Goal: Information Seeking & Learning: Learn about a topic

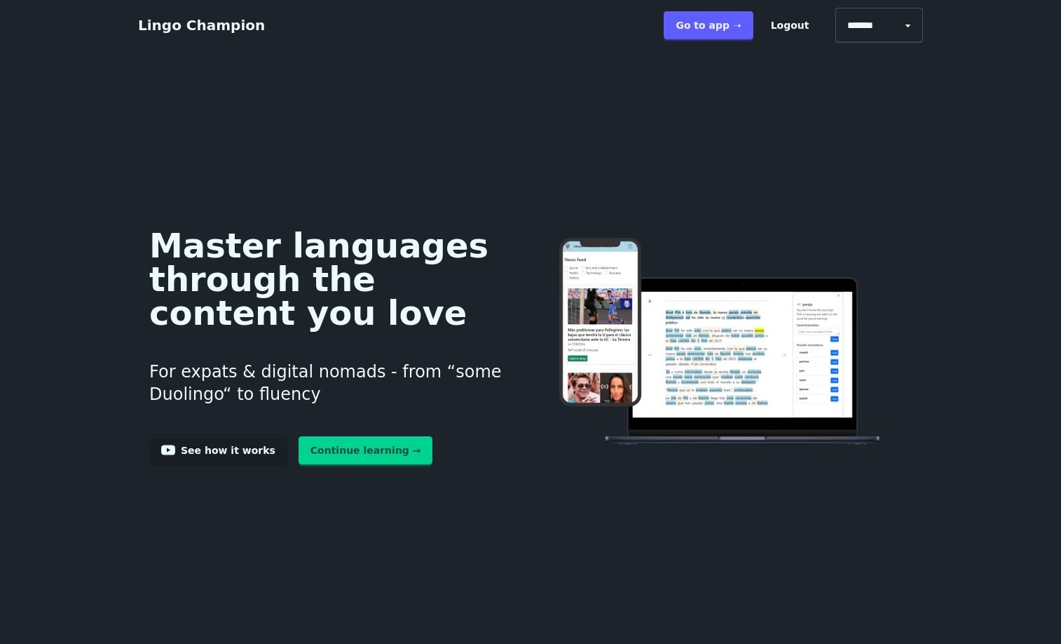
click at [299, 464] on link "Continue learning →" at bounding box center [366, 450] width 135 height 28
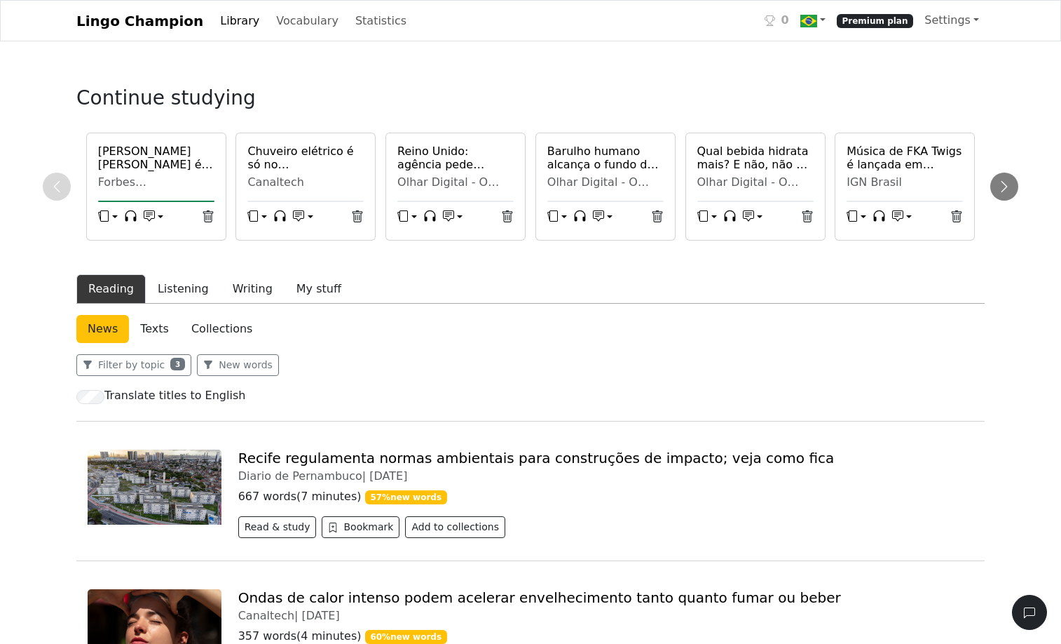
click at [125, 304] on button "Reading" at bounding box center [110, 288] width 69 height 29
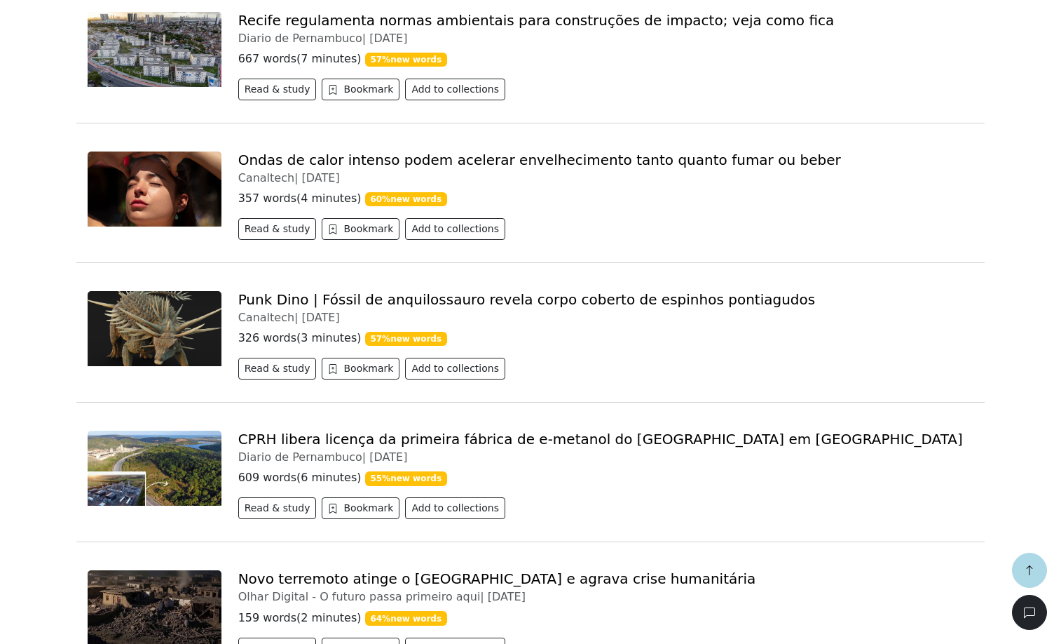
scroll to position [453, 0]
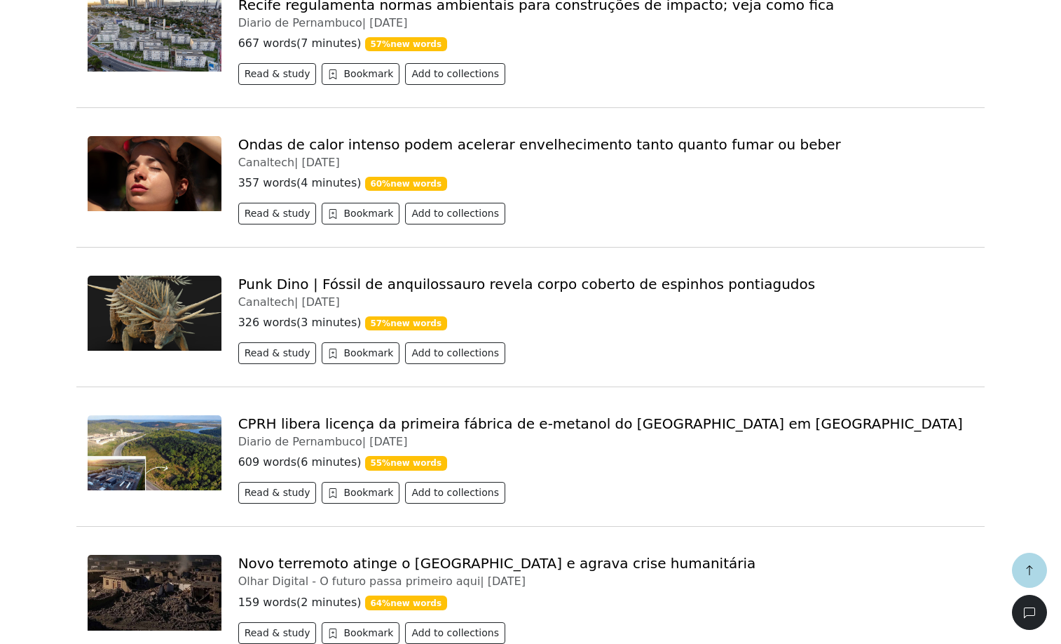
click at [333, 13] on link "Recife regulamenta normas ambientais para construções de impacto; veja como fica" at bounding box center [536, 4] width 597 height 17
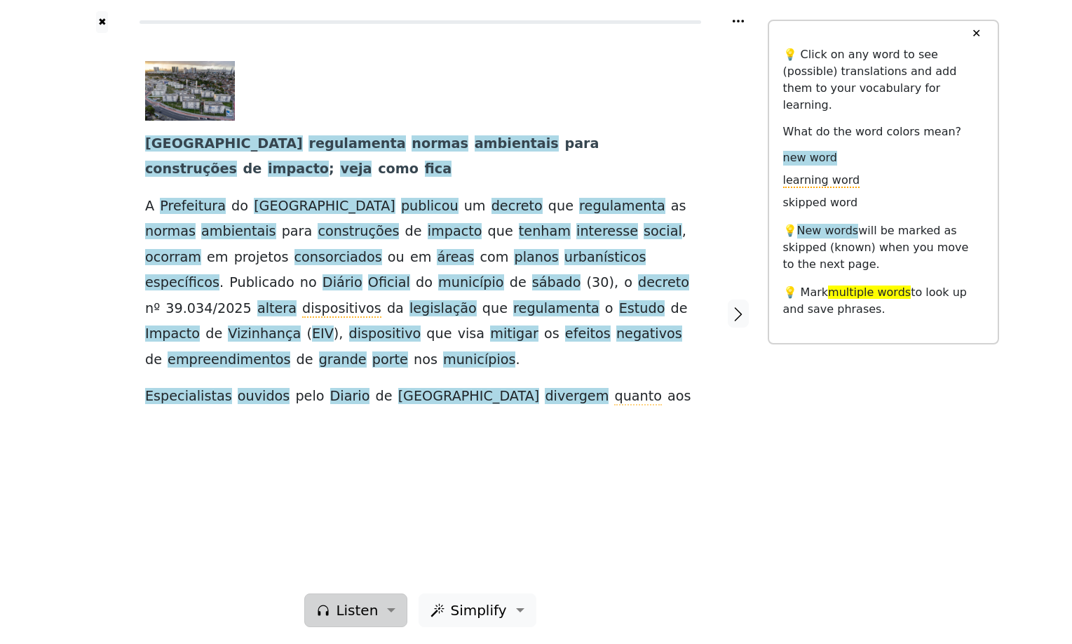
click at [366, 599] on span "Listen" at bounding box center [357, 609] width 42 height 21
click at [374, 510] on link "Generate audio for the content" at bounding box center [404, 521] width 197 height 22
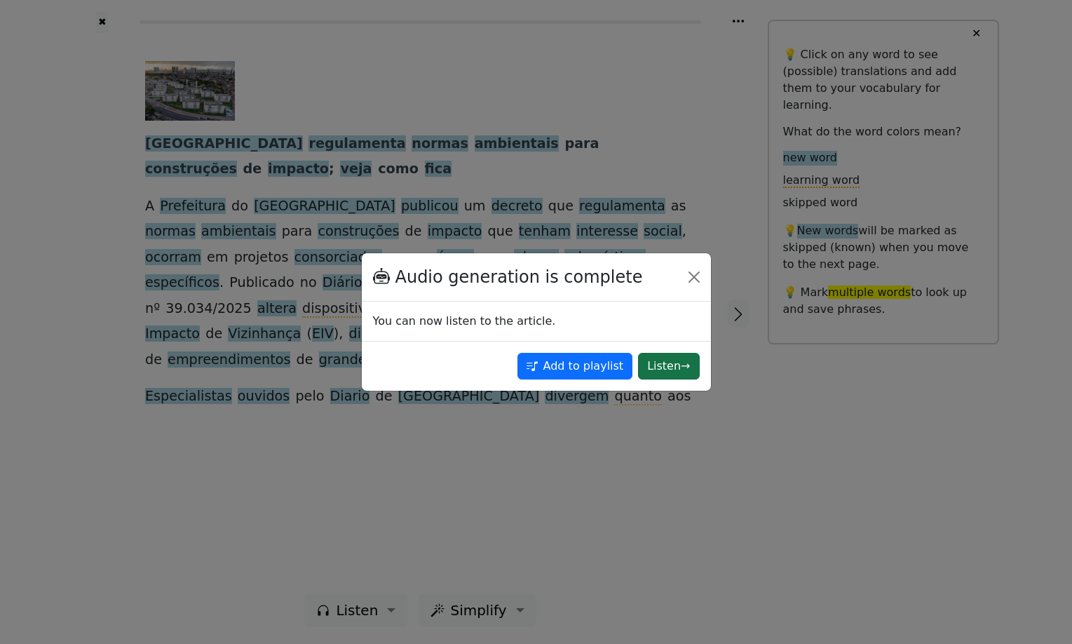
click at [638, 369] on button "Listen →" at bounding box center [668, 366] width 61 height 27
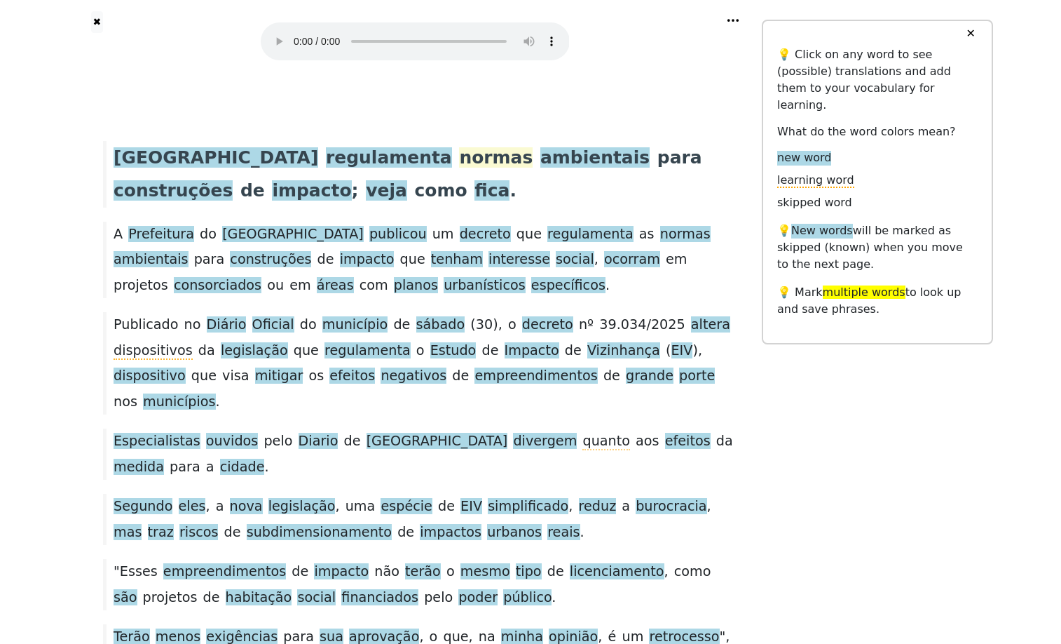
click at [459, 169] on span "normas" at bounding box center [496, 158] width 74 height 22
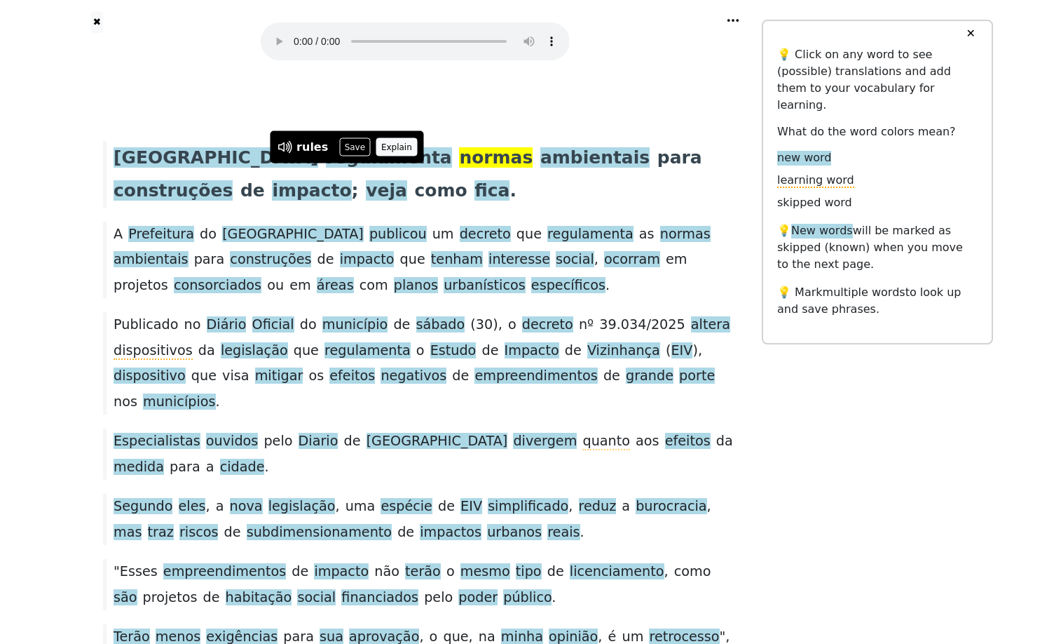
click at [414, 138] on button "Explain" at bounding box center [396, 147] width 41 height 18
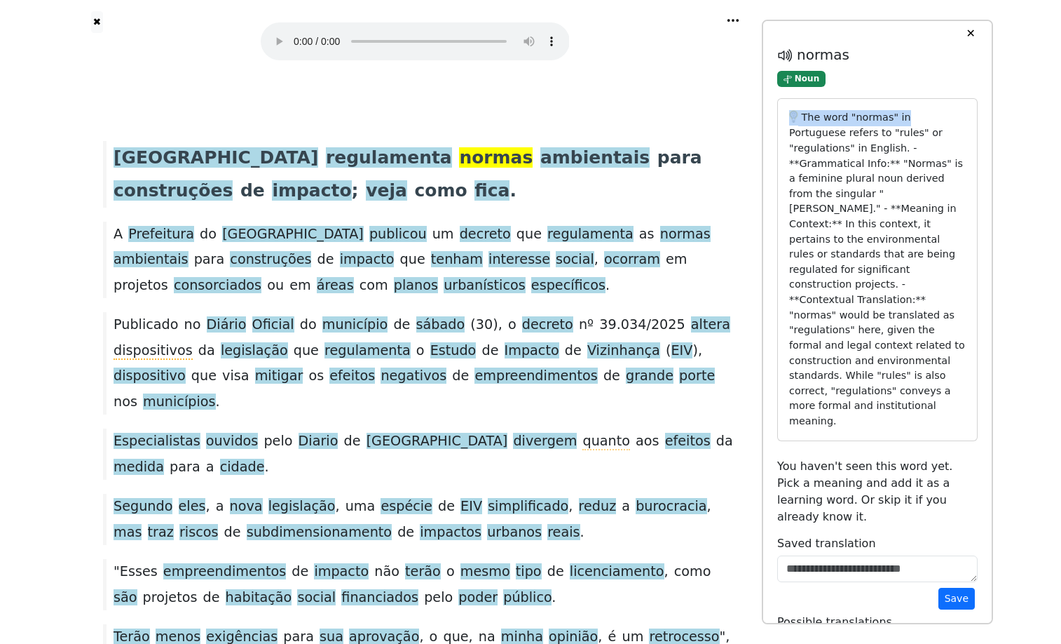
click at [987, 133] on div "✕ 💡 Click on any word to see (possible) translations and add them to your vocab…" at bounding box center [877, 322] width 231 height 605
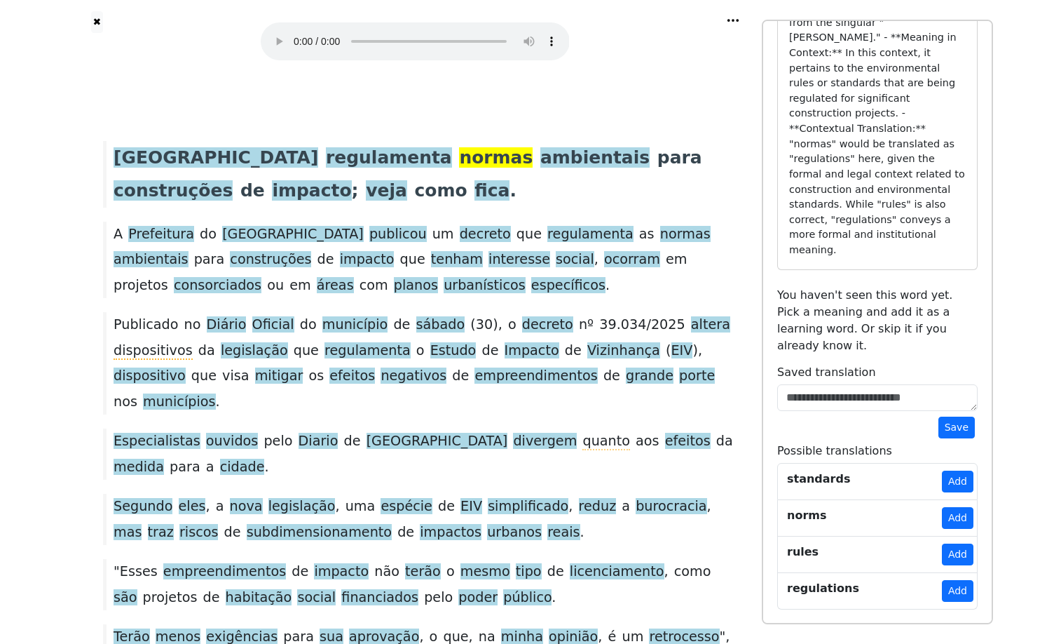
scroll to position [380, 0]
click at [950, 470] on button "Add" at bounding box center [958, 481] width 32 height 22
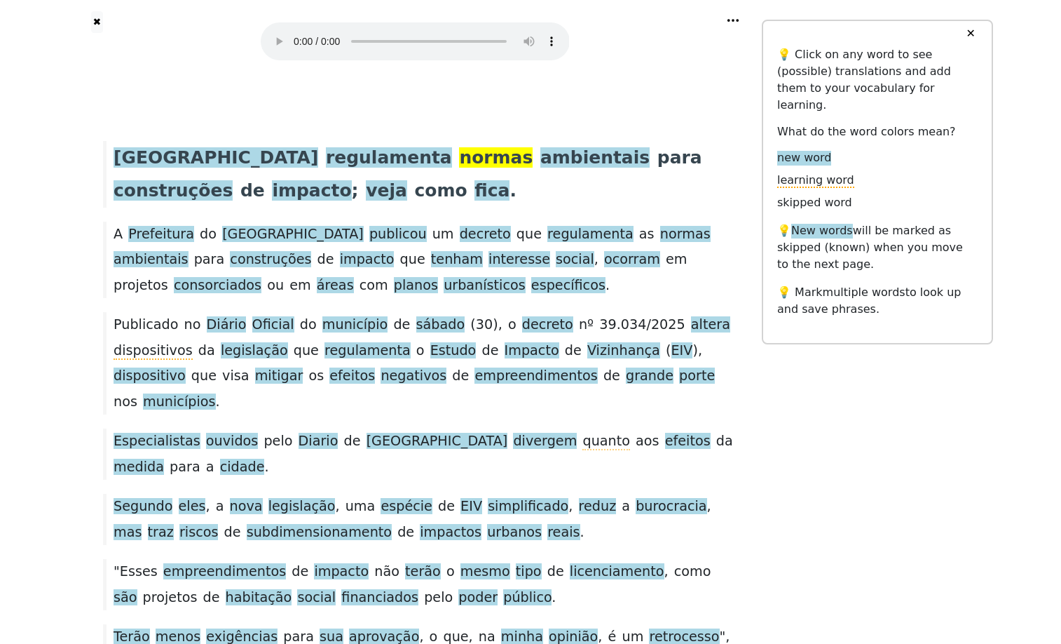
scroll to position [0, 0]
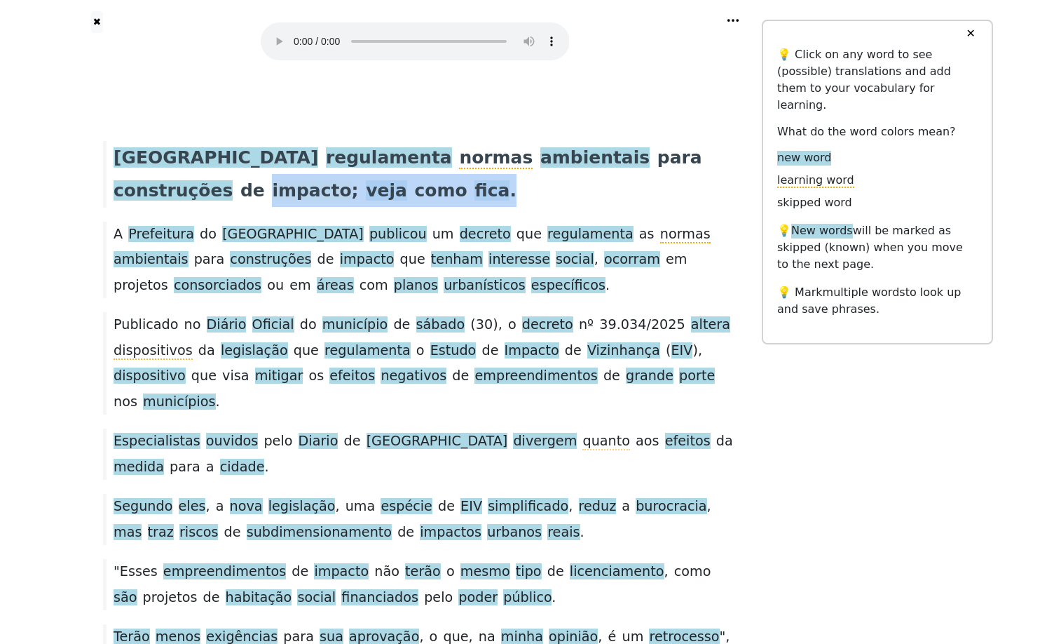
drag, startPoint x: 365, startPoint y: 213, endPoint x: 116, endPoint y: 216, distance: 249.6
click at [116, 208] on div "Recife regulamenta normas ambientais para construções de impacto ; veja como fi…" at bounding box center [415, 174] width 638 height 67
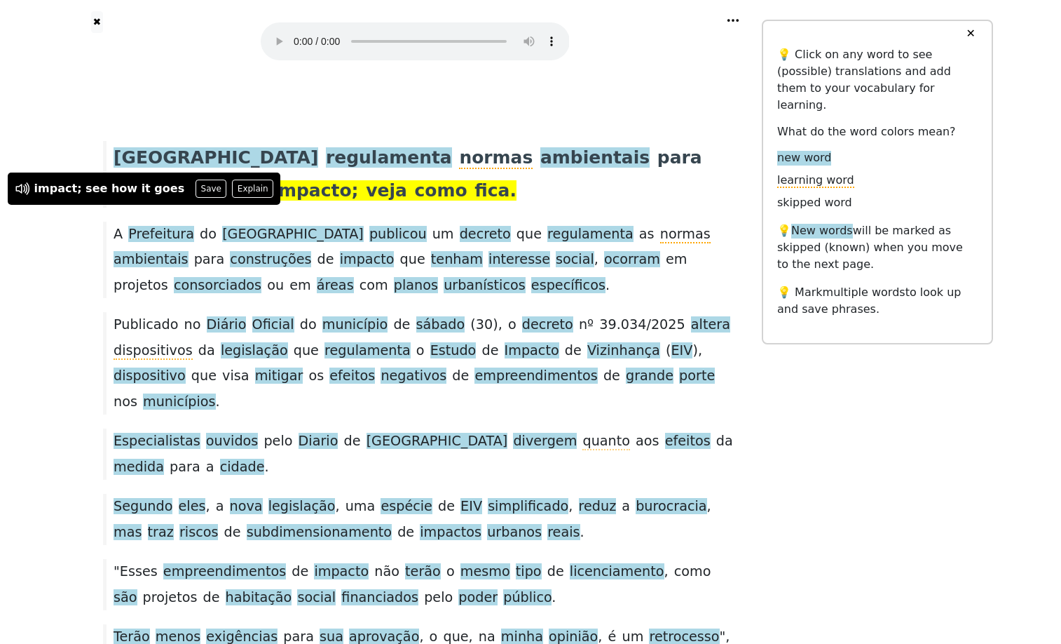
click at [385, 208] on div "Recife regulamenta normas ambientais para construções de impacto ; veja como fi…" at bounding box center [415, 174] width 638 height 67
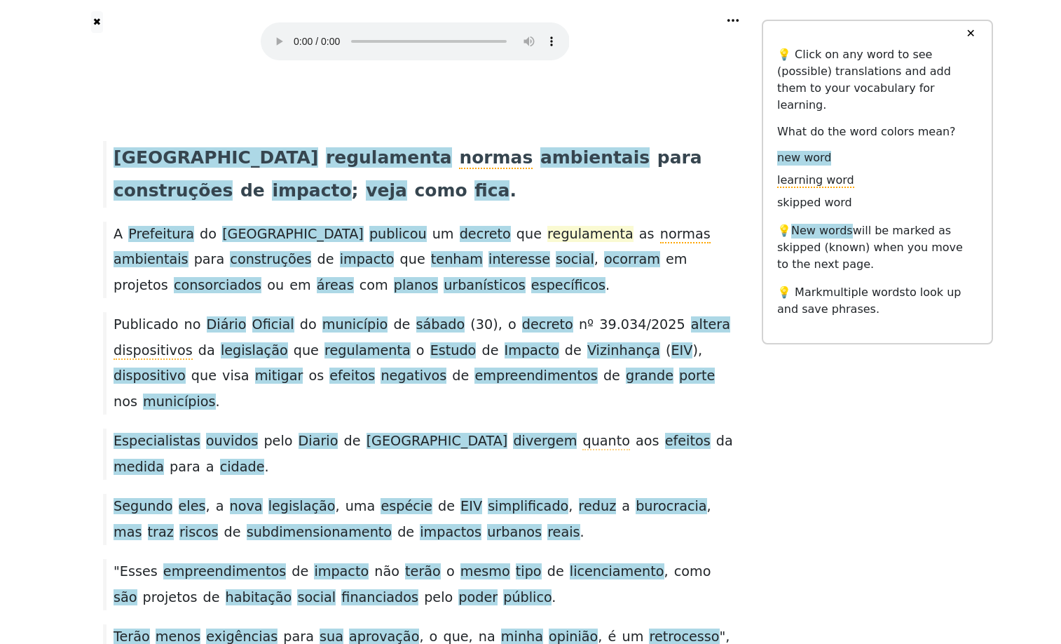
click at [548, 243] on span "regulamenta" at bounding box center [591, 235] width 86 height 18
click at [573, 233] on button "Explain" at bounding box center [564, 242] width 41 height 18
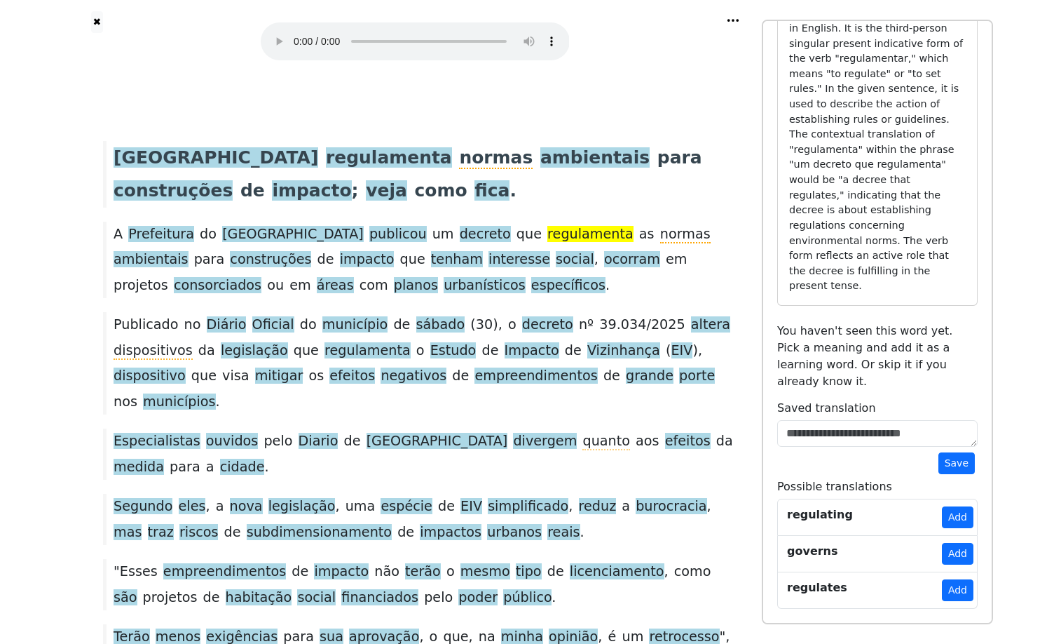
scroll to position [339, 0]
click at [946, 579] on button "Add" at bounding box center [958, 590] width 32 height 22
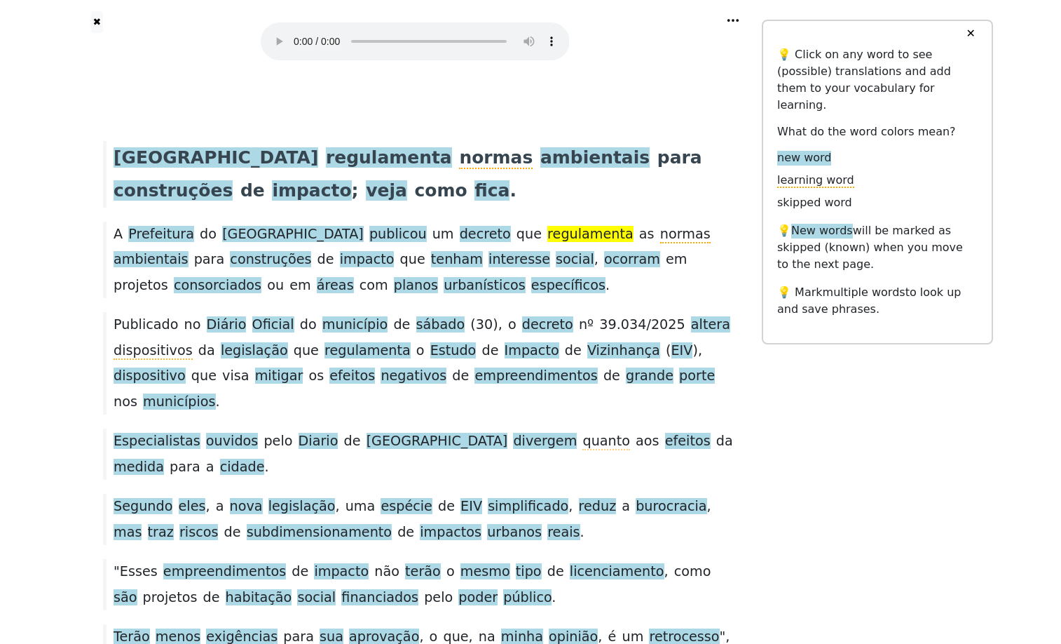
scroll to position [0, 0]
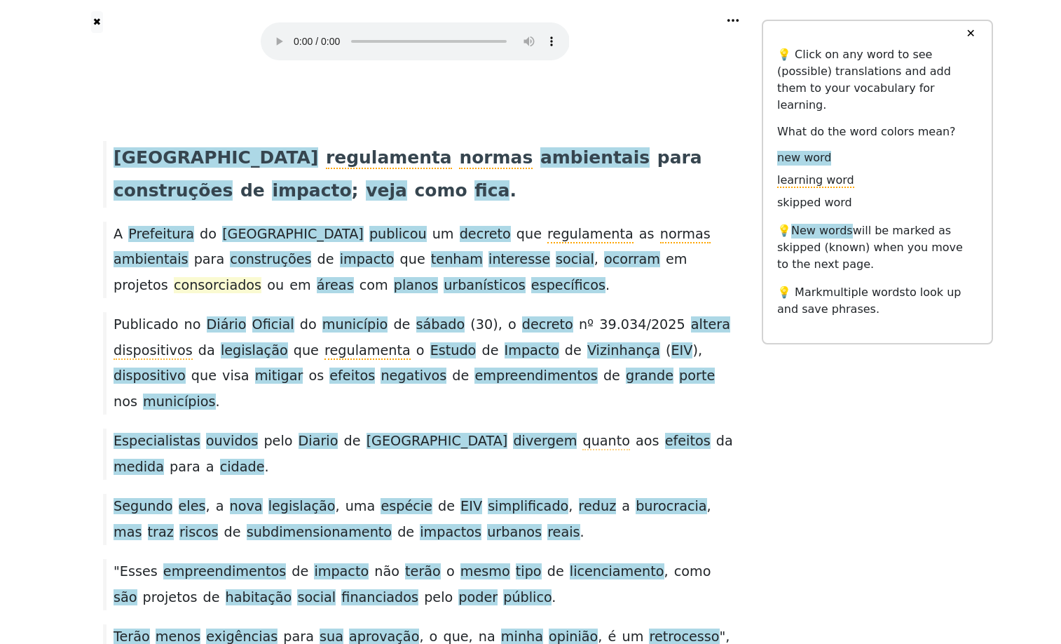
click at [185, 294] on span "consorciados" at bounding box center [218, 286] width 88 height 18
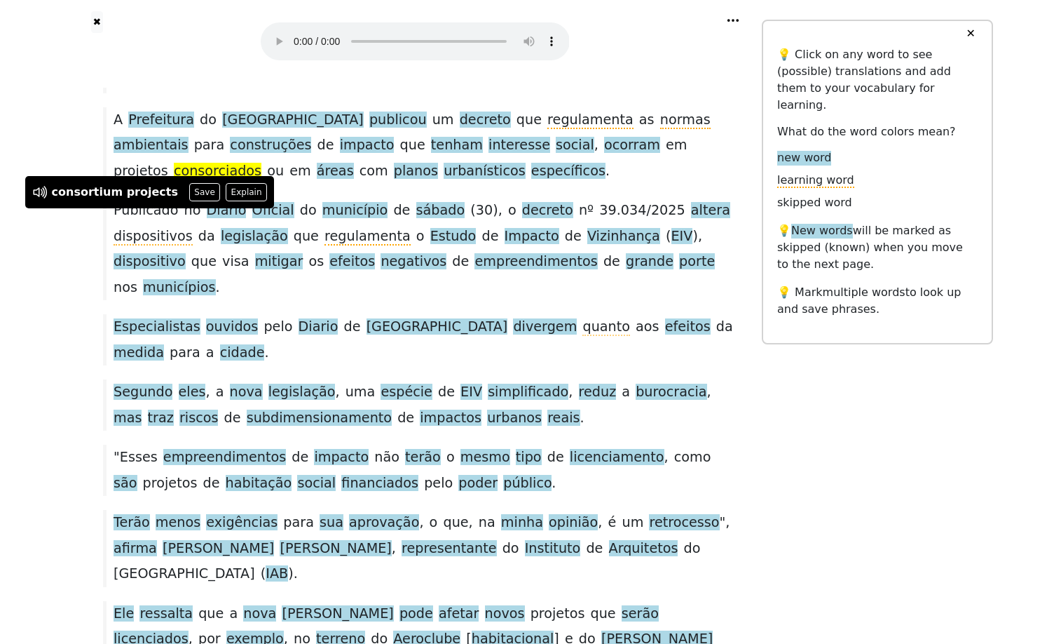
scroll to position [144, 0]
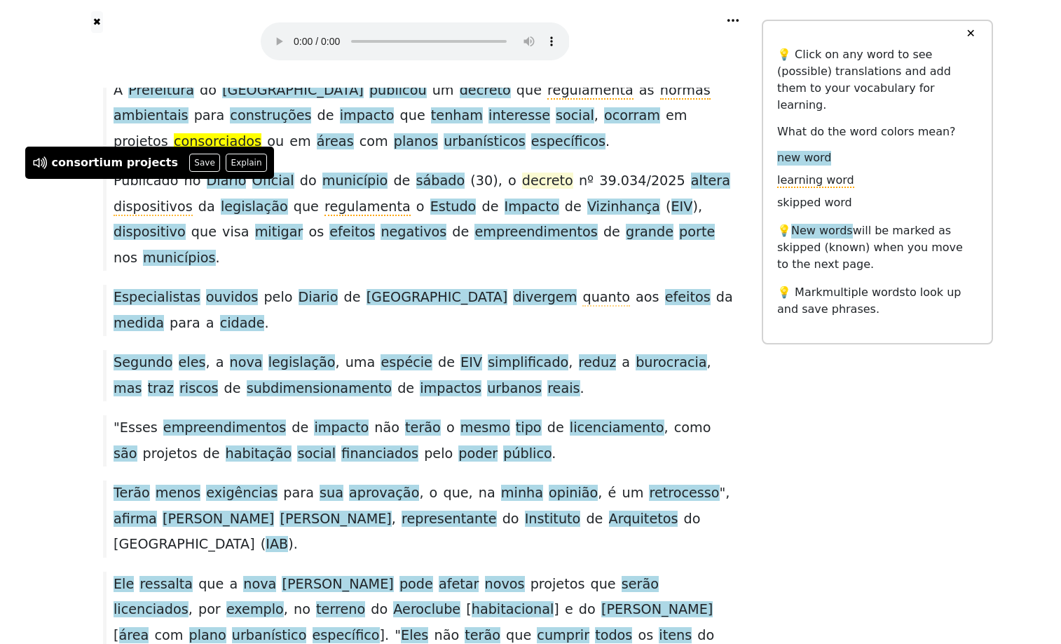
click at [571, 190] on span "decreto" at bounding box center [547, 181] width 51 height 18
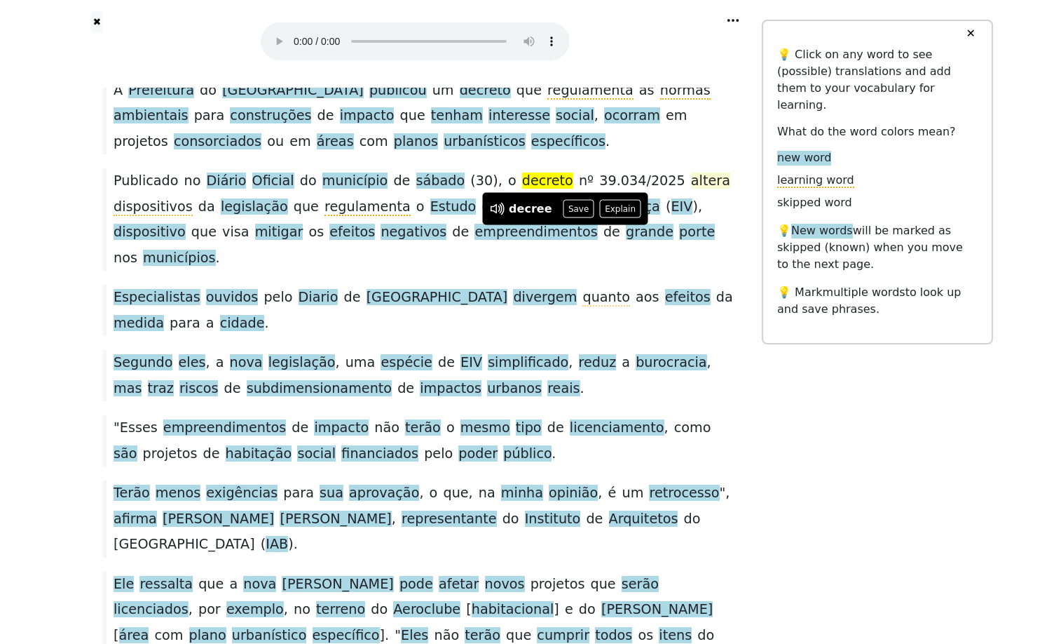
click at [691, 190] on span "altera" at bounding box center [710, 181] width 39 height 18
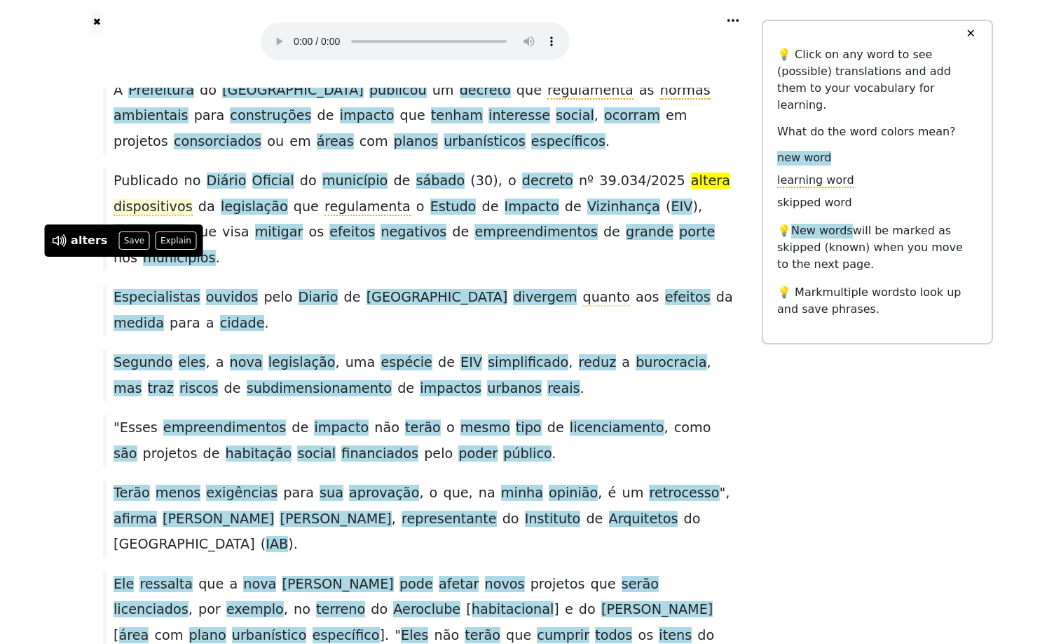
click at [181, 216] on span "dispositivos" at bounding box center [153, 207] width 79 height 18
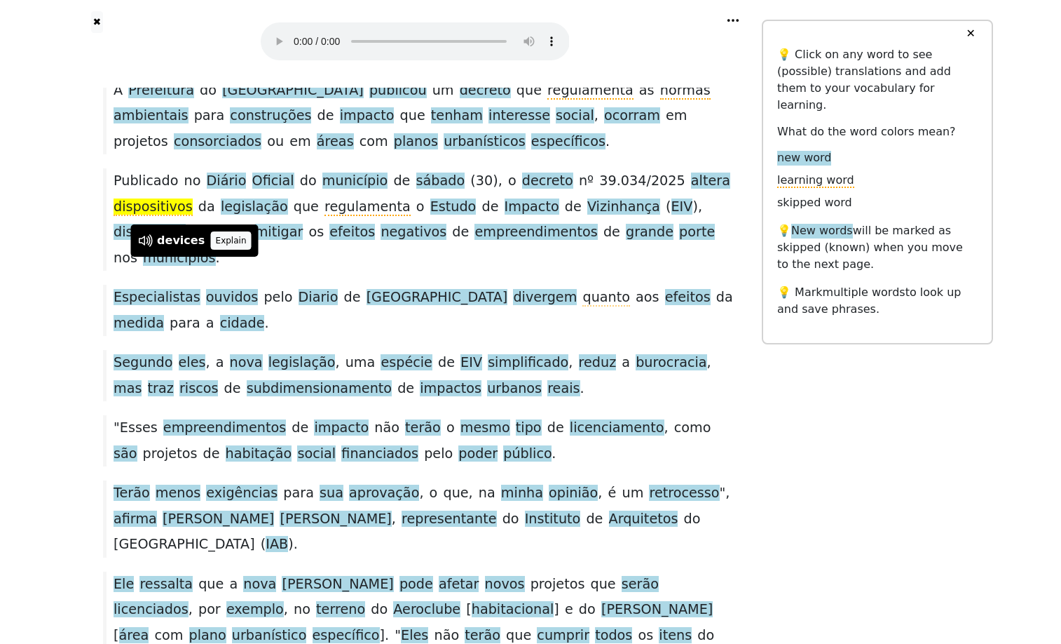
click at [252, 237] on button "Explain" at bounding box center [230, 240] width 41 height 18
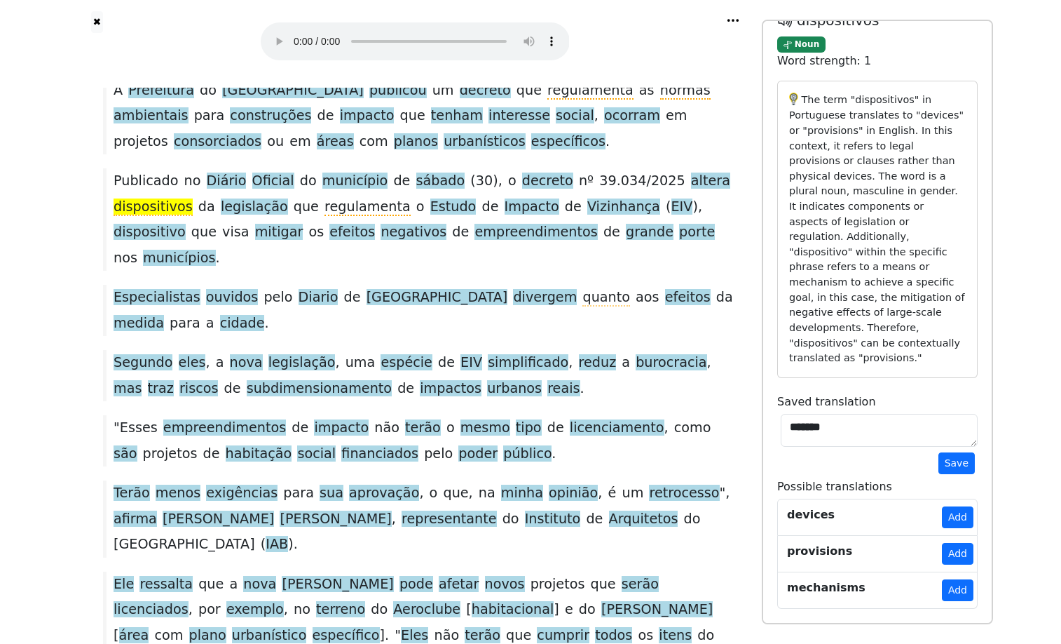
scroll to position [217, 0]
click at [951, 553] on button "Add" at bounding box center [958, 554] width 32 height 22
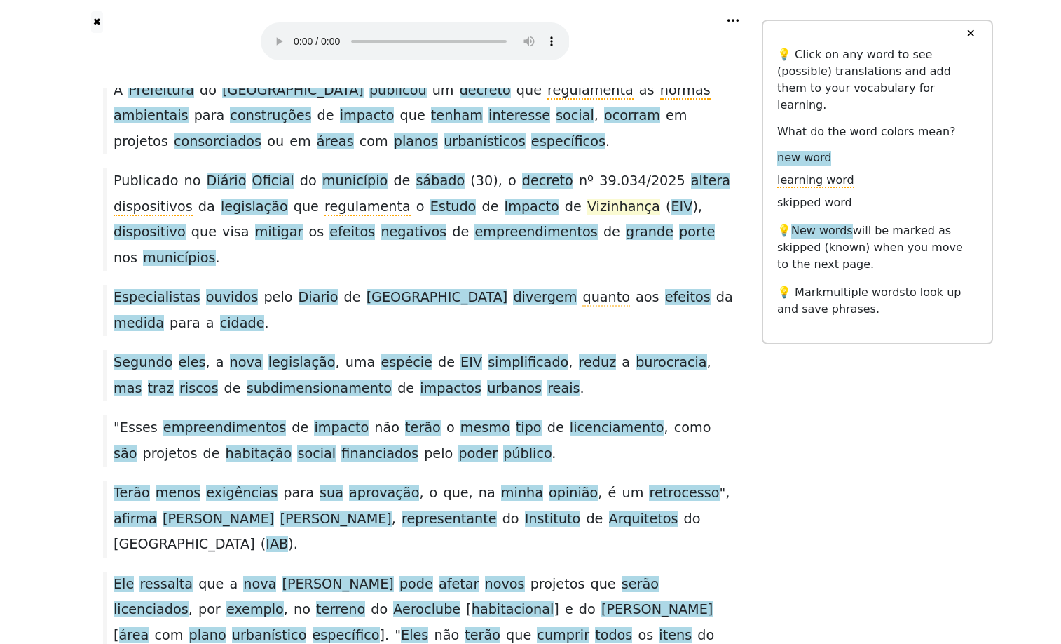
click at [587, 216] on span "Vizinhança" at bounding box center [623, 207] width 73 height 18
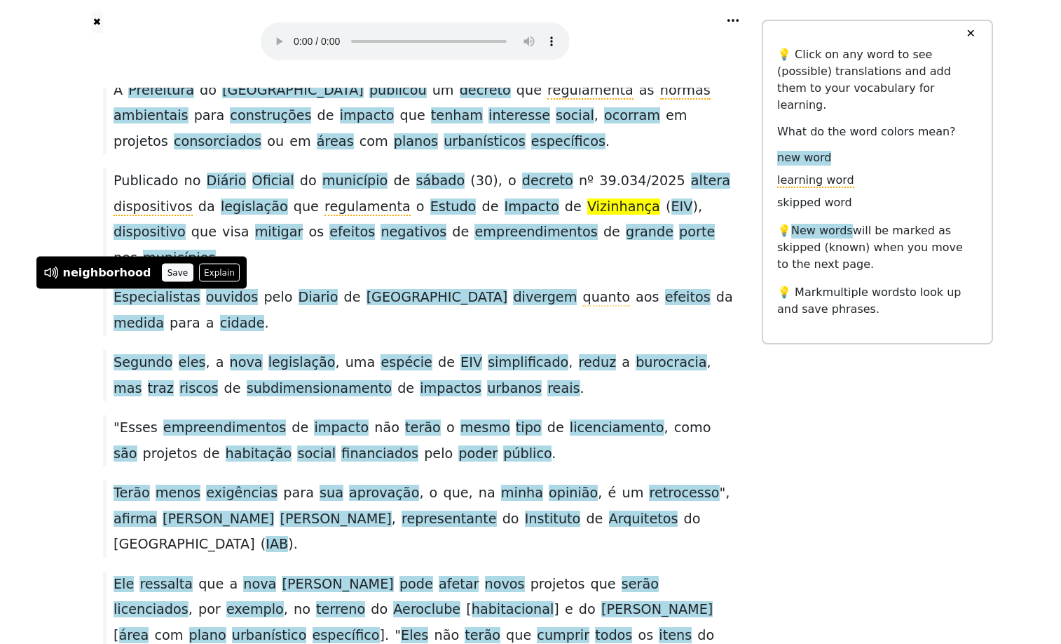
click at [189, 266] on button "Save" at bounding box center [177, 273] width 31 height 18
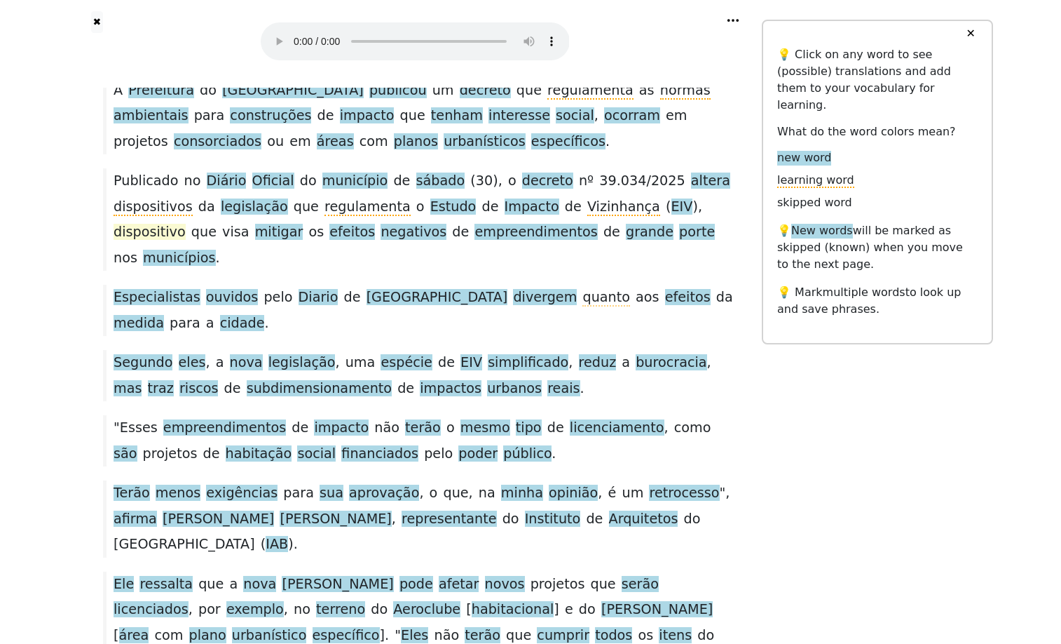
click at [186, 241] on span "dispositivo" at bounding box center [150, 233] width 72 height 18
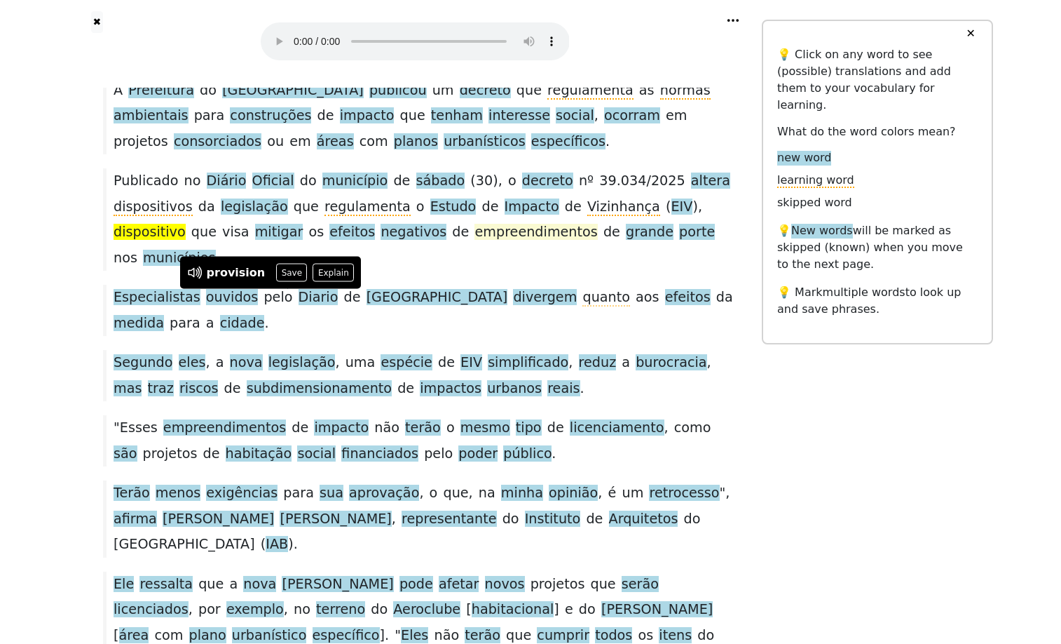
click at [475, 241] on span "empreendimentos" at bounding box center [536, 233] width 123 height 18
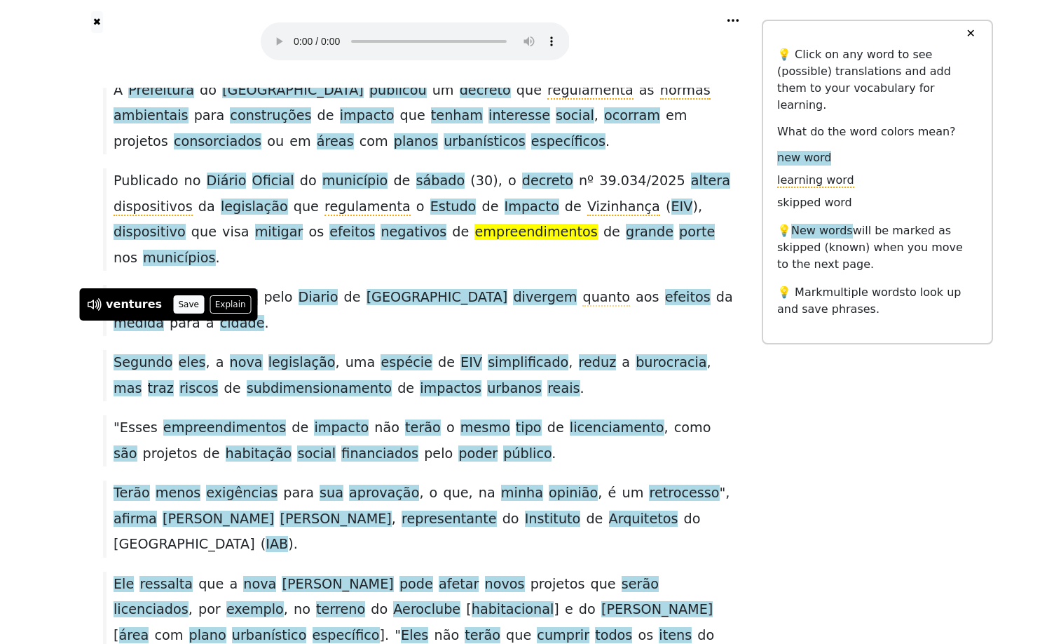
click at [192, 295] on button "Save" at bounding box center [188, 304] width 31 height 18
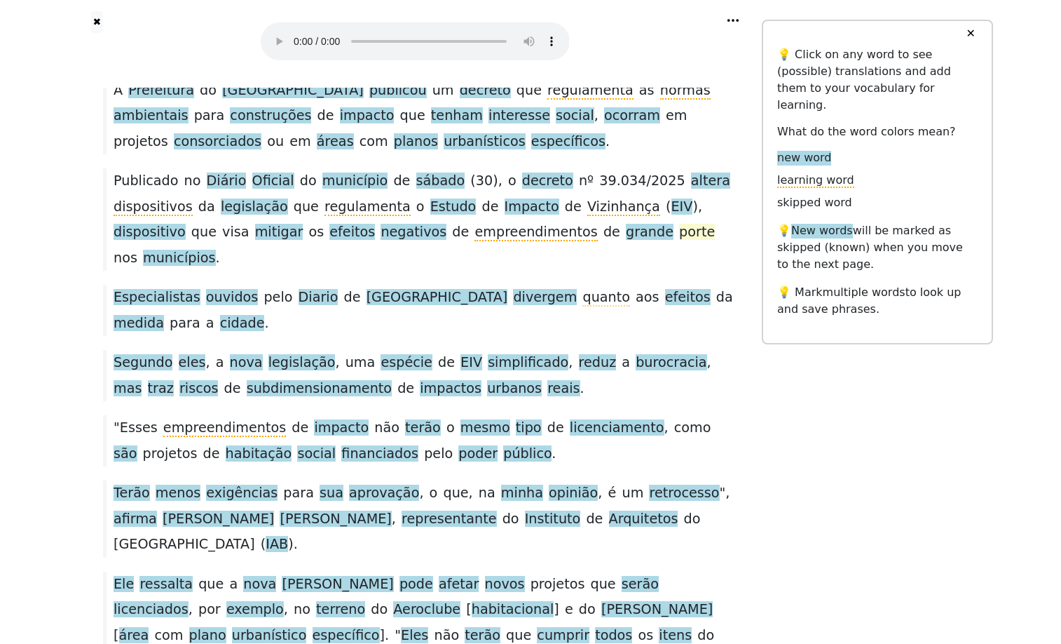
click at [679, 241] on span "porte" at bounding box center [697, 233] width 36 height 18
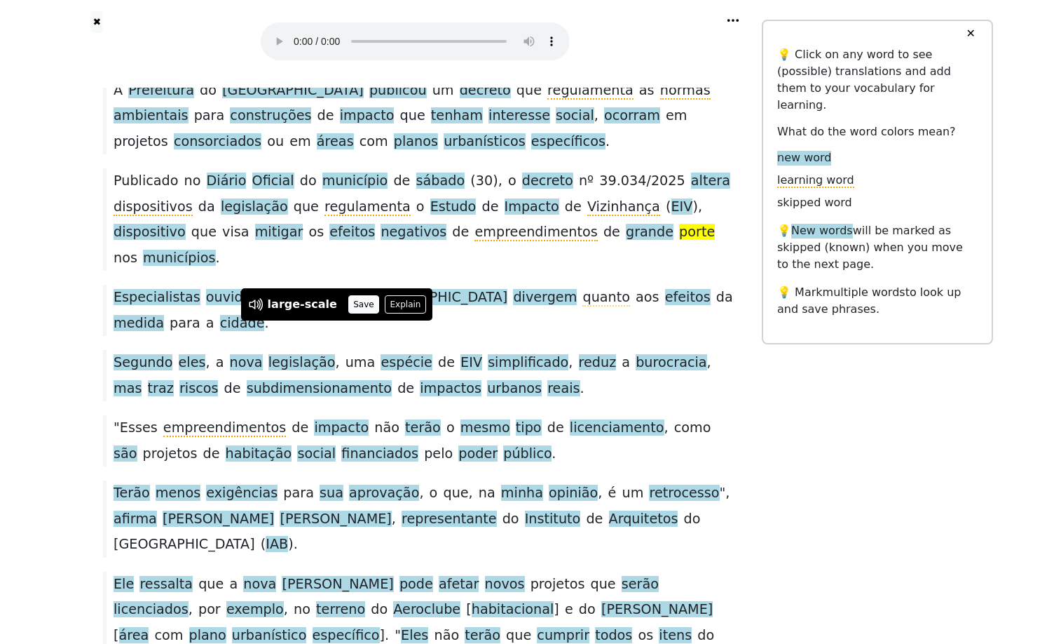
click at [371, 297] on button "Save" at bounding box center [363, 304] width 31 height 18
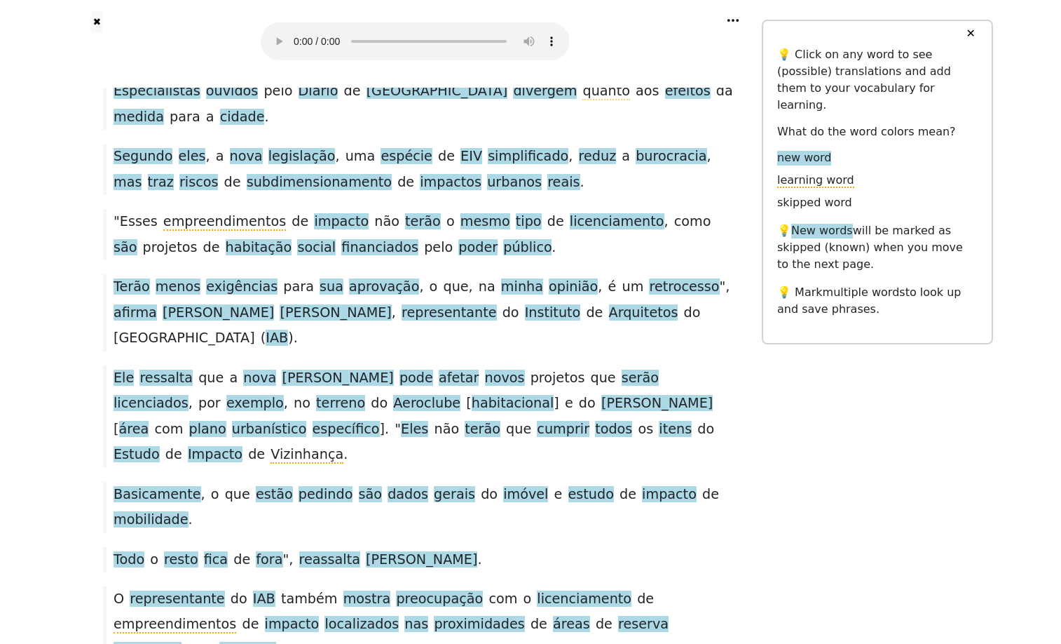
scroll to position [335, 0]
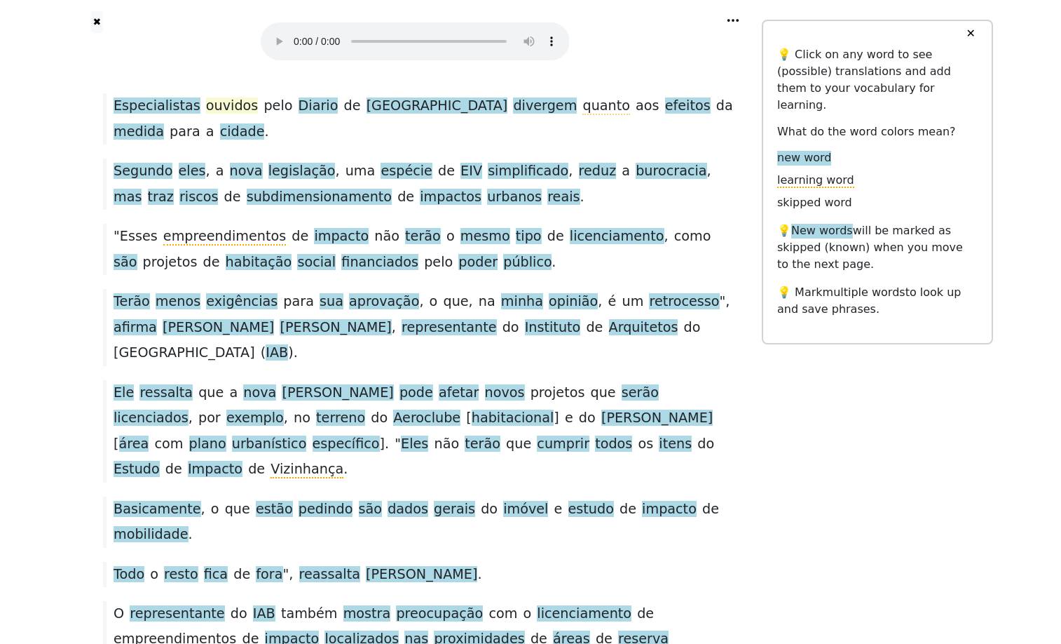
click at [234, 115] on span "ouvidos" at bounding box center [232, 106] width 53 height 18
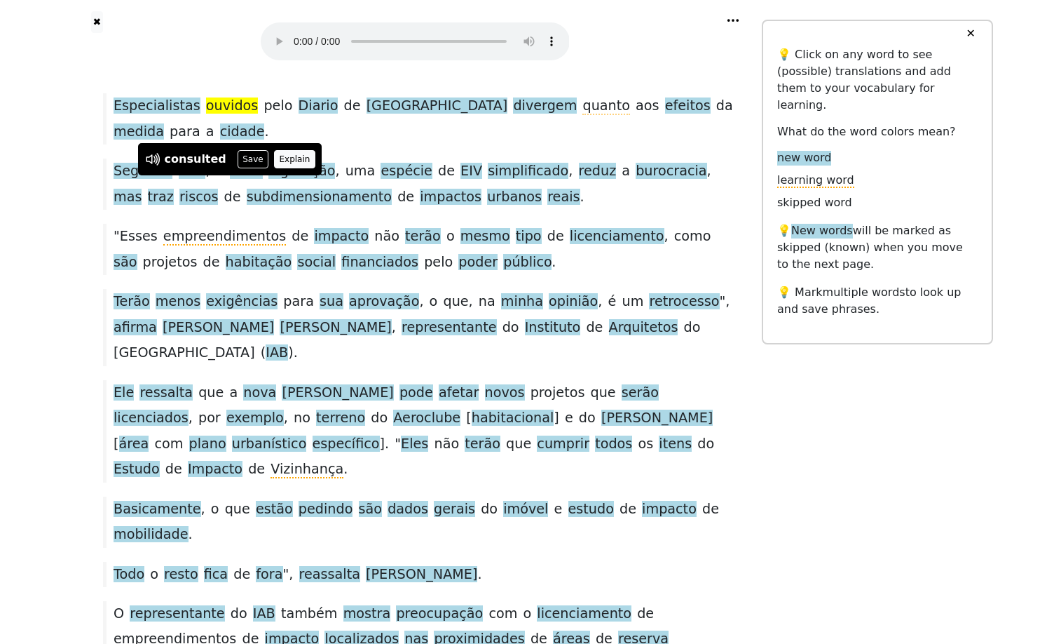
click at [315, 152] on button "Explain" at bounding box center [294, 159] width 41 height 18
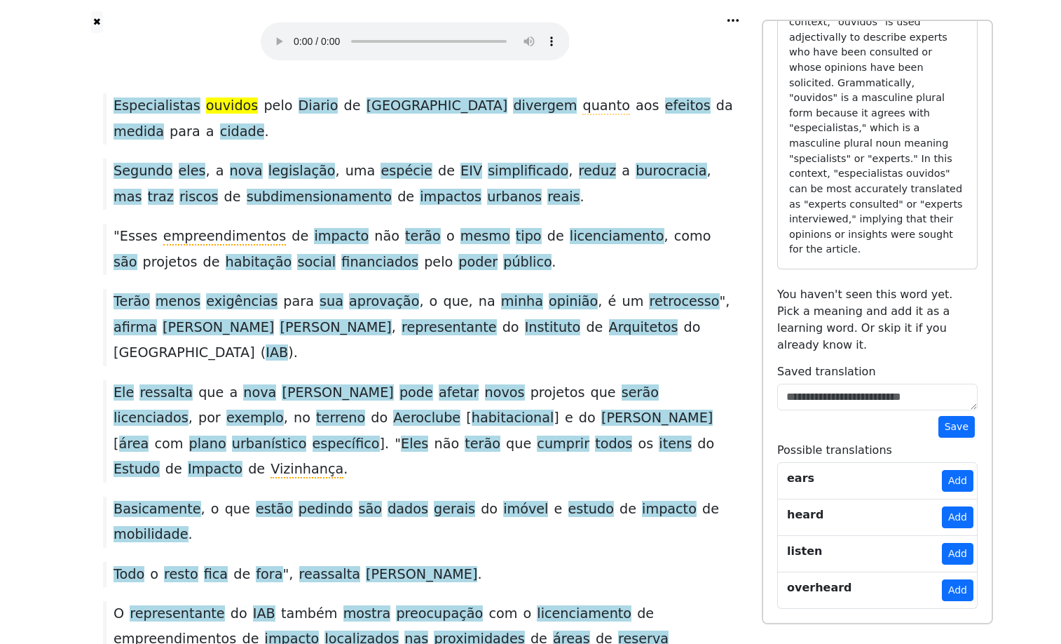
scroll to position [399, 0]
click at [951, 508] on button "Add" at bounding box center [958, 517] width 32 height 22
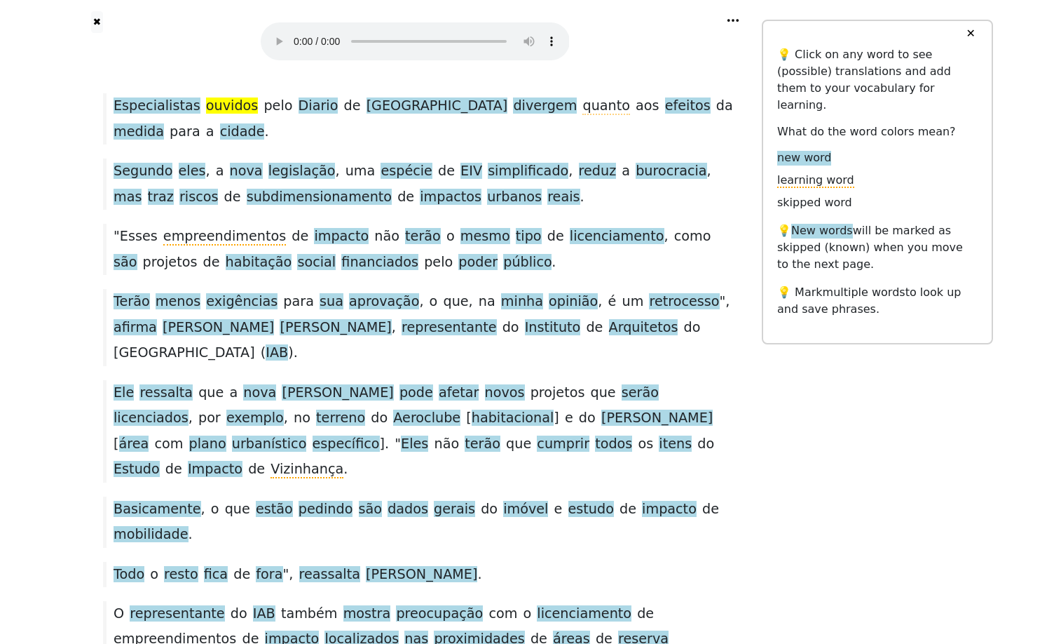
scroll to position [0, 0]
click at [583, 115] on span "quanto" at bounding box center [607, 106] width 48 height 18
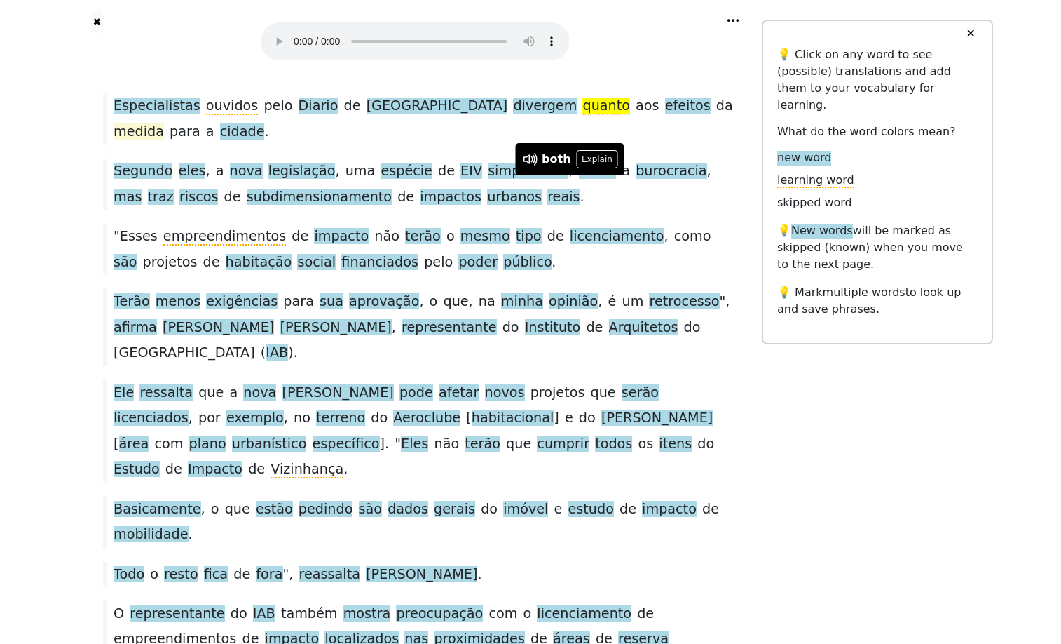
click at [151, 141] on span "medida" at bounding box center [139, 132] width 50 height 18
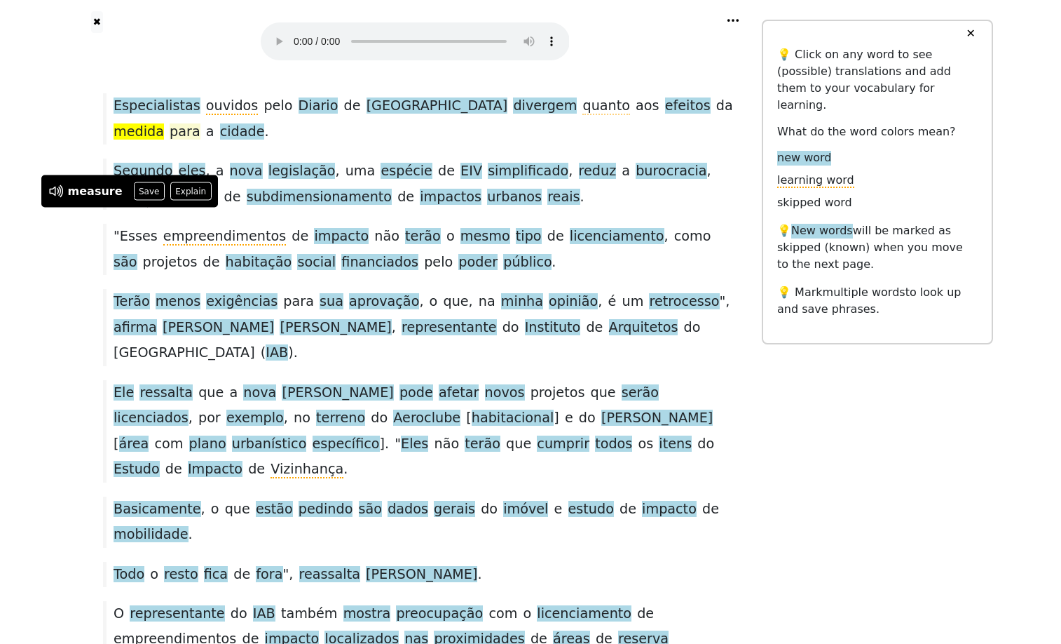
click at [195, 140] on span "para" at bounding box center [185, 131] width 31 height 16
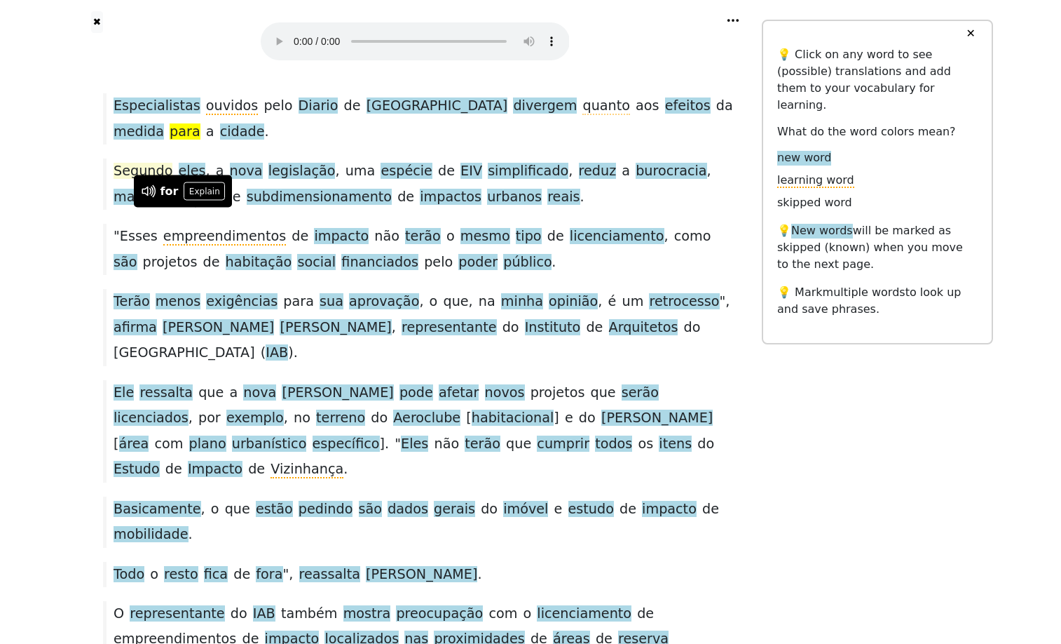
click at [147, 180] on span "Segundo" at bounding box center [143, 172] width 59 height 18
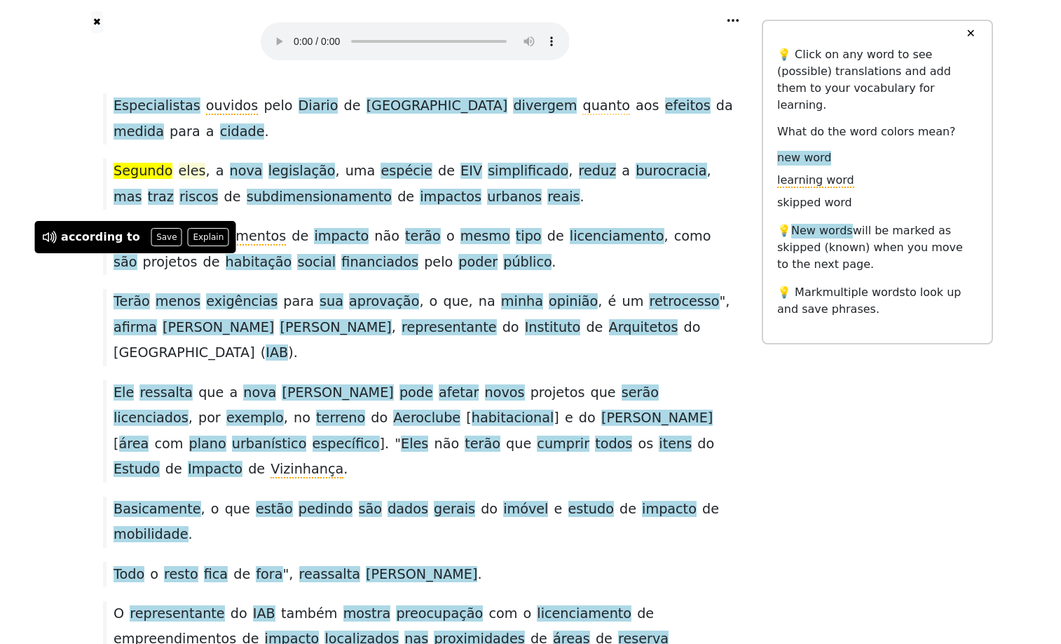
click at [194, 180] on span "eles" at bounding box center [192, 172] width 27 height 18
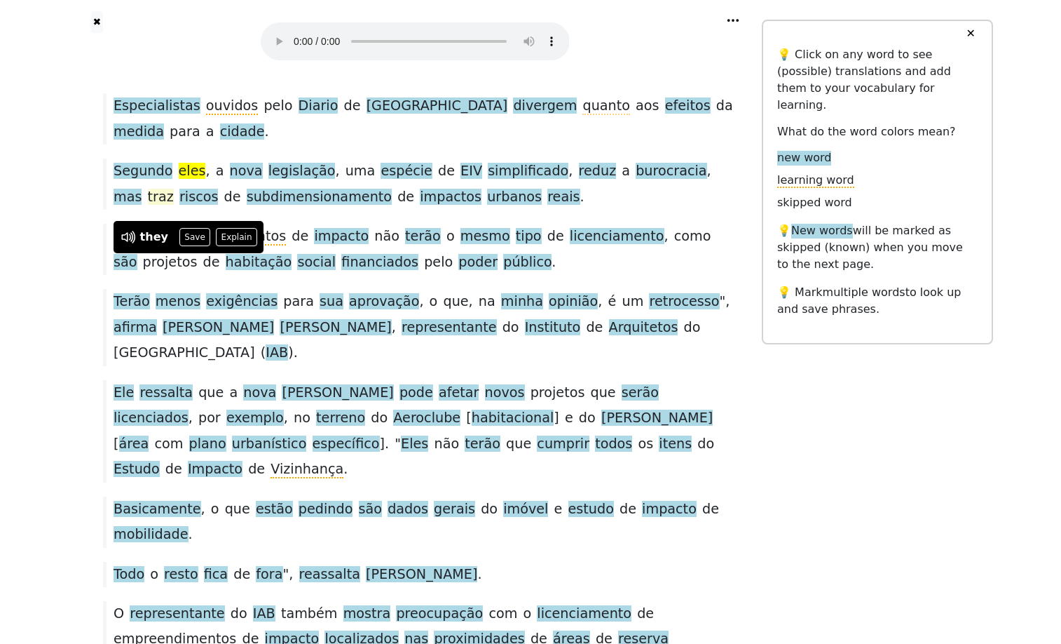
click at [174, 206] on span "traz" at bounding box center [161, 198] width 26 height 18
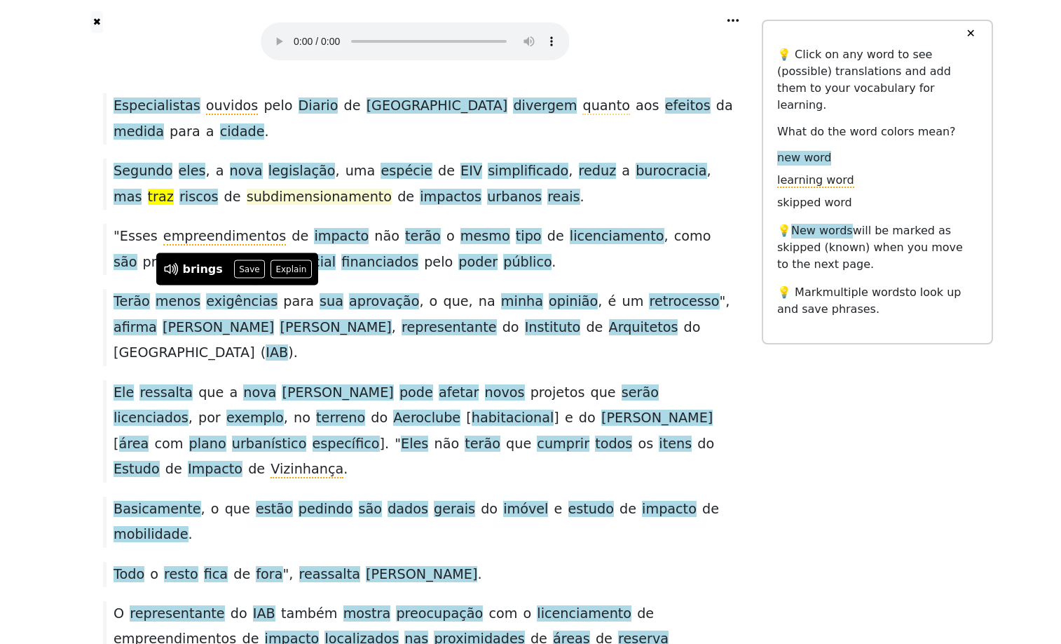
click at [392, 206] on span "subdimensionamento" at bounding box center [319, 198] width 145 height 18
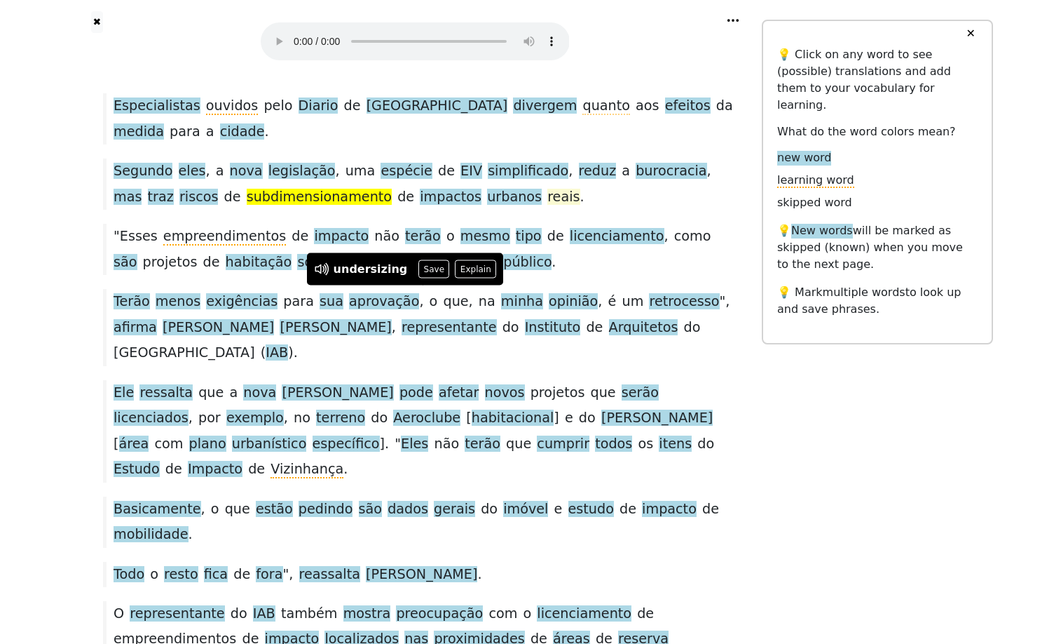
click at [580, 206] on span "reais" at bounding box center [564, 198] width 32 height 18
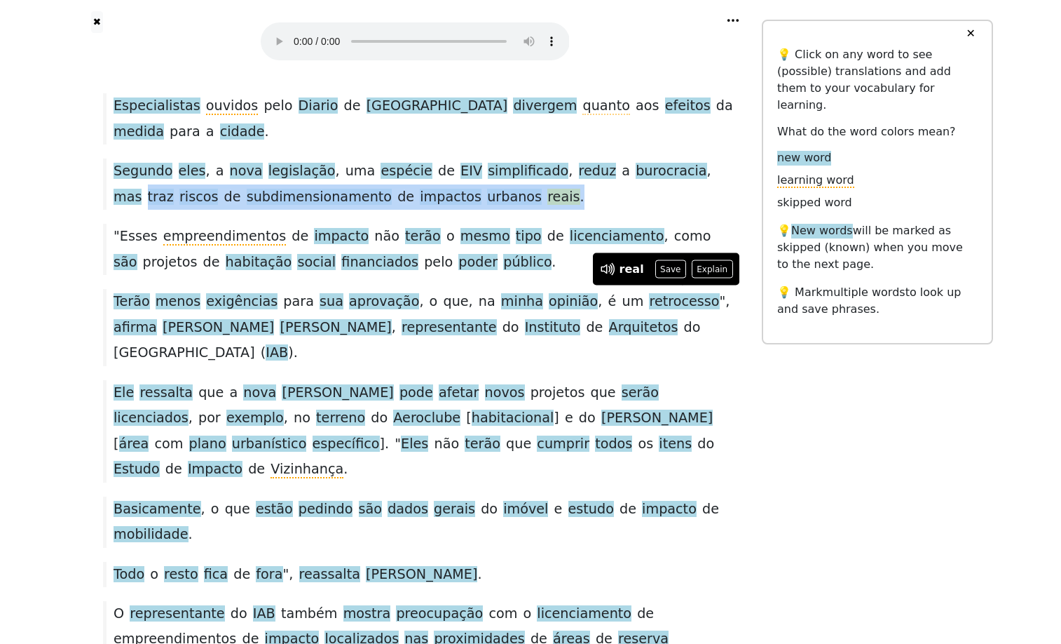
drag, startPoint x: 233, startPoint y: 294, endPoint x: 695, endPoint y: 289, distance: 462.0
click at [695, 210] on div "Segundo eles , a nova legislação , uma espécie de EIV simplificado , reduz a bu…" at bounding box center [415, 183] width 638 height 51
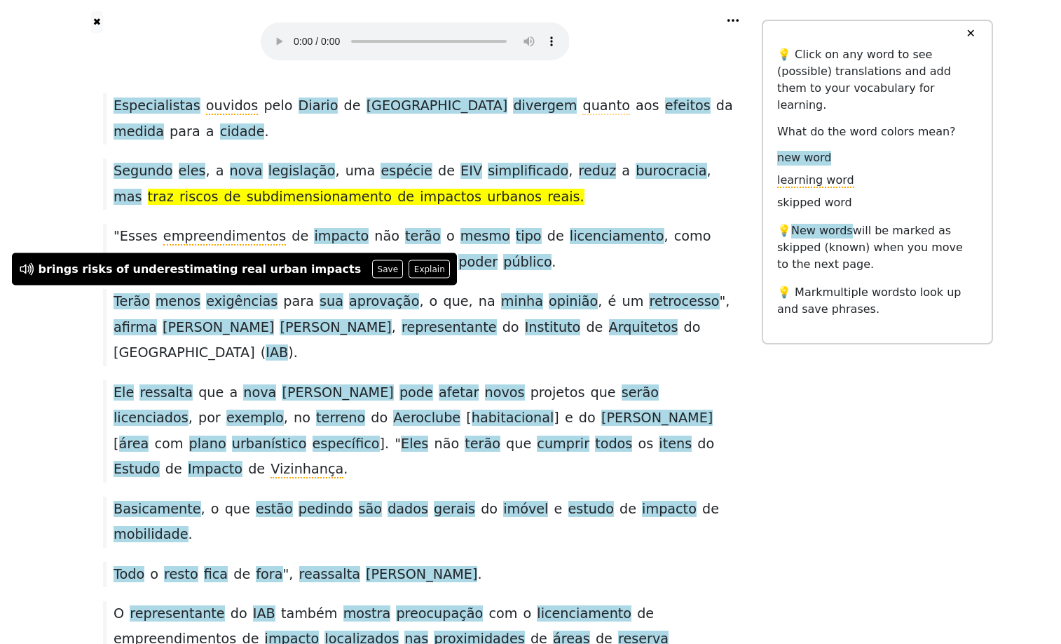
click at [702, 210] on div "Segundo eles , a nova legislação , uma espécie de EIV simplificado , reduz a bu…" at bounding box center [415, 183] width 638 height 51
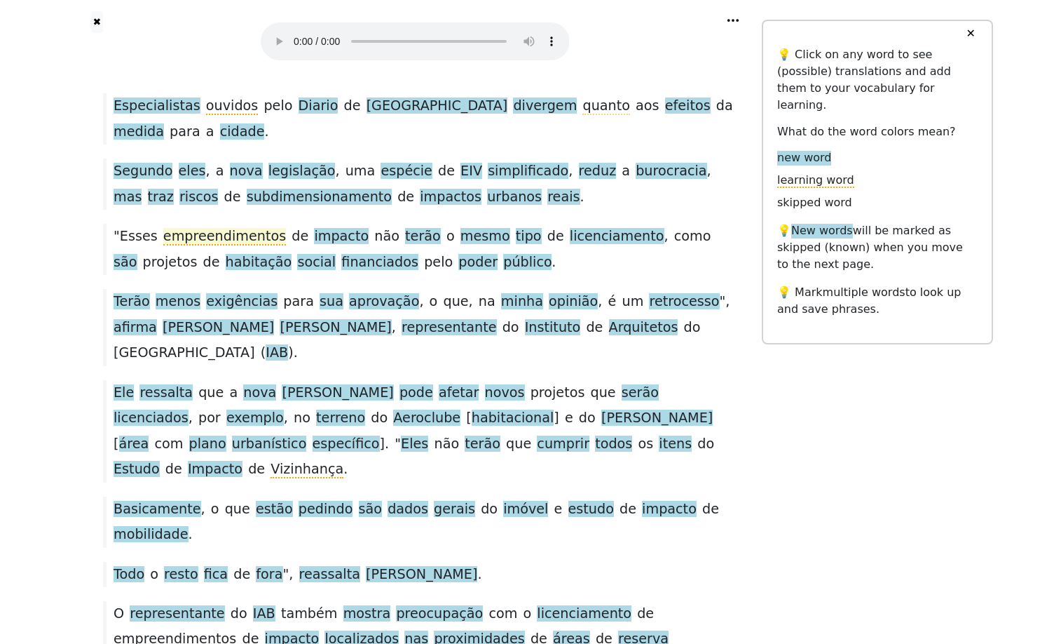
click at [219, 245] on span "empreendimentos" at bounding box center [224, 237] width 123 height 18
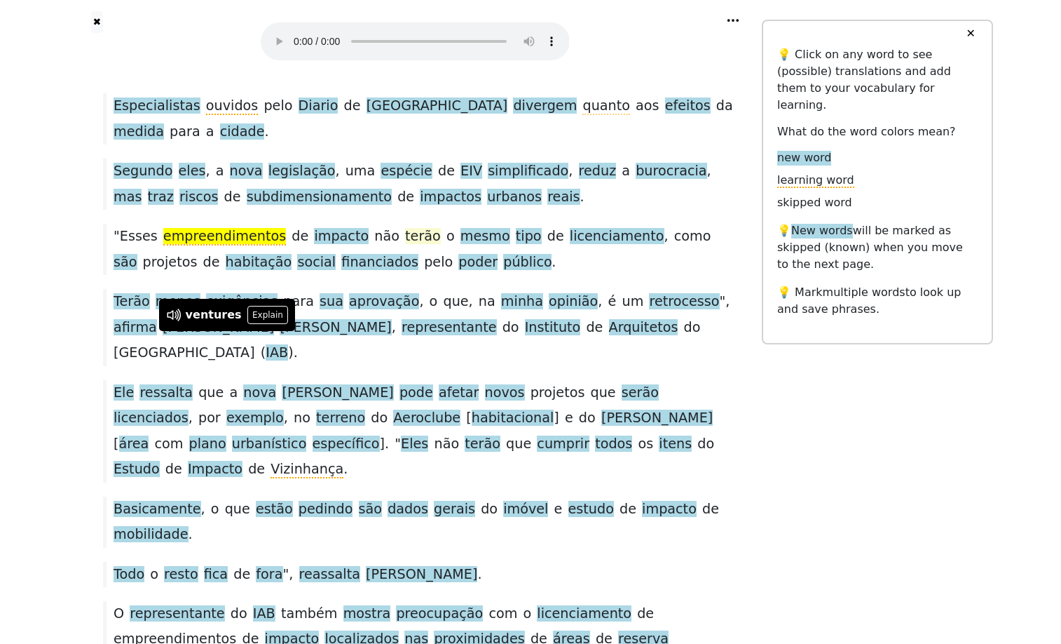
click at [441, 245] on span "terão" at bounding box center [423, 237] width 36 height 18
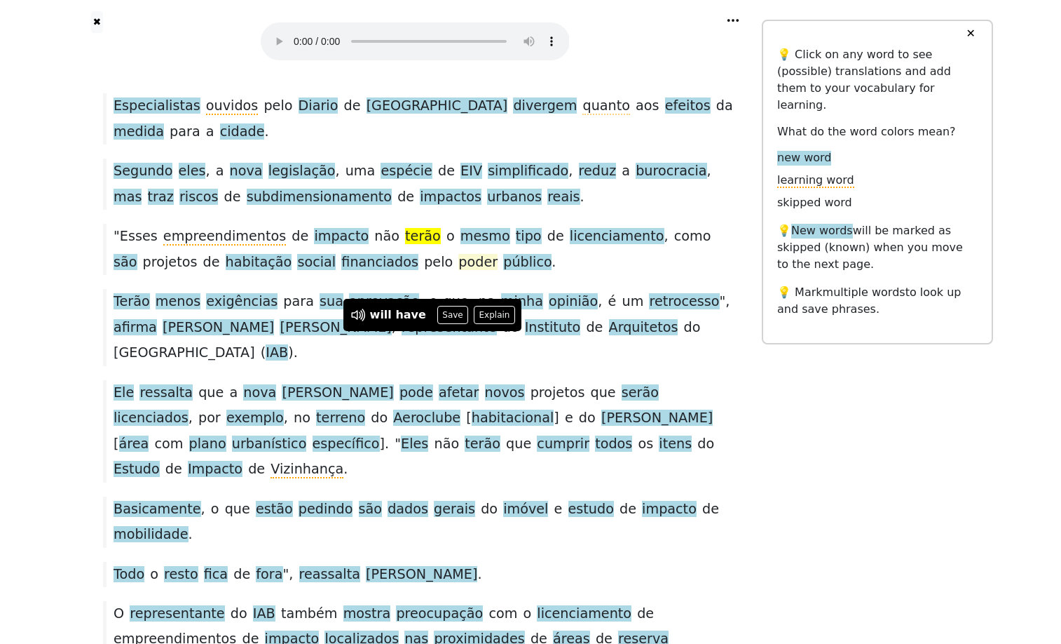
click at [498, 271] on span "poder" at bounding box center [477, 263] width 39 height 18
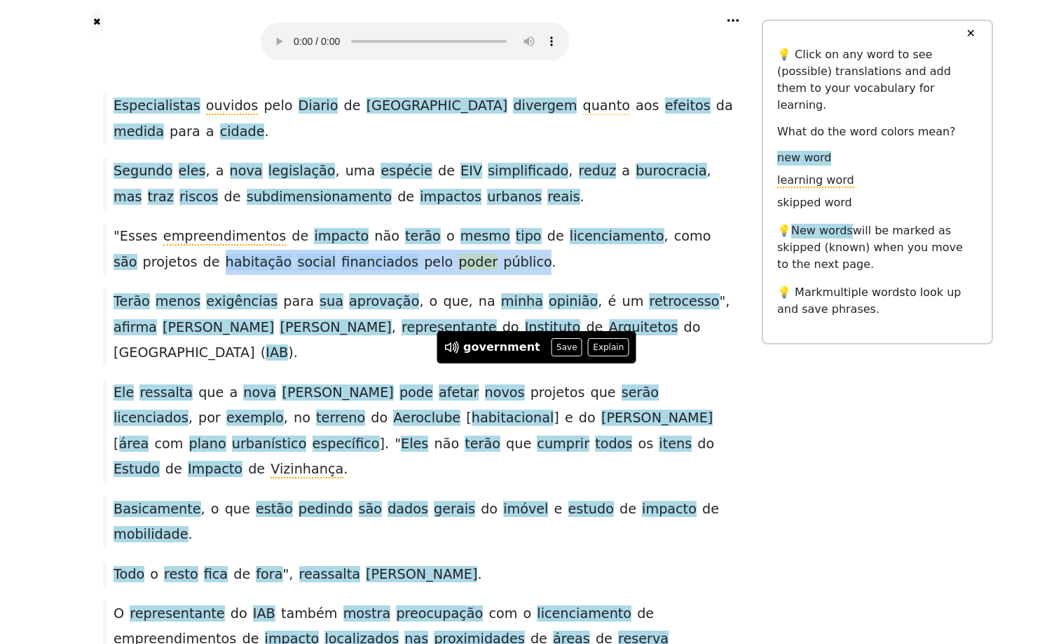
drag, startPoint x: 276, startPoint y: 371, endPoint x: 625, endPoint y: 374, distance: 349.1
click at [625, 275] on div "" Esses empreendimentos de impacto não terão o mesmo tipo de licenciamento , co…" at bounding box center [415, 249] width 638 height 51
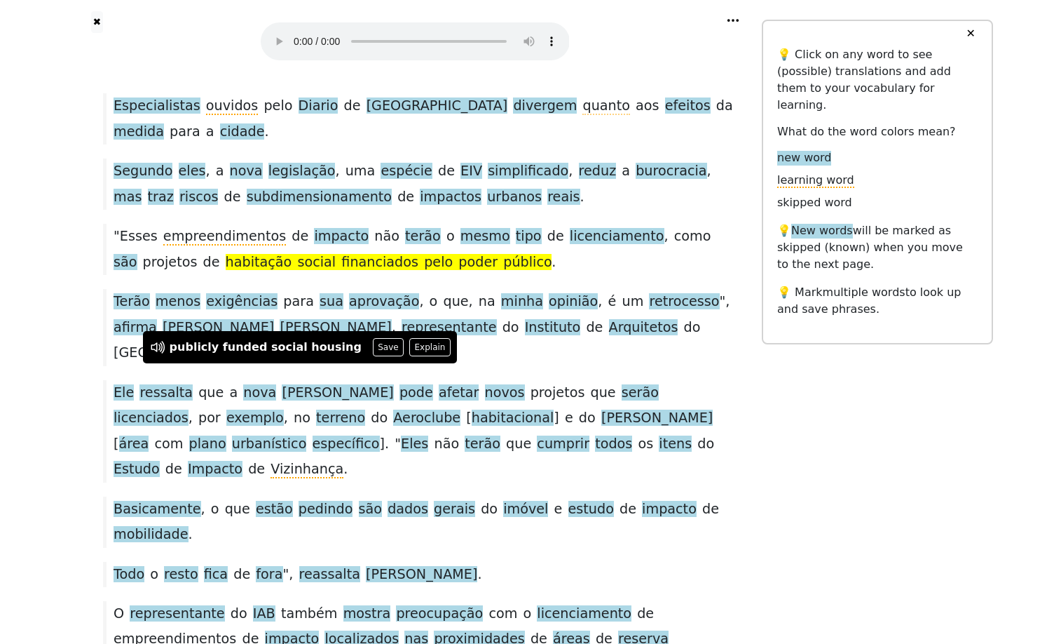
click at [631, 275] on div "" Esses empreendimentos de impacto não terão o mesmo tipo de licenciamento , co…" at bounding box center [415, 249] width 638 height 51
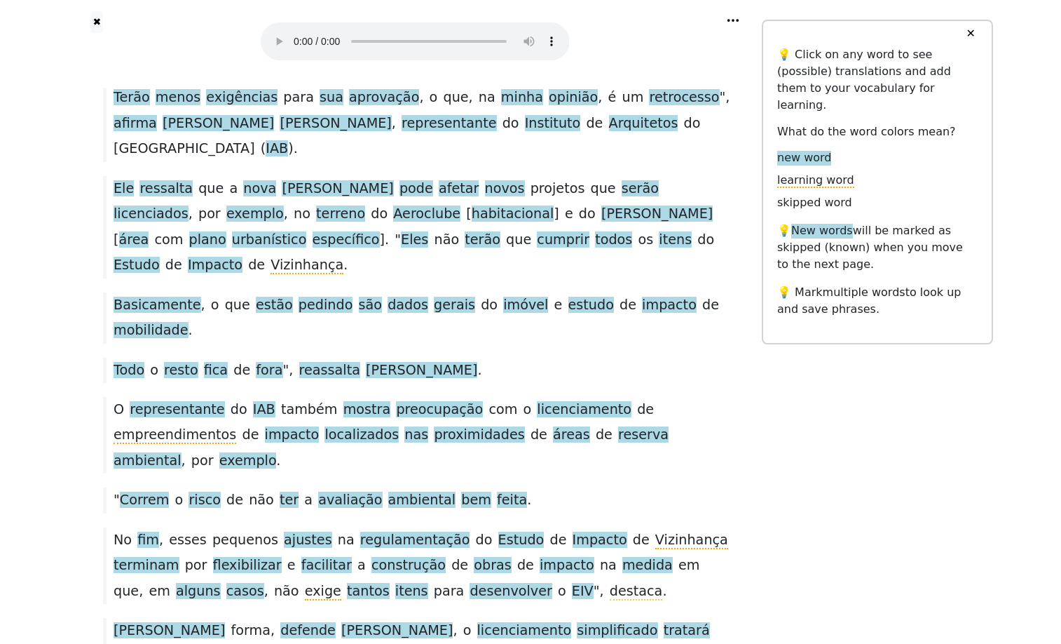
scroll to position [537, 0]
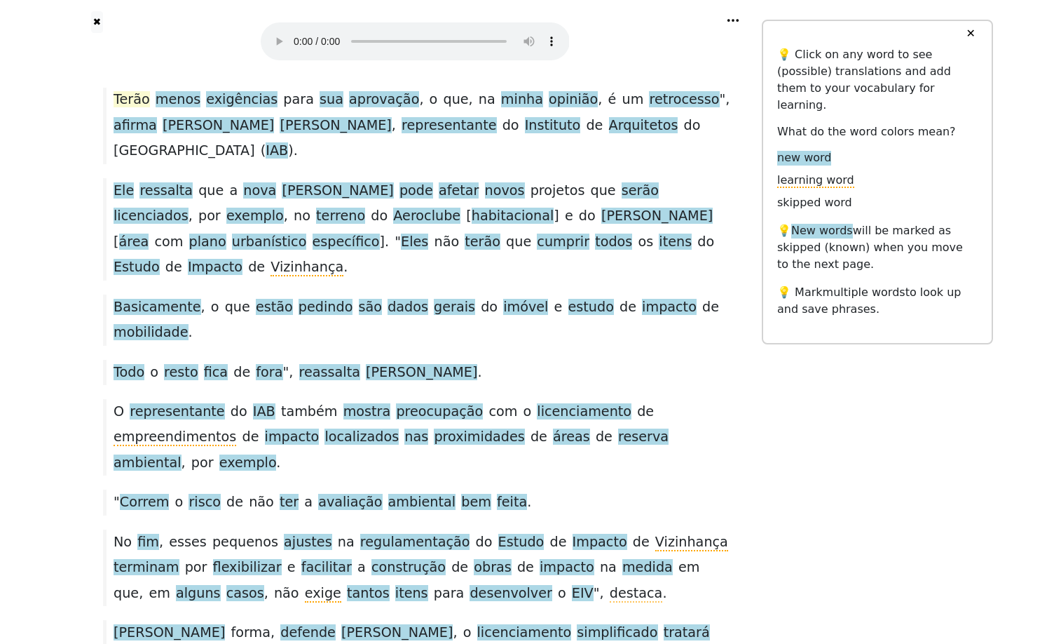
click at [140, 109] on span "Terão" at bounding box center [132, 100] width 36 height 18
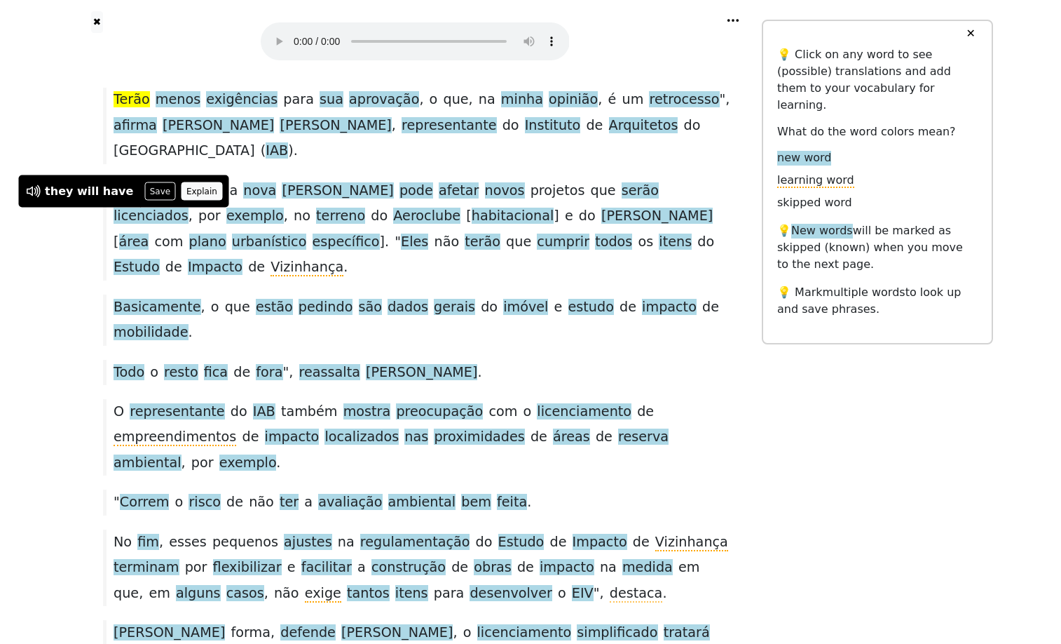
click at [214, 182] on button "Explain" at bounding box center [202, 191] width 41 height 18
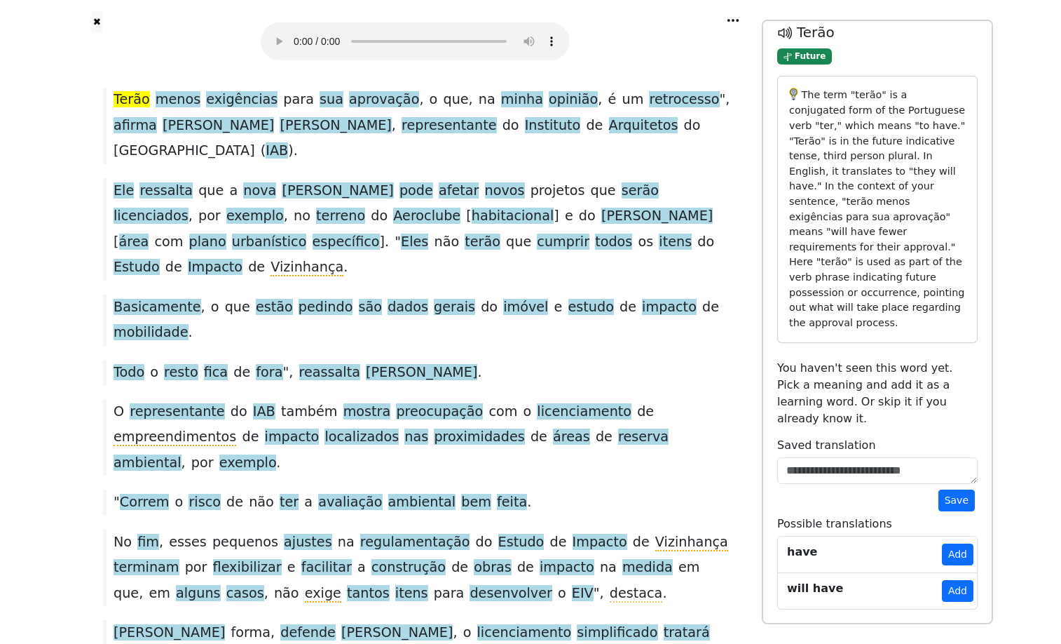
scroll to position [222, 0]
click at [949, 588] on button "Add" at bounding box center [958, 591] width 32 height 22
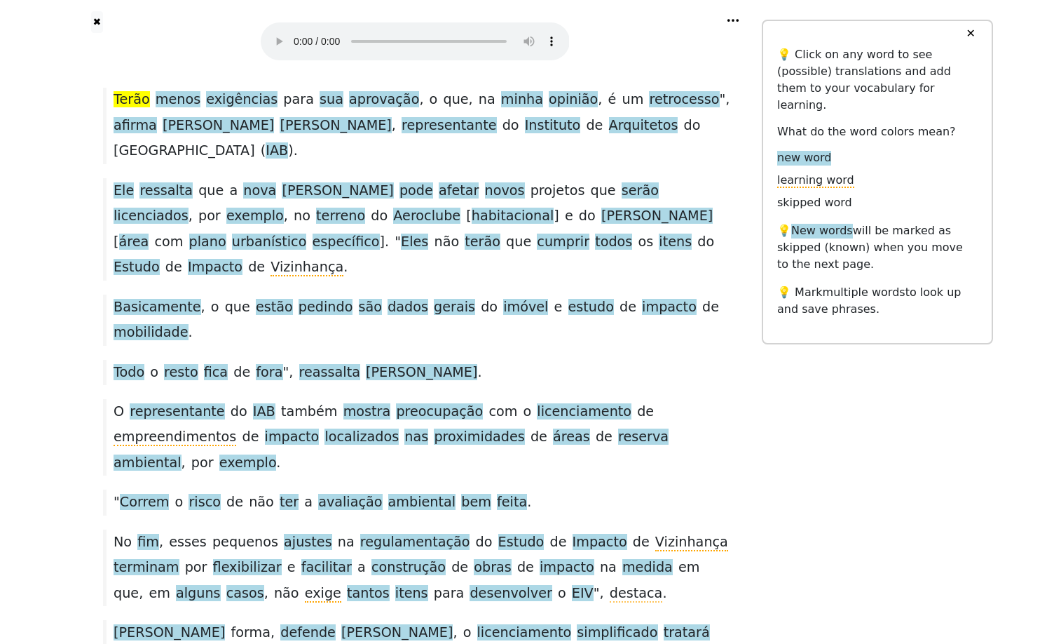
scroll to position [0, 0]
click at [278, 109] on span "exigências" at bounding box center [242, 100] width 72 height 18
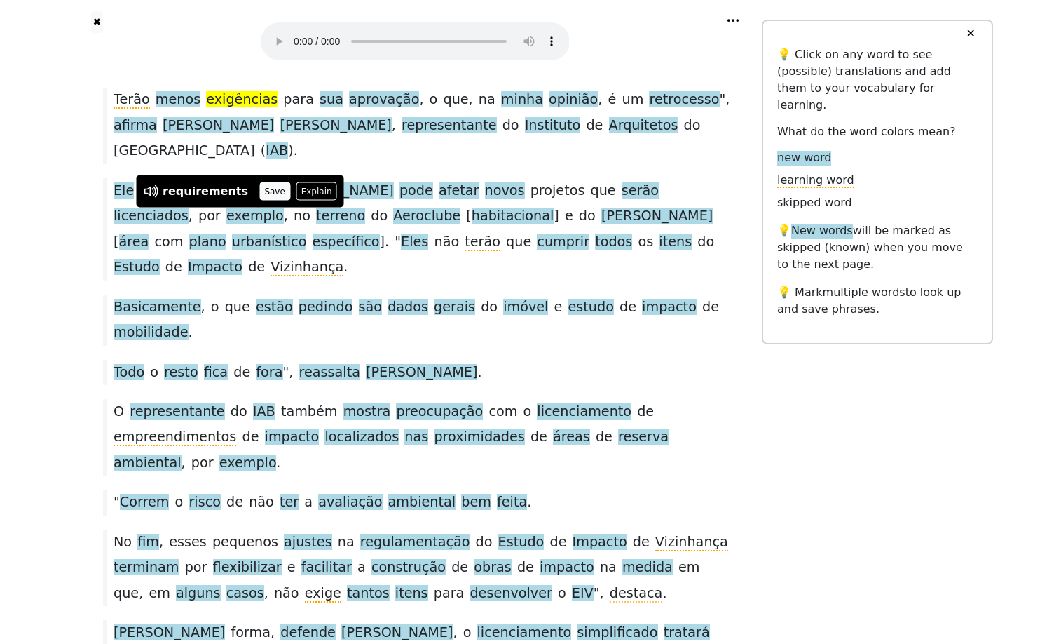
click at [286, 185] on button "Save" at bounding box center [274, 191] width 31 height 18
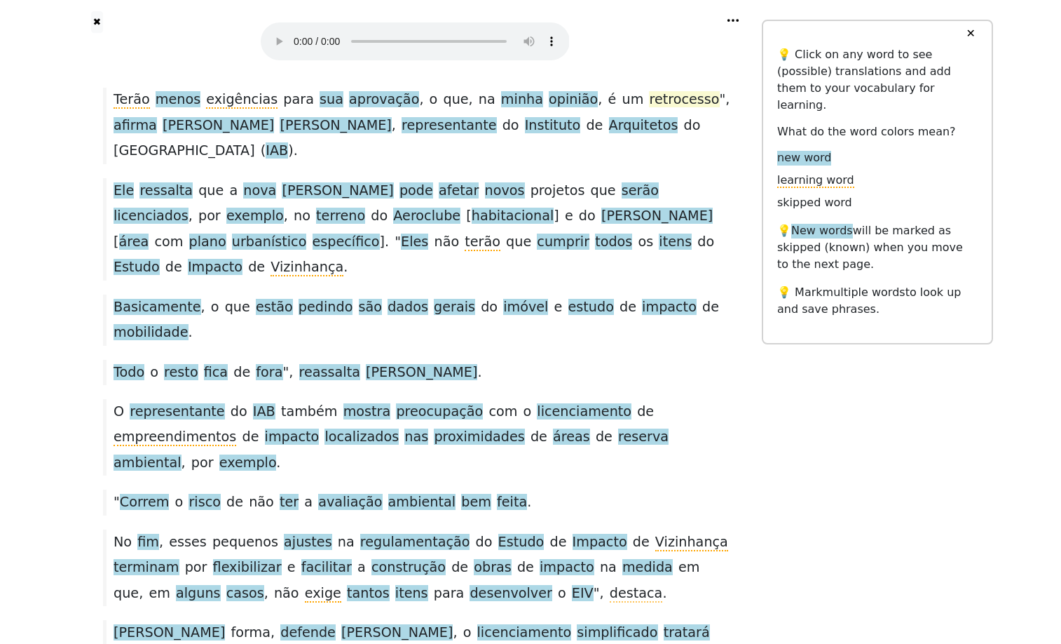
click at [649, 109] on span "retrocesso" at bounding box center [684, 100] width 70 height 18
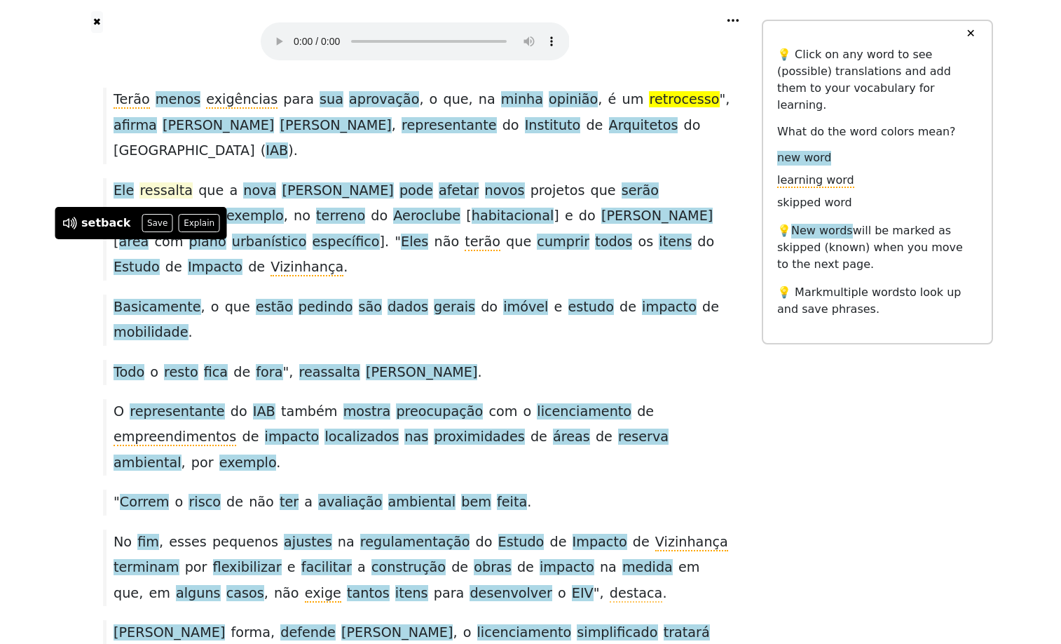
click at [165, 200] on span "ressalta" at bounding box center [166, 191] width 53 height 18
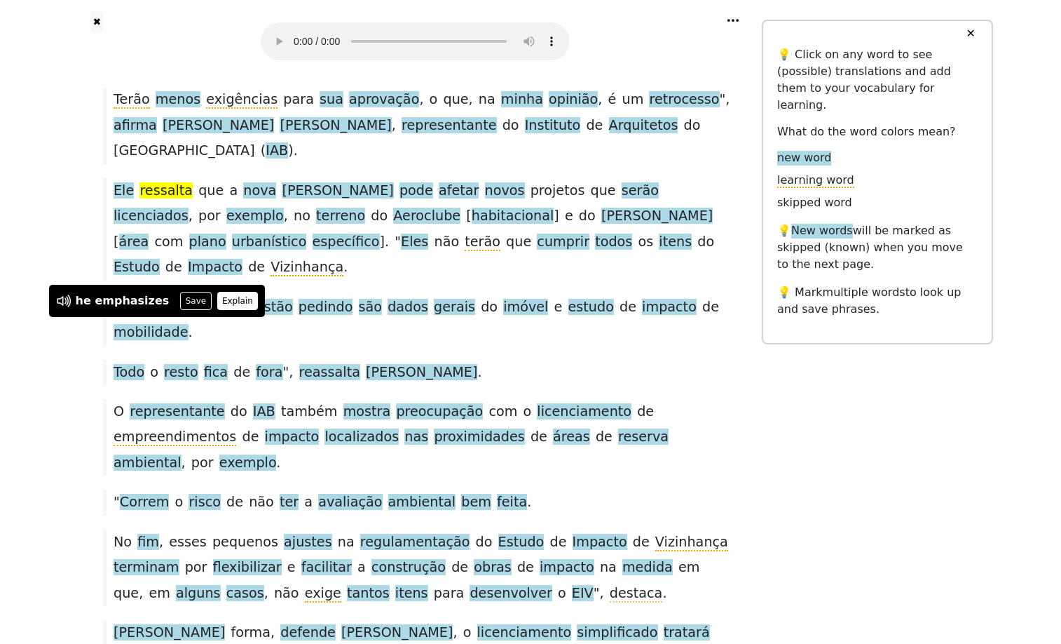
click at [247, 292] on button "Explain" at bounding box center [237, 301] width 41 height 18
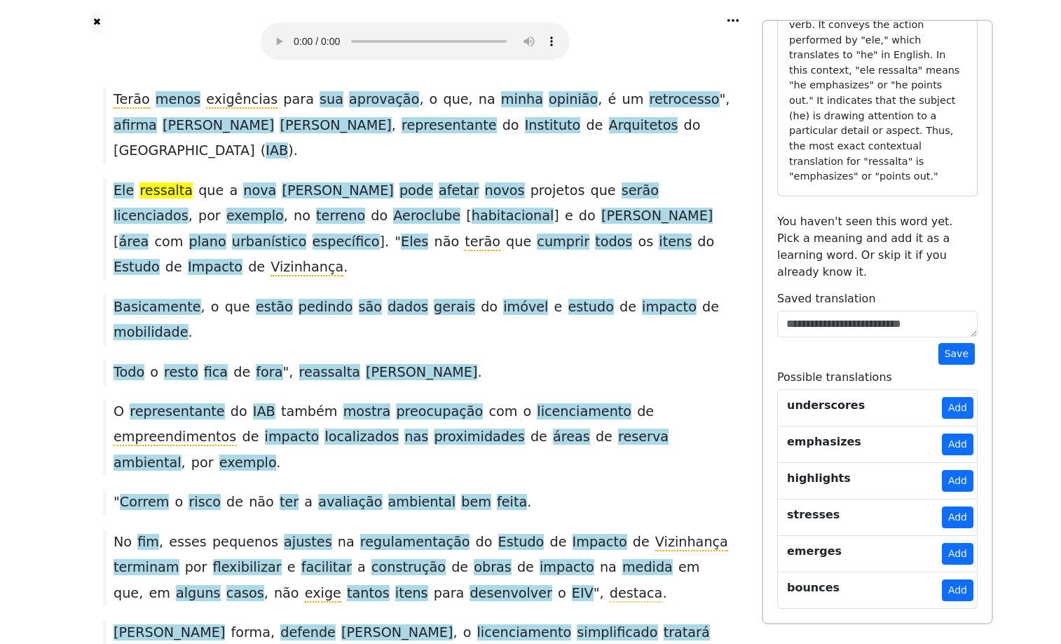
scroll to position [362, 0]
click at [954, 455] on button "Add" at bounding box center [958, 444] width 32 height 22
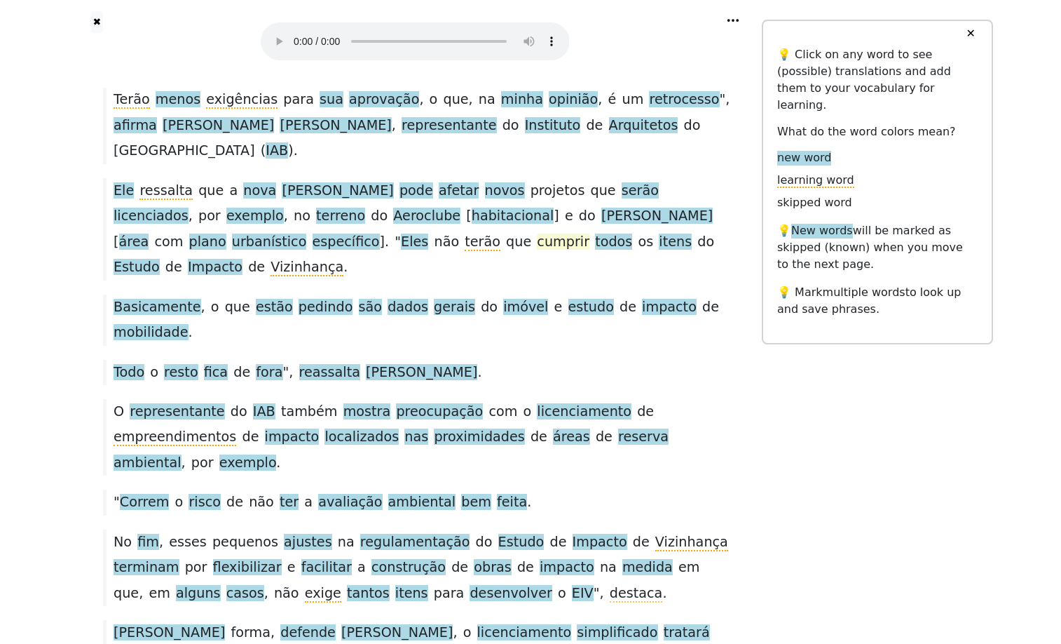
click at [537, 251] on span "cumprir" at bounding box center [563, 242] width 53 height 18
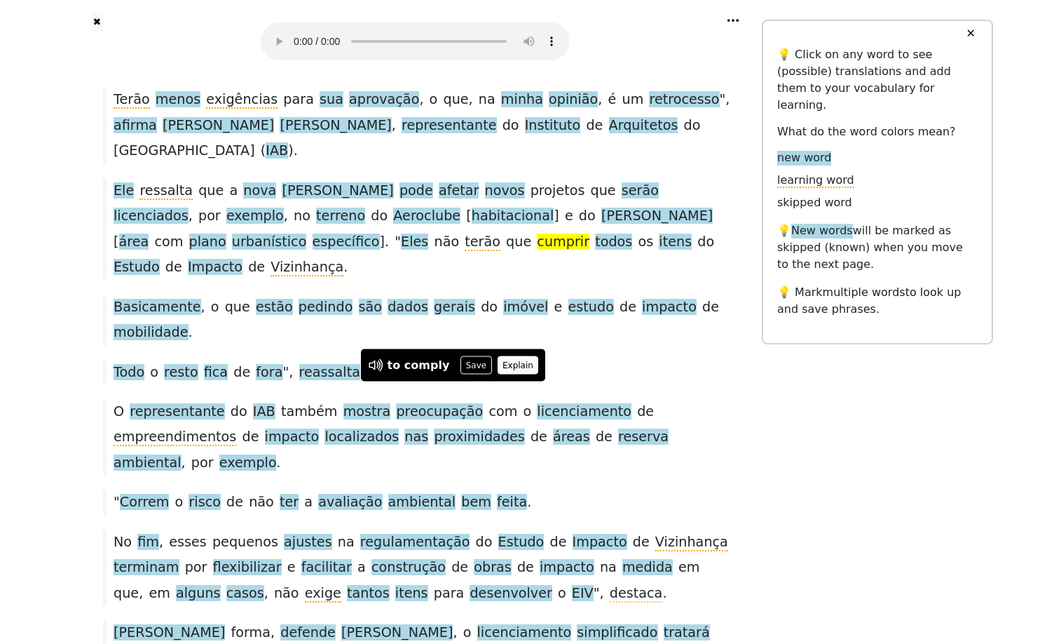
click at [539, 358] on button "Explain" at bounding box center [518, 365] width 41 height 18
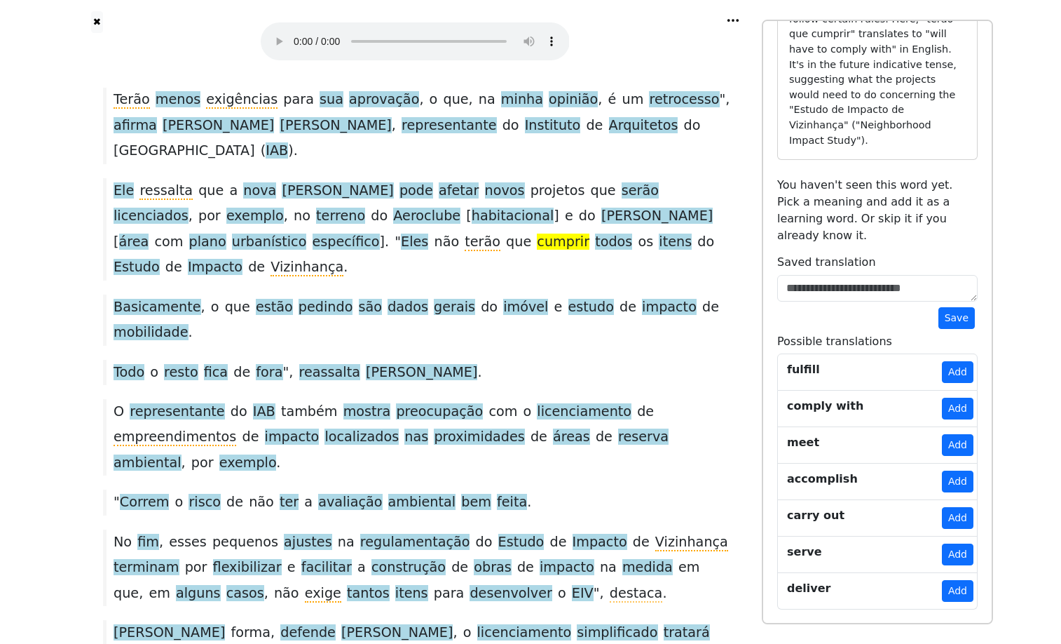
scroll to position [503, 0]
click at [944, 419] on button "Add" at bounding box center [958, 408] width 32 height 22
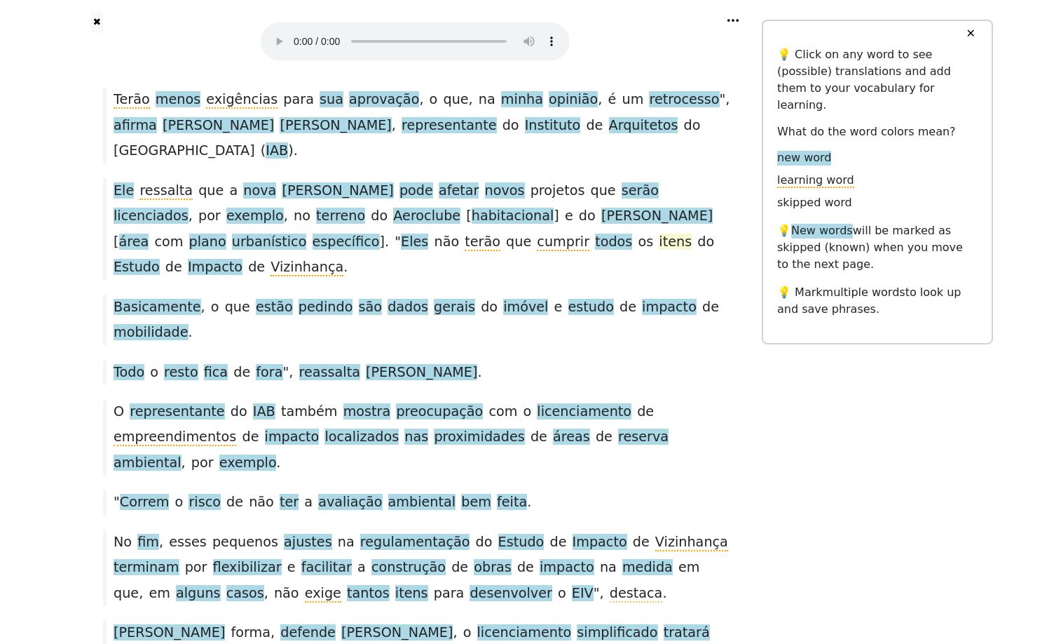
click at [659, 251] on span "itens" at bounding box center [675, 242] width 33 height 18
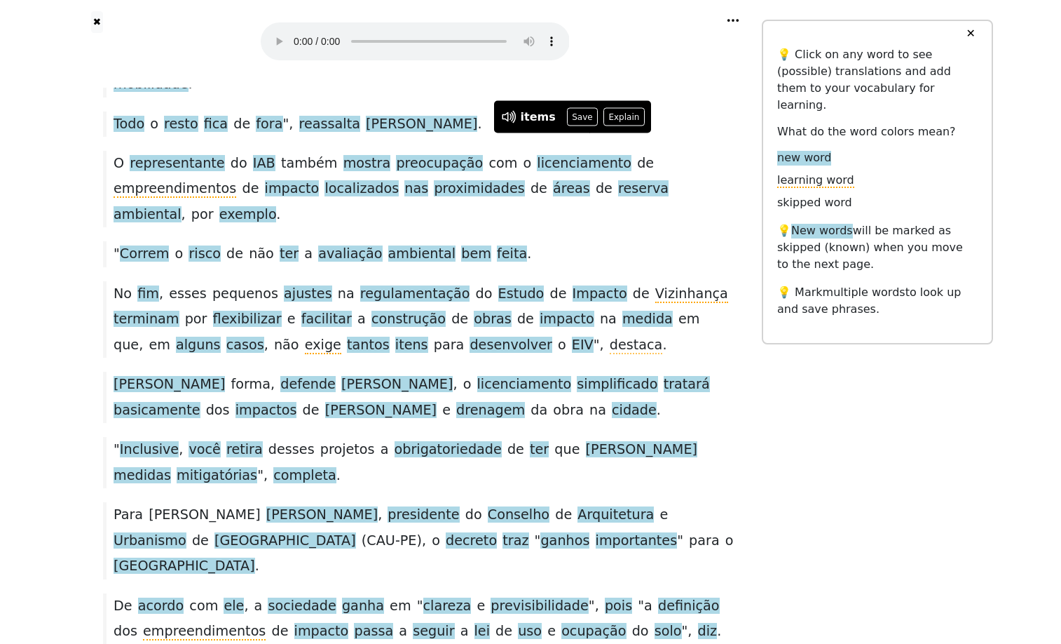
scroll to position [795, 0]
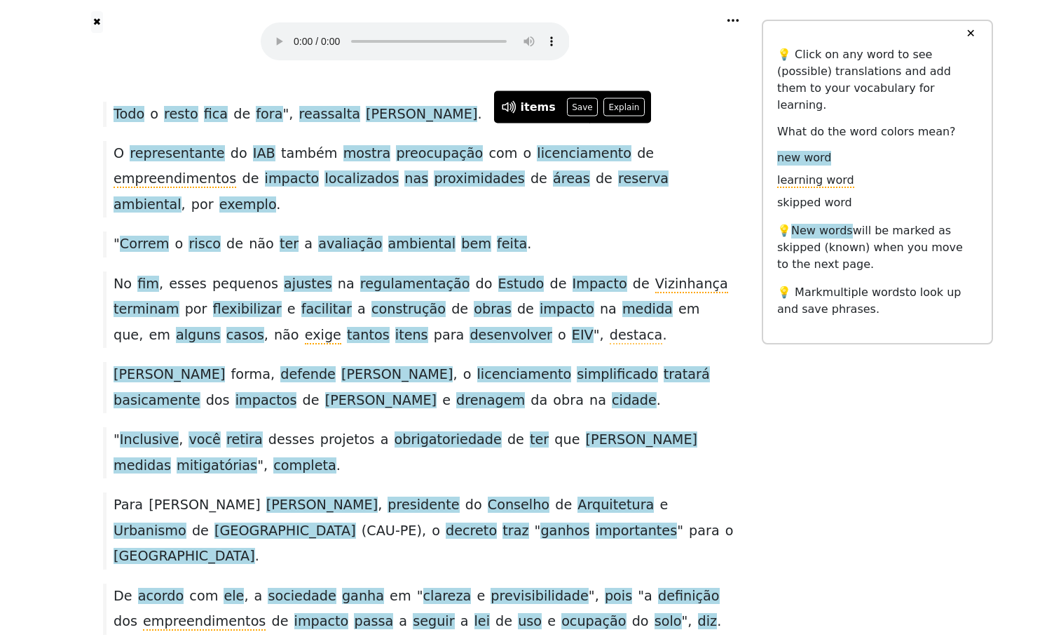
drag, startPoint x: 215, startPoint y: 208, endPoint x: 579, endPoint y: 204, distance: 364.6
click at [579, 88] on div "Basicamente , o que estão pedindo são dados gerais do imóvel e estudo de impact…" at bounding box center [415, 61] width 638 height 51
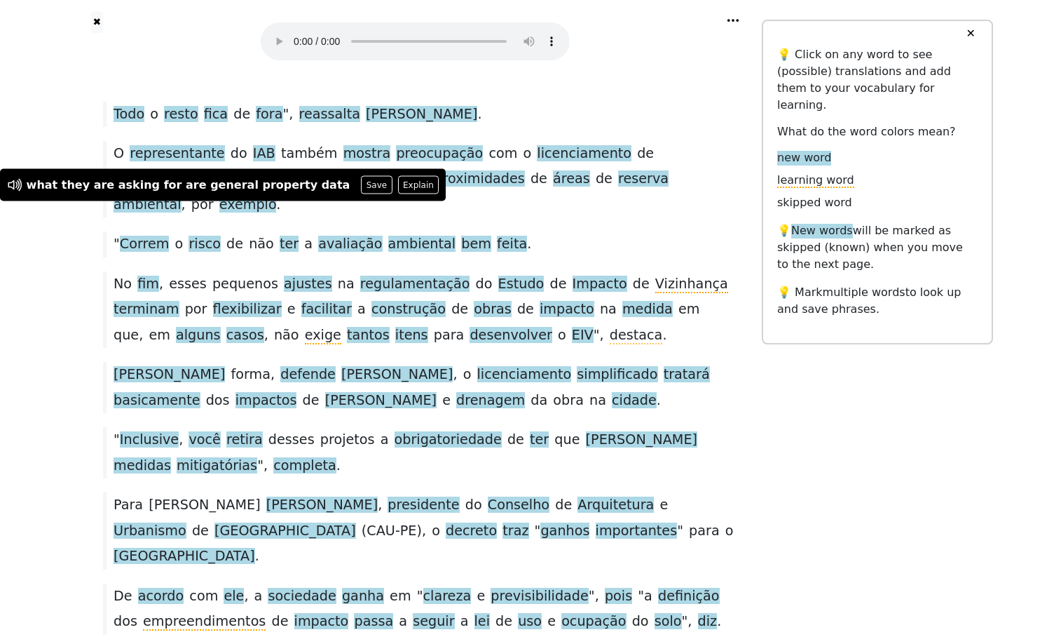
click at [233, 88] on div "Basicamente , o que estão pedindo são dados gerais do imóvel e estudo de impact…" at bounding box center [415, 61] width 638 height 51
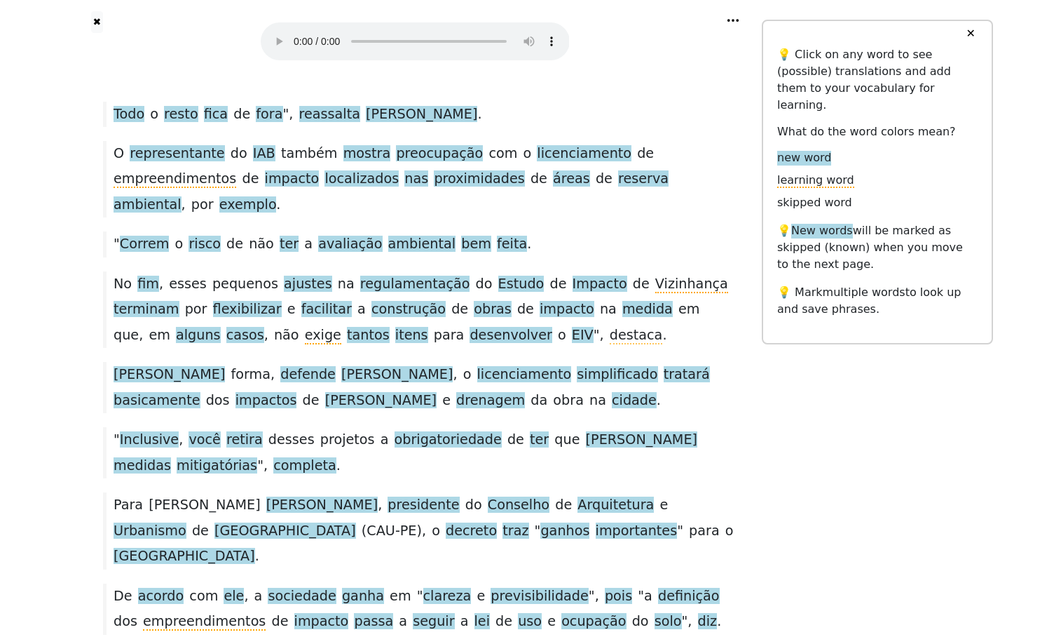
click at [149, 83] on span "mobilidade" at bounding box center [151, 75] width 75 height 18
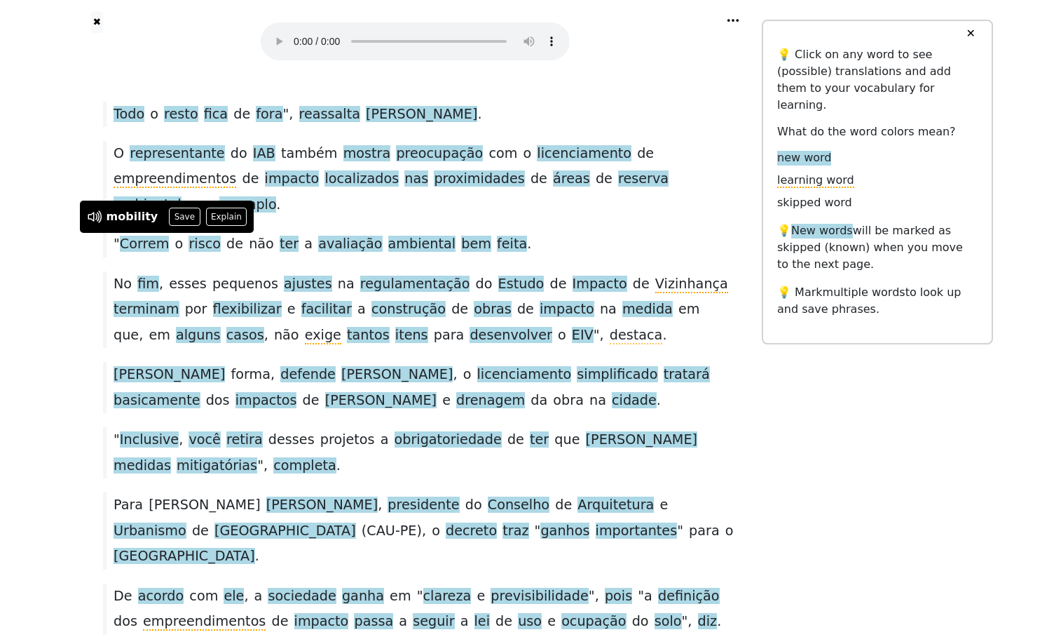
click at [365, 88] on div "Basicamente , o que estão pedindo são dados gerais do imóvel e estudo de impact…" at bounding box center [415, 61] width 638 height 51
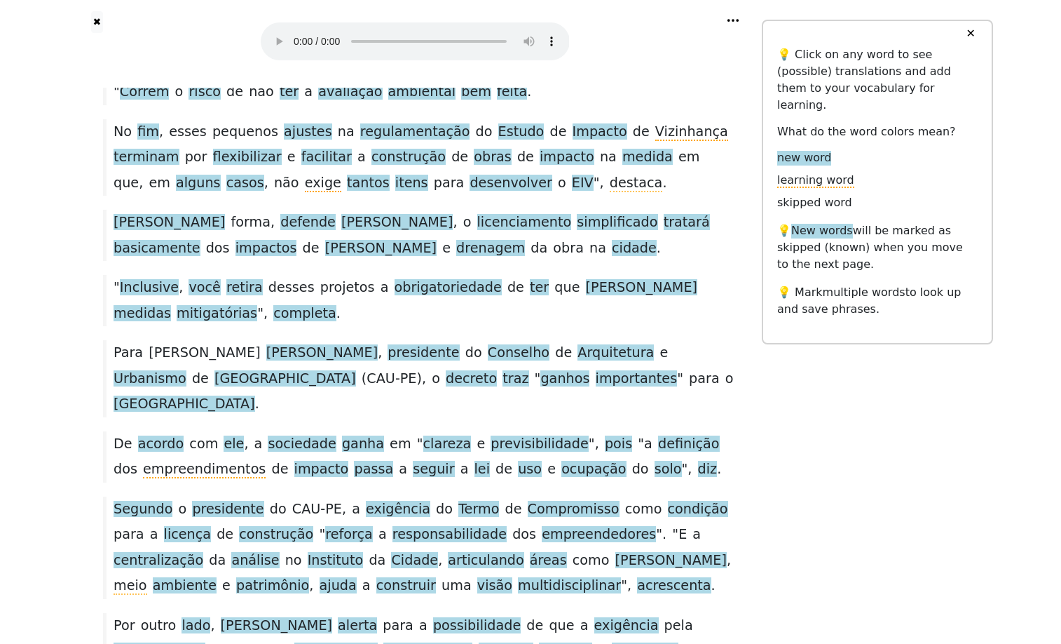
scroll to position [939, 0]
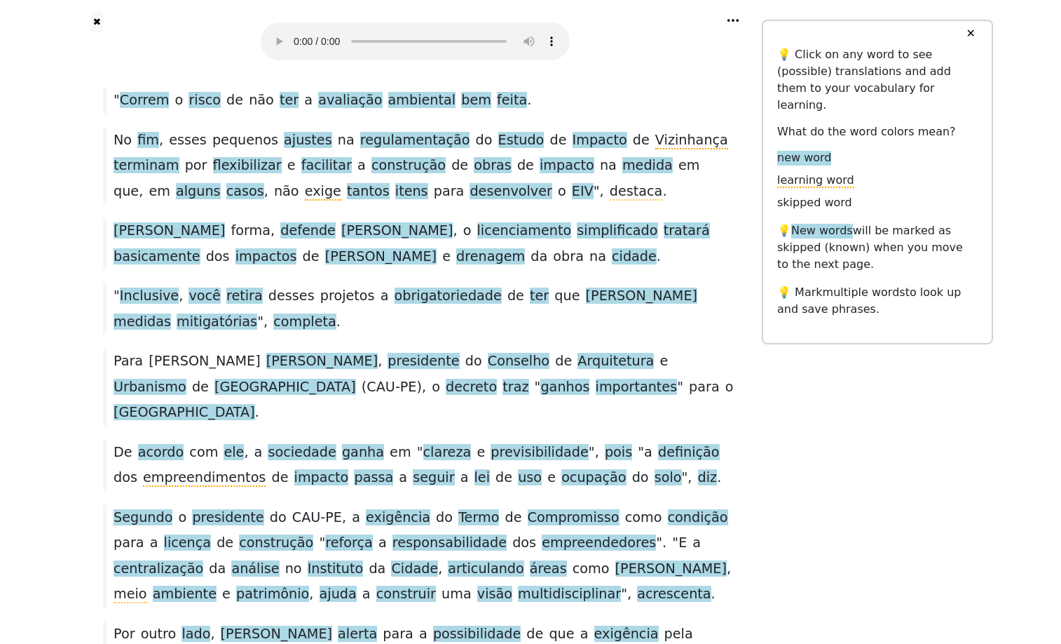
drag, startPoint x: 119, startPoint y: 142, endPoint x: 292, endPoint y: 143, distance: 173.2
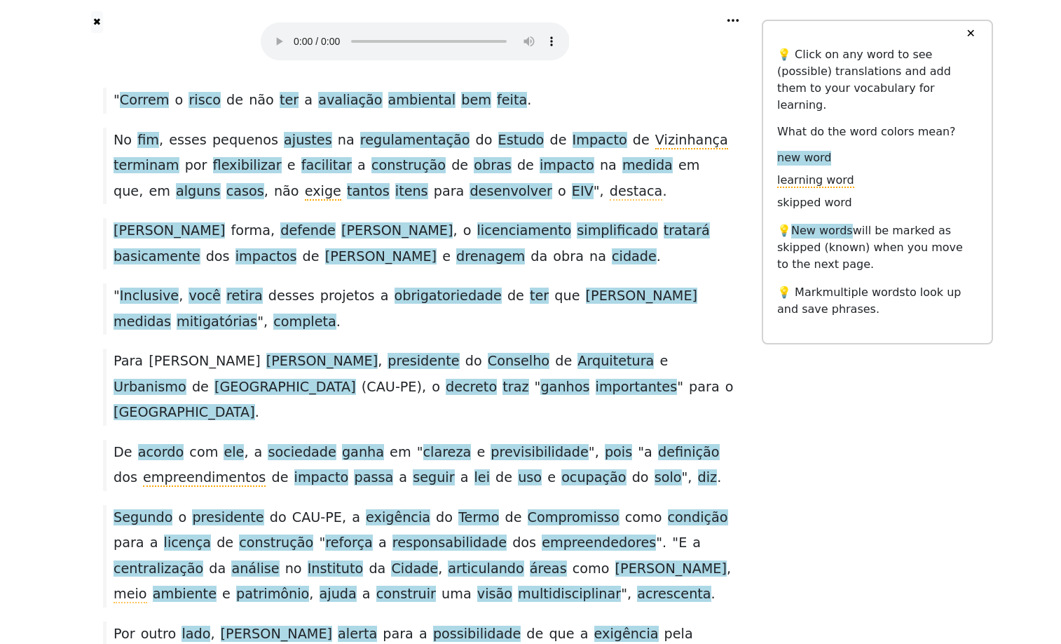
click at [369, 19] on span "mostra" at bounding box center [368, 10] width 48 height 18
click at [383, 156] on button "Save" at bounding box center [381, 165] width 31 height 18
click at [144, 44] on span "empreendimentos" at bounding box center [175, 36] width 123 height 18
click at [527, 109] on span "feita" at bounding box center [512, 101] width 30 height 18
click at [557, 113] on div "" Correm o risco de não ter a avaliação ambiental bem feita ." at bounding box center [415, 100] width 638 height 25
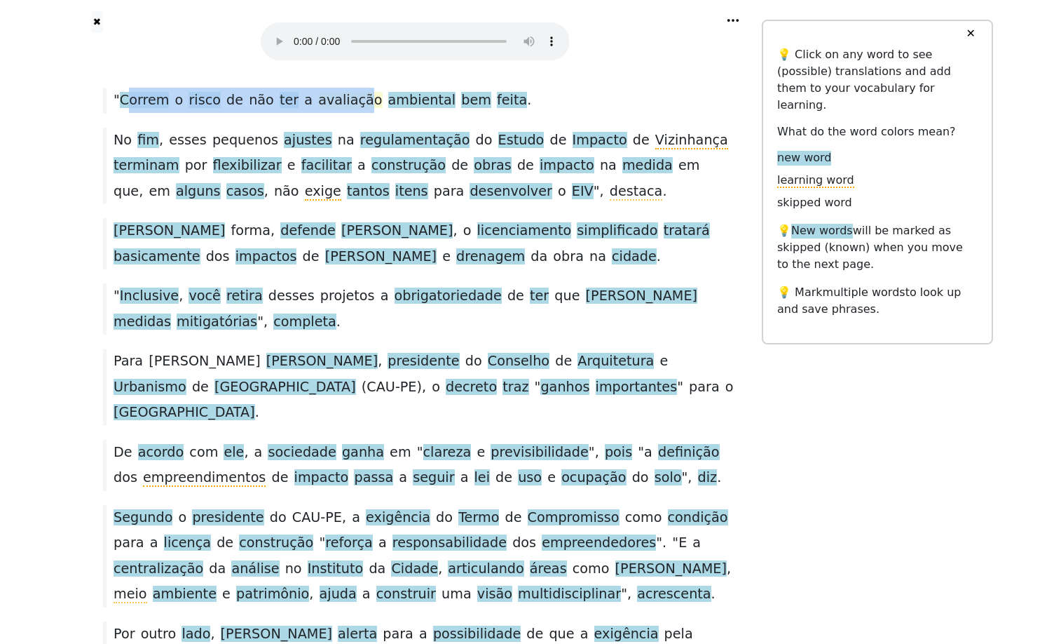
drag, startPoint x: 128, startPoint y: 297, endPoint x: 386, endPoint y: 296, distance: 258.0
click at [386, 113] on div "" Correm o risco de não ter a avaliação ambiental bem feita ." at bounding box center [415, 100] width 638 height 25
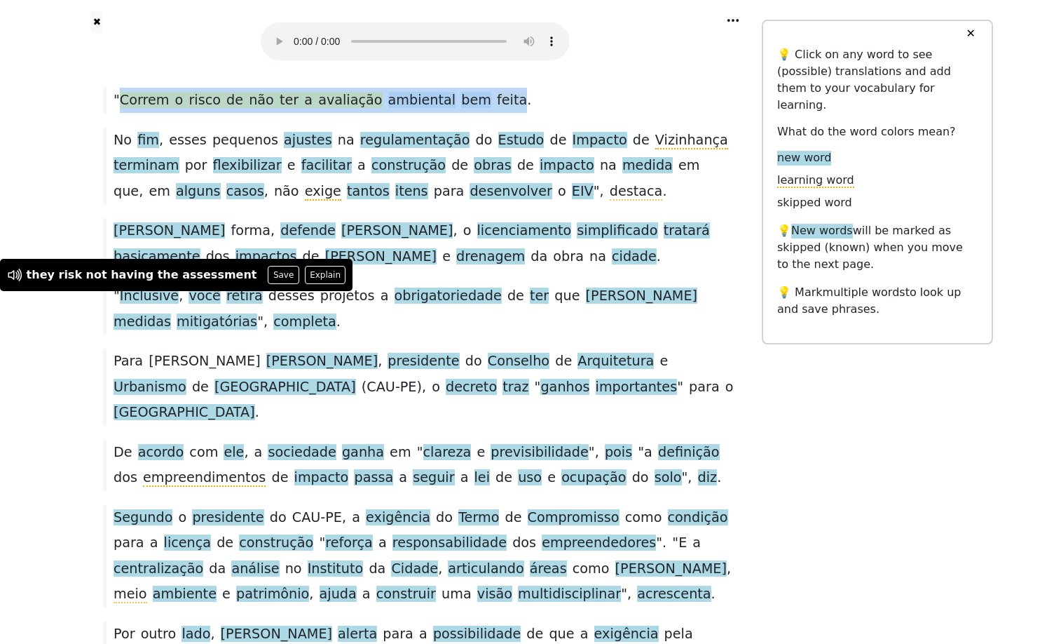
drag, startPoint x: 124, startPoint y: 297, endPoint x: 543, endPoint y: 299, distance: 418.5
click at [543, 113] on div "" Correm o risco de não ter a avaliação ambiental bem feita ." at bounding box center [415, 100] width 638 height 25
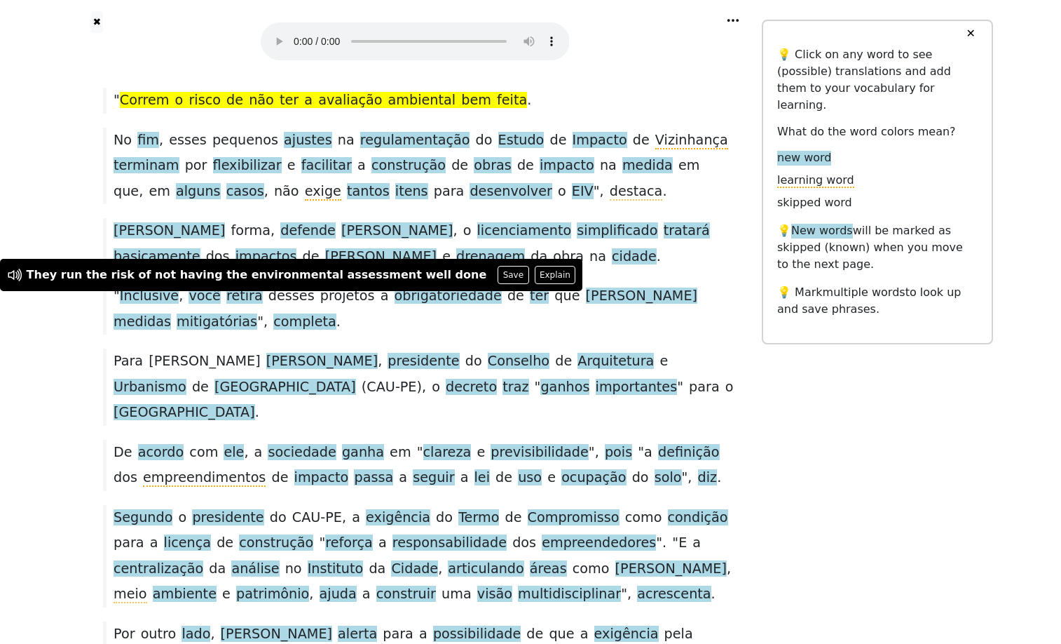
click at [554, 113] on div "" Correm o risco de não ter a avaliação ambiental bem feita ." at bounding box center [415, 100] width 638 height 25
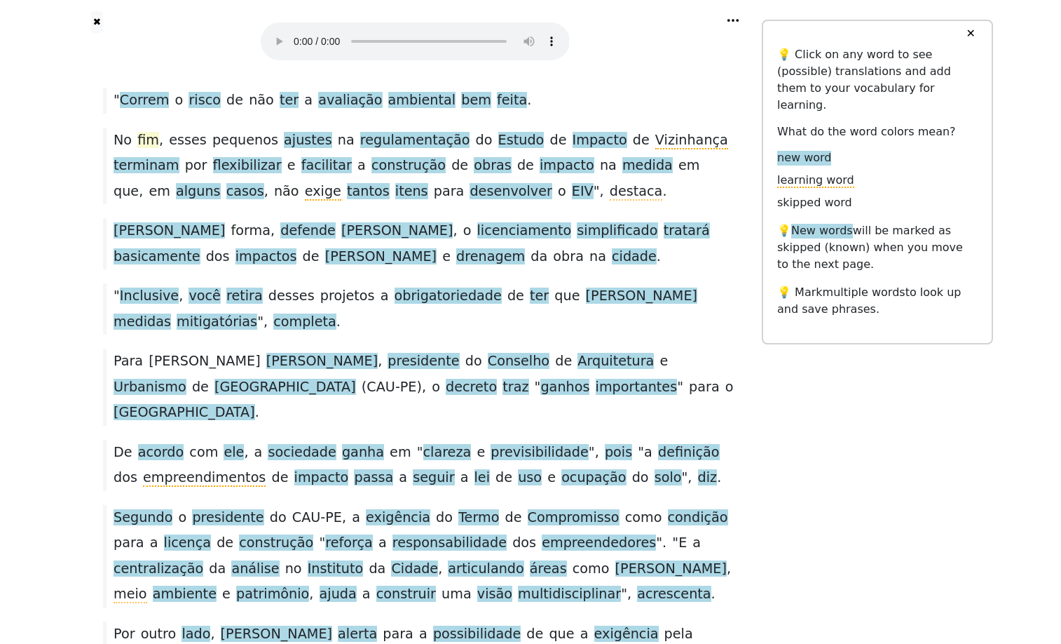
click at [154, 149] on span "fim" at bounding box center [148, 141] width 22 height 18
click at [169, 149] on span at bounding box center [166, 141] width 6 height 18
click at [179, 175] on span "terminam" at bounding box center [147, 166] width 66 height 18
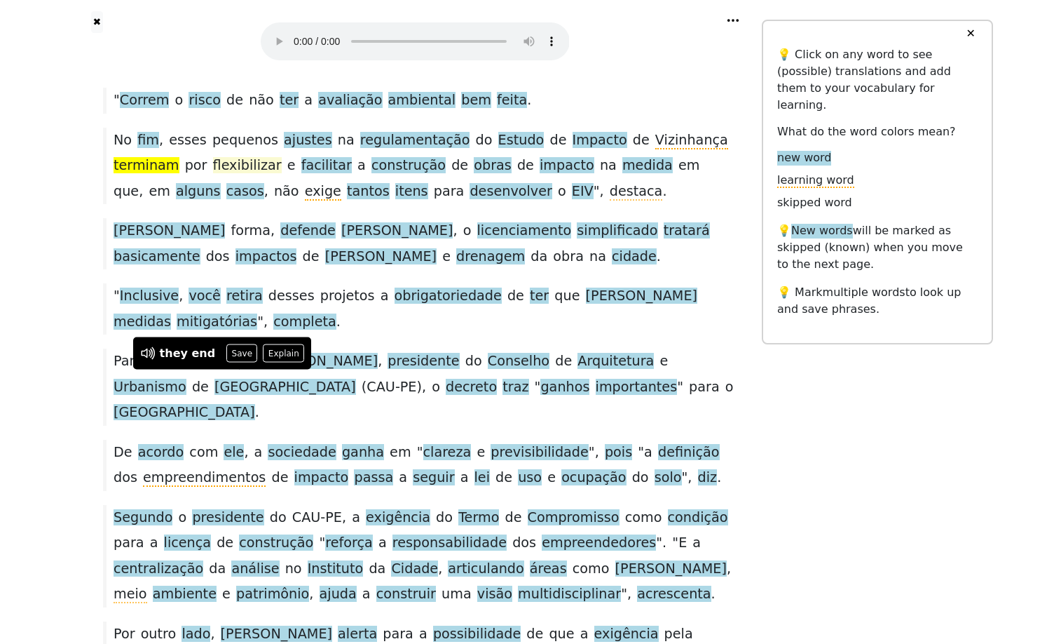
click at [282, 175] on span "flexibilizar" at bounding box center [247, 166] width 69 height 18
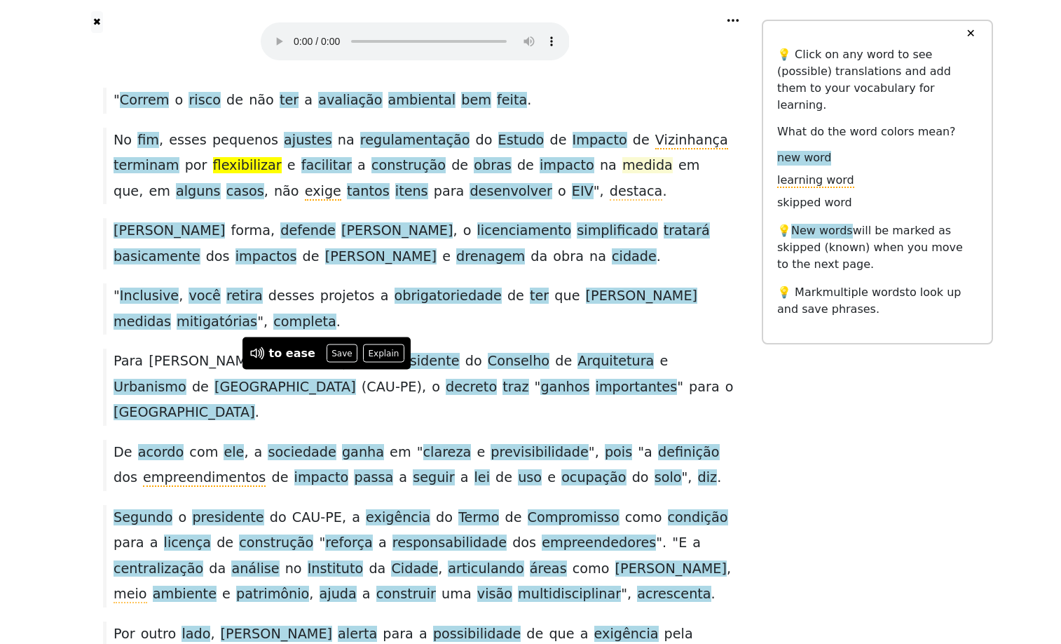
click at [623, 175] on span "medida" at bounding box center [648, 166] width 50 height 18
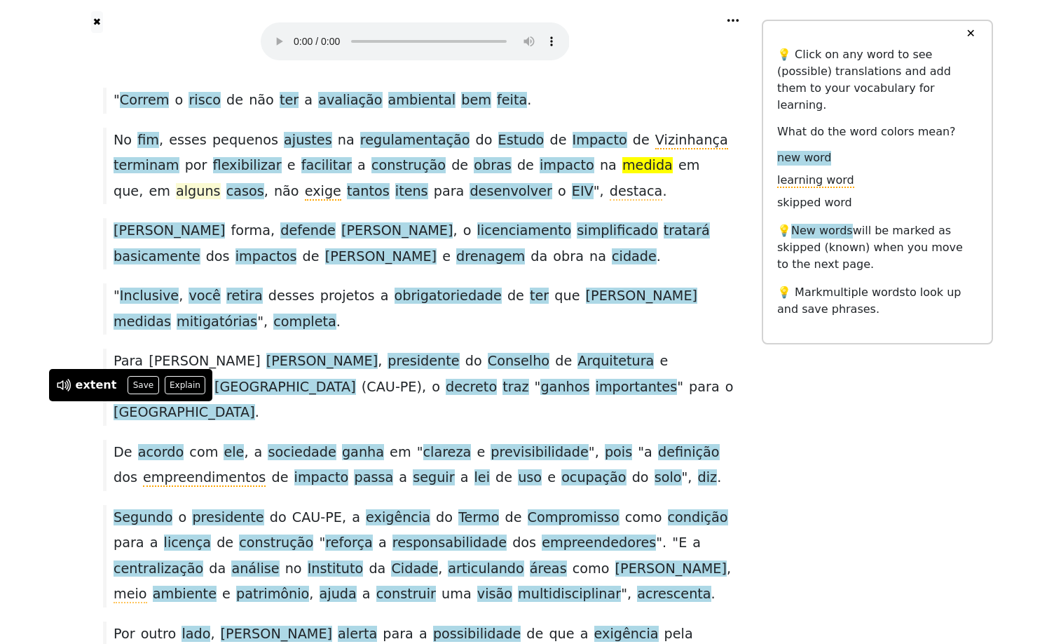
click at [221, 200] on span "alguns" at bounding box center [198, 192] width 45 height 18
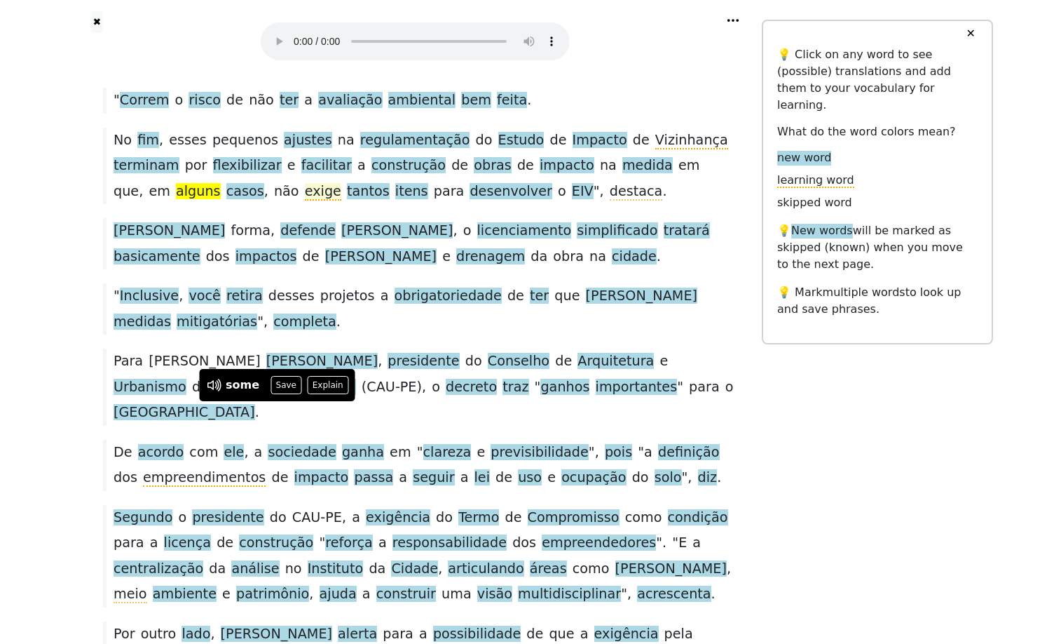
click at [341, 200] on span "exige" at bounding box center [323, 192] width 36 height 18
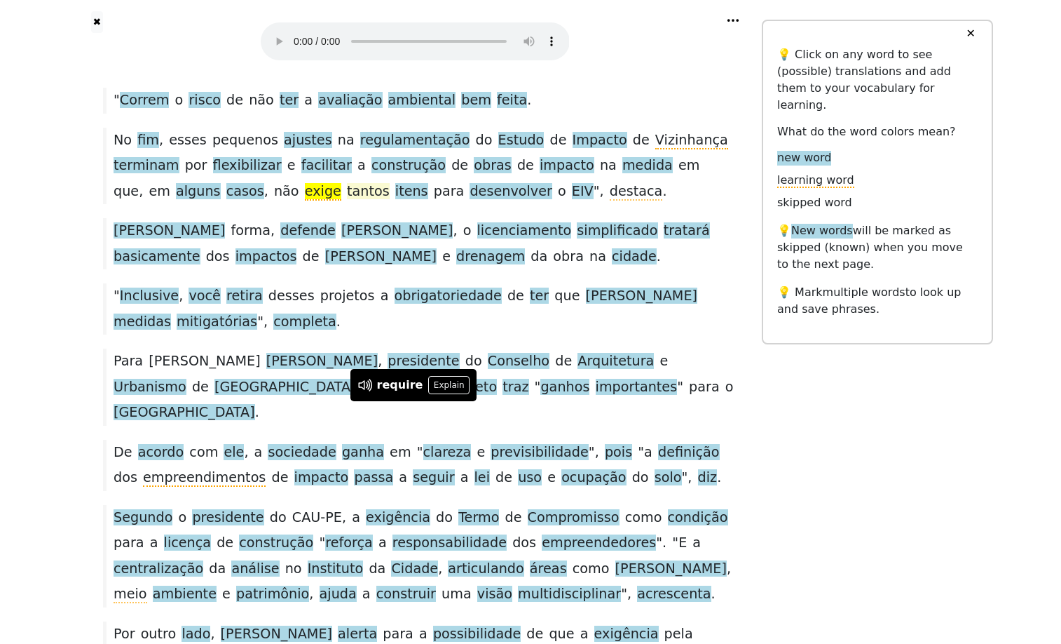
click at [390, 200] on span "tantos" at bounding box center [368, 192] width 43 height 18
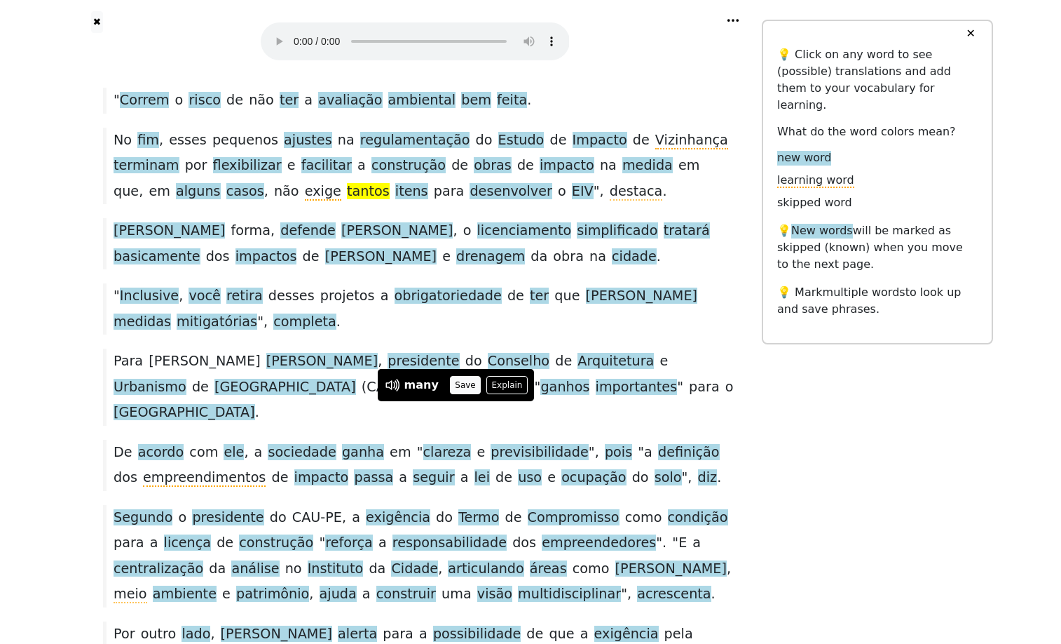
click at [467, 383] on button "Save" at bounding box center [465, 385] width 31 height 18
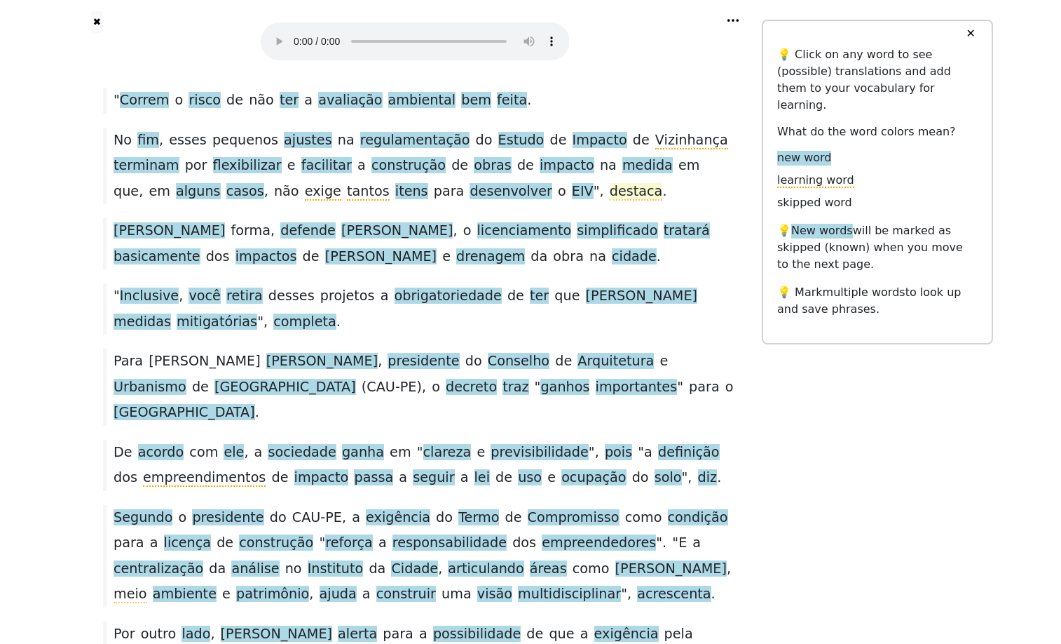
click at [610, 200] on span "destaca" at bounding box center [636, 192] width 53 height 18
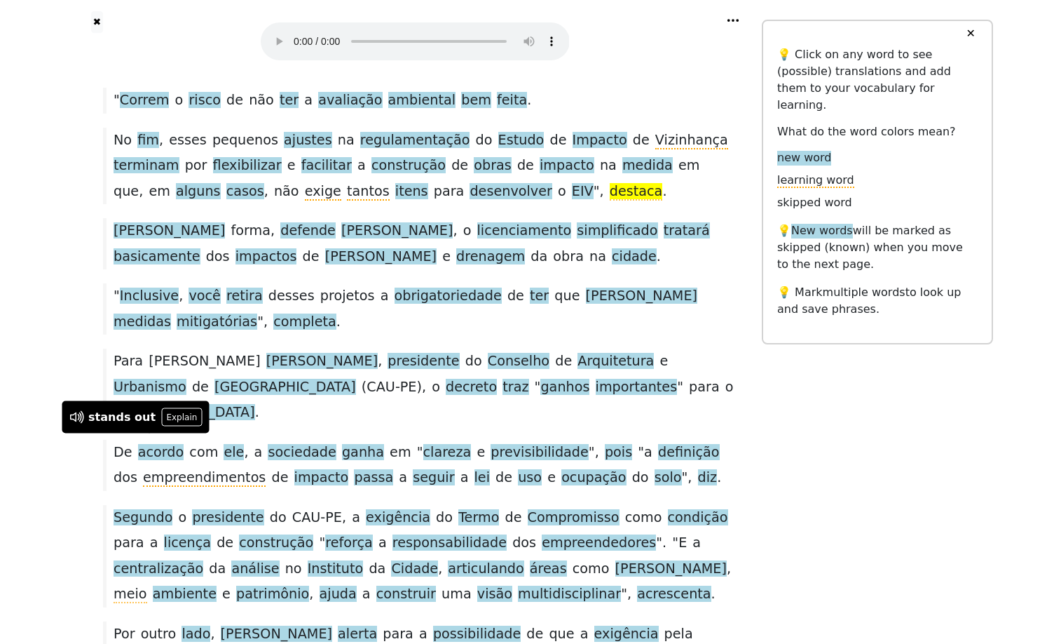
click at [202, 204] on div "No fim , esses pequenos ajustes na regulamentação do Estudo de Impacto de Vizin…" at bounding box center [415, 166] width 638 height 76
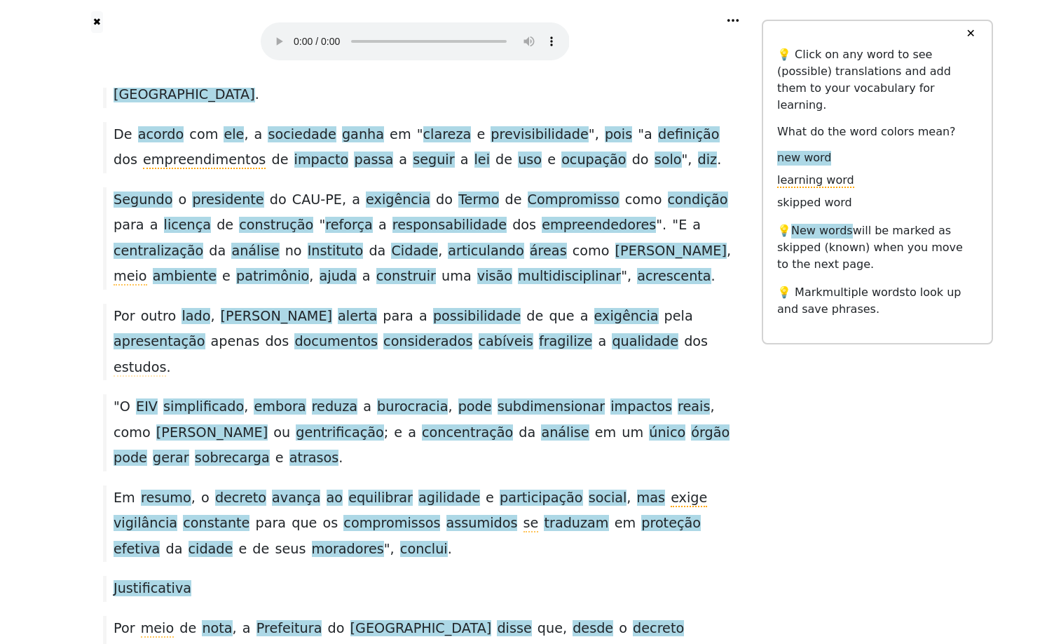
scroll to position [1263, 0]
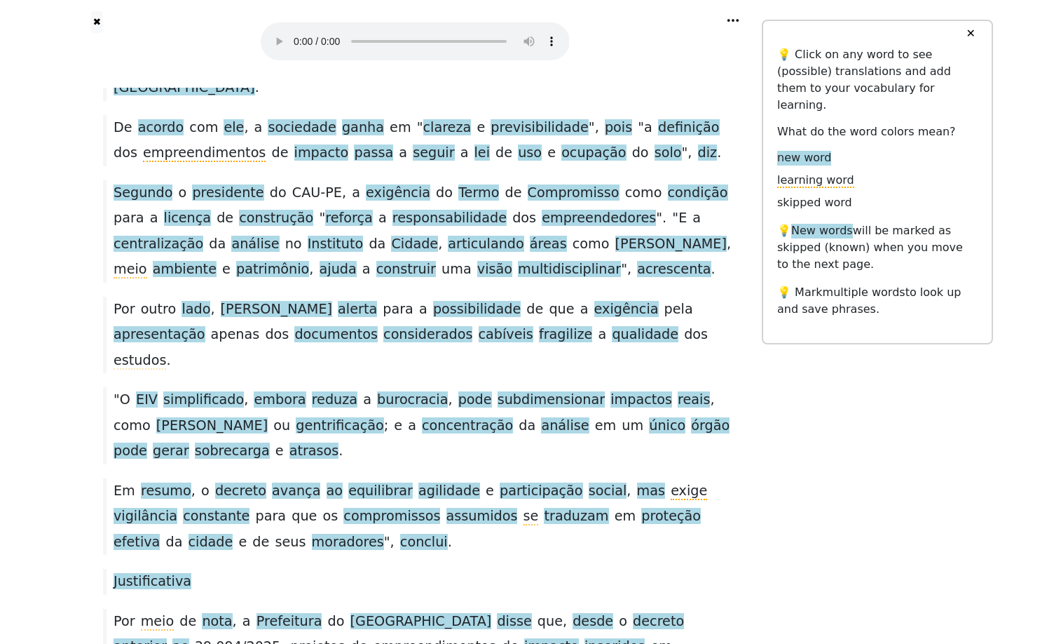
click at [134, 137] on button "Save" at bounding box center [129, 138] width 31 height 18
click at [175, 132] on button "Explain" at bounding box center [153, 138] width 41 height 18
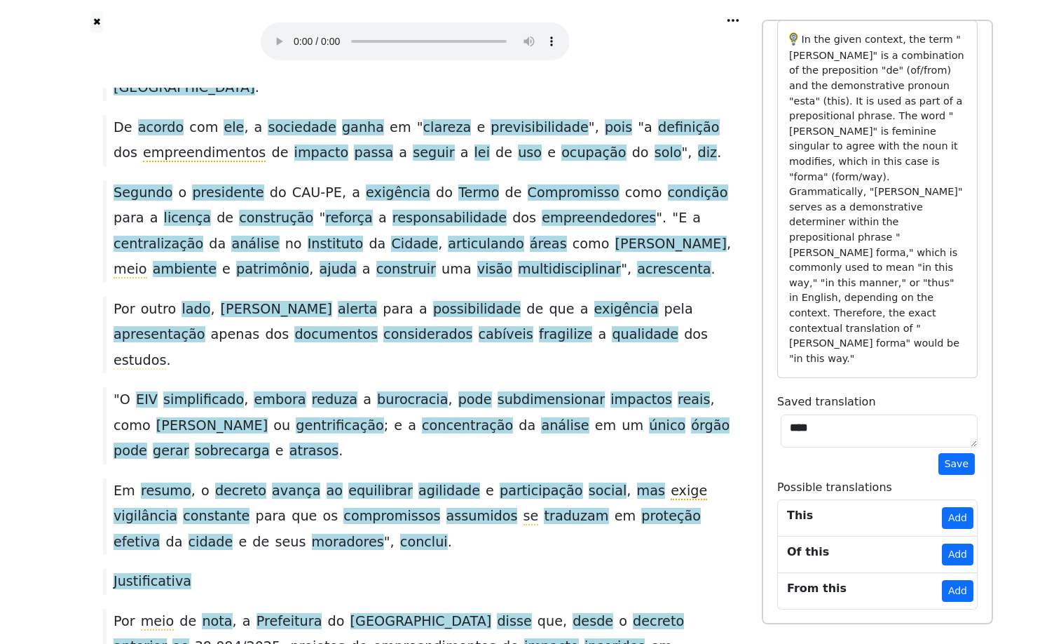
scroll to position [239, 0]
click at [942, 543] on button "Add" at bounding box center [958, 554] width 32 height 22
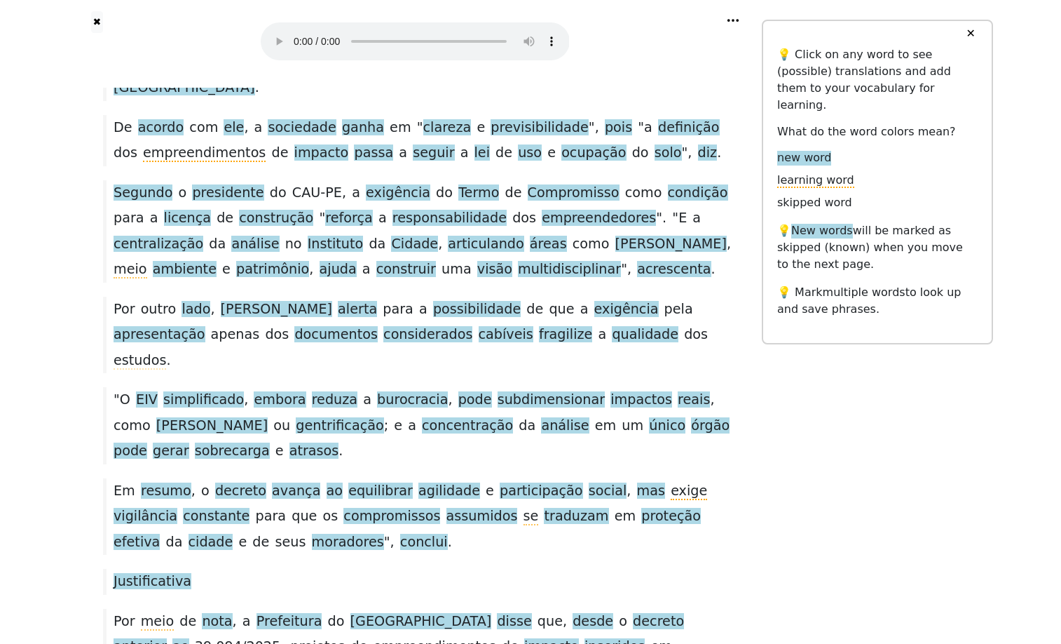
scroll to position [0, 0]
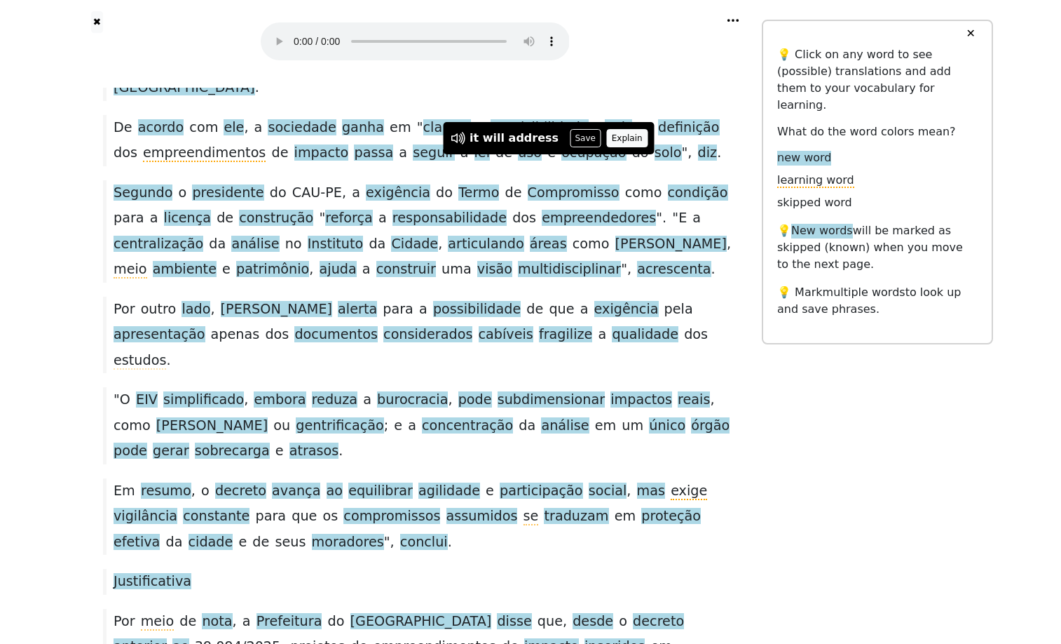
click at [632, 135] on button "Explain" at bounding box center [626, 138] width 41 height 18
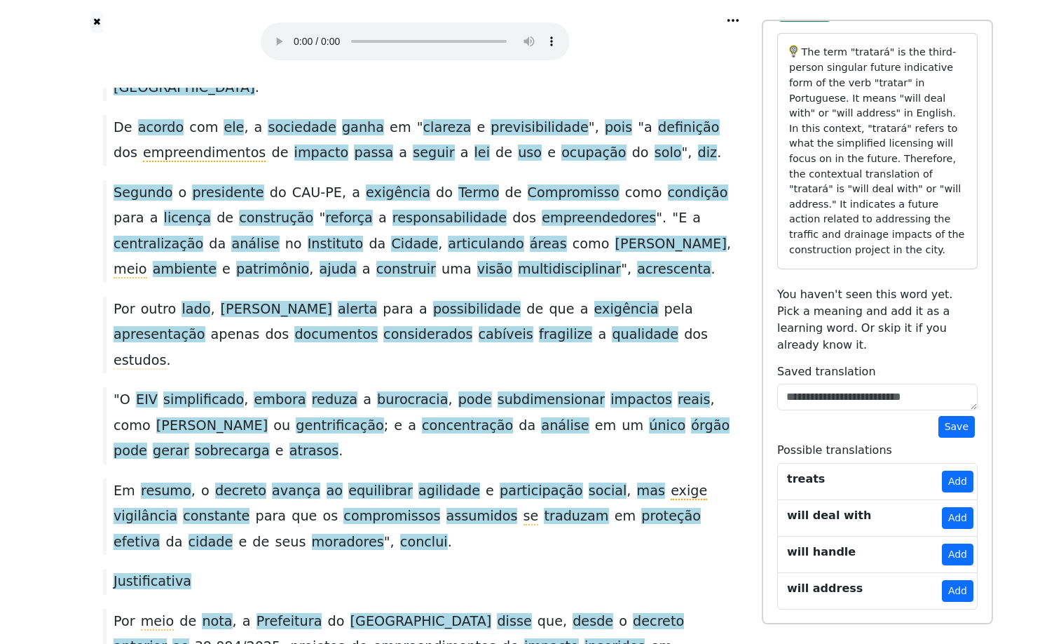
scroll to position [257, 0]
click at [951, 552] on button "Add" at bounding box center [958, 554] width 32 height 22
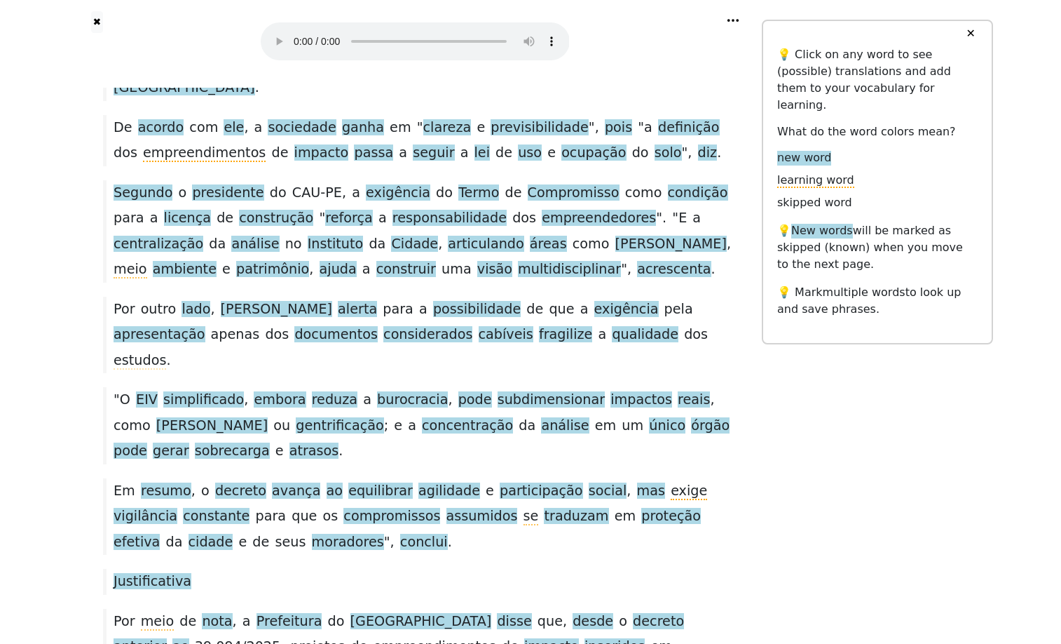
scroll to position [0, 0]
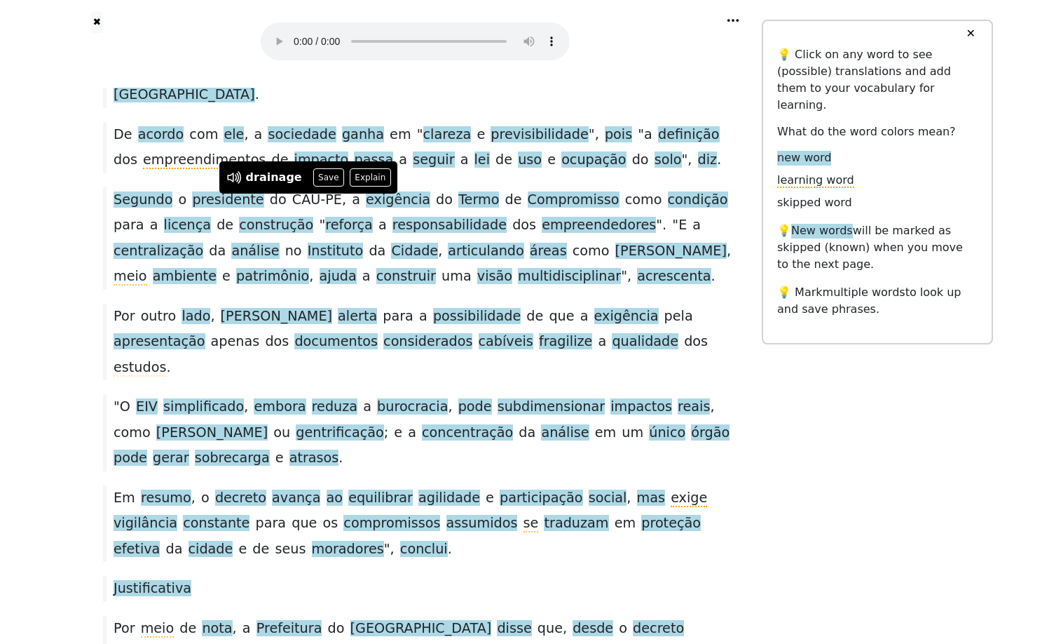
scroll to position [1255, 0]
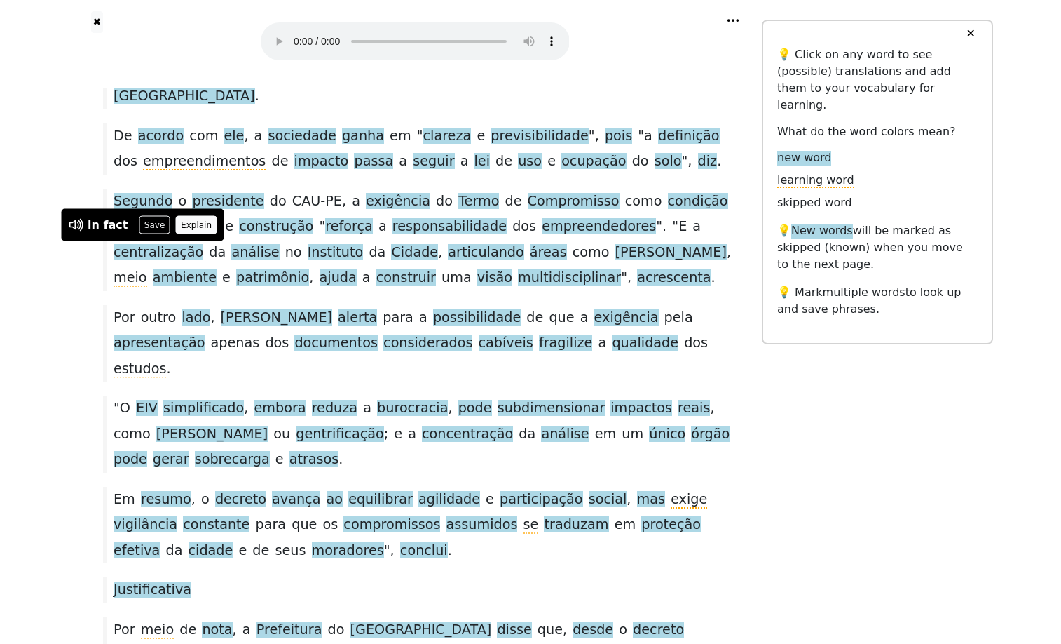
click at [204, 221] on button "Explain" at bounding box center [196, 225] width 41 height 18
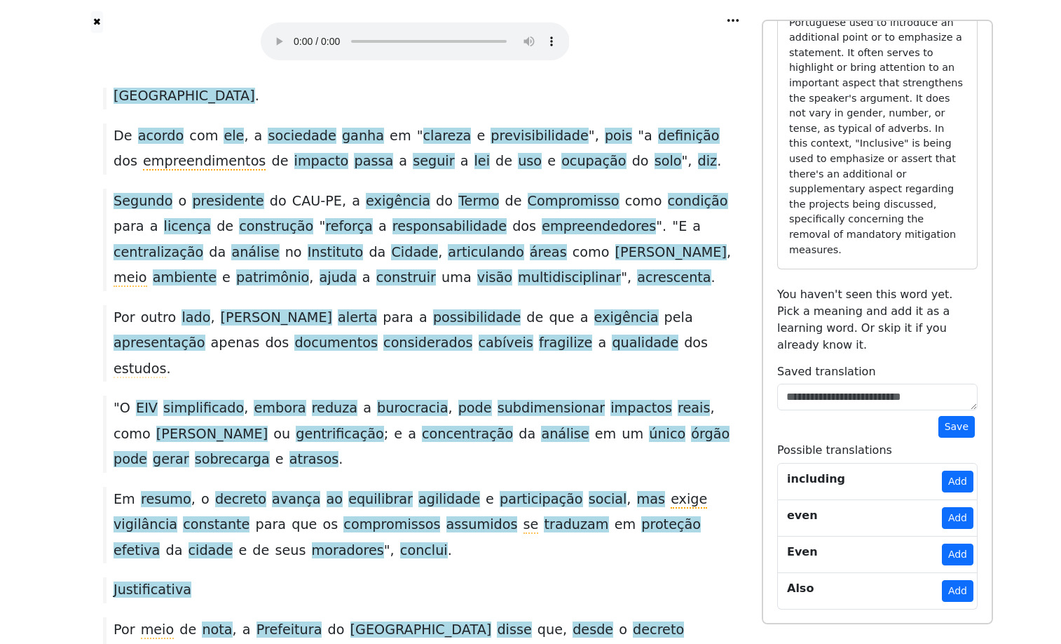
scroll to position [369, 0]
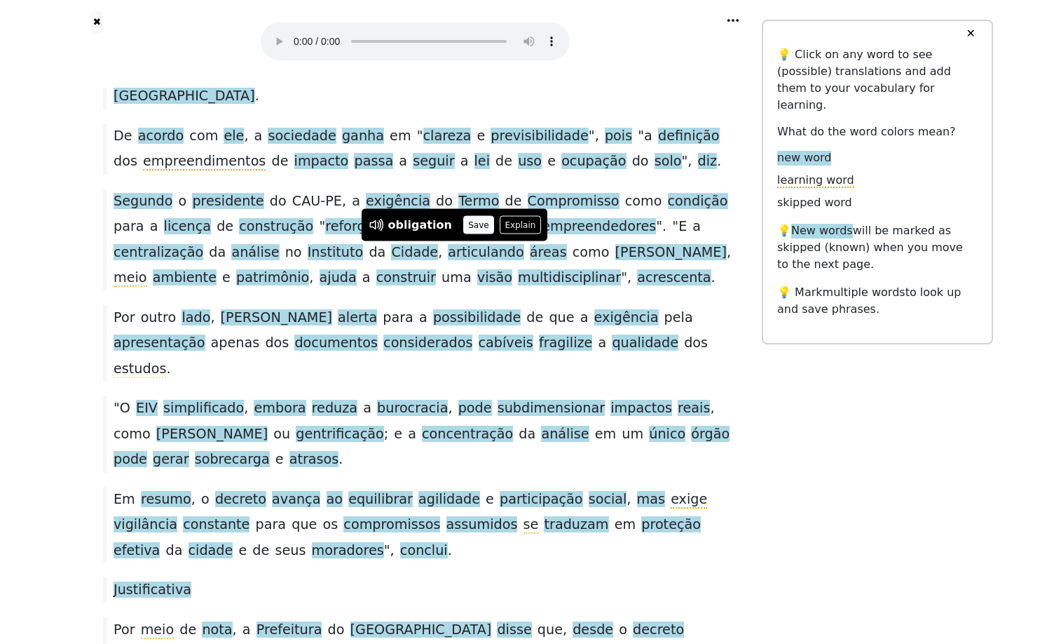
click at [494, 220] on button "Save" at bounding box center [478, 225] width 31 height 18
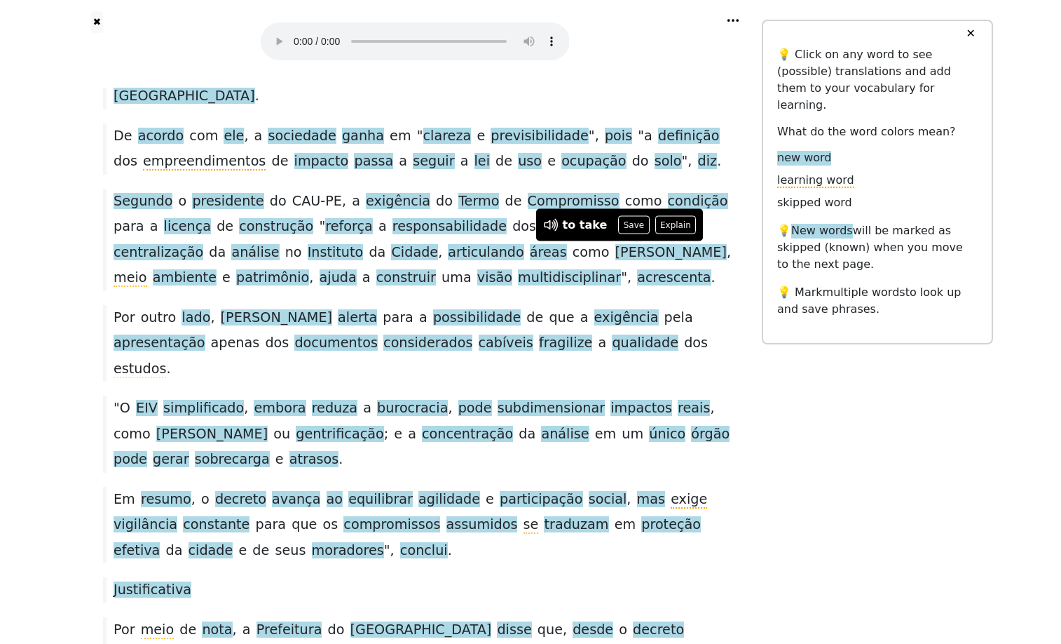
click at [171, 15] on span "medidas" at bounding box center [142, 6] width 57 height 18
drag, startPoint x: 121, startPoint y: 245, endPoint x: 283, endPoint y: 281, distance: 165.8
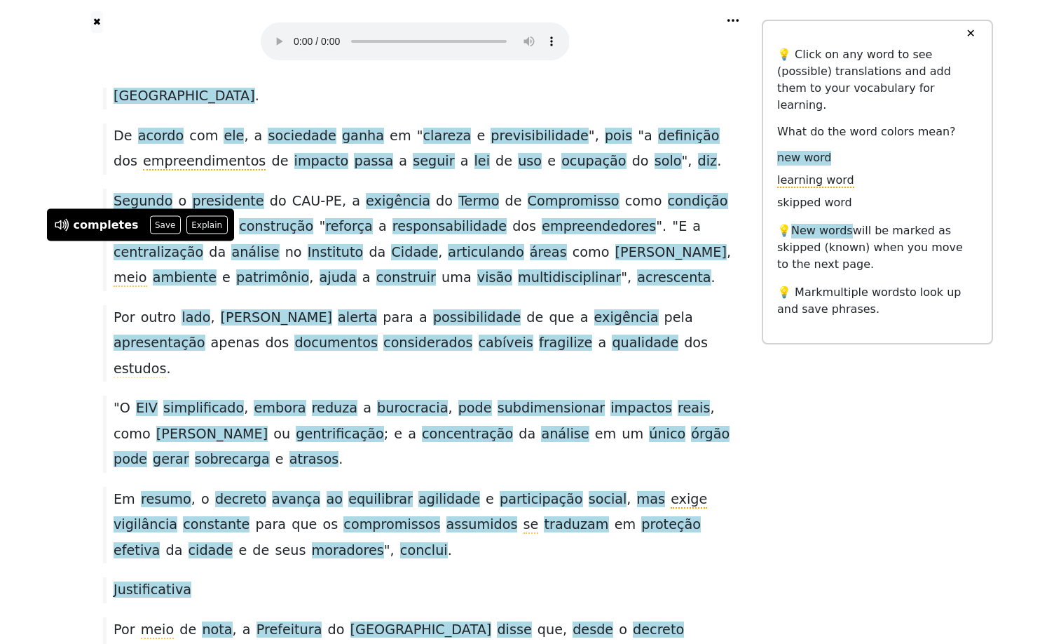
drag, startPoint x: 114, startPoint y: 248, endPoint x: 306, endPoint y: 280, distance: 194.7
drag, startPoint x: 285, startPoint y: 273, endPoint x: 119, endPoint y: 254, distance: 166.5
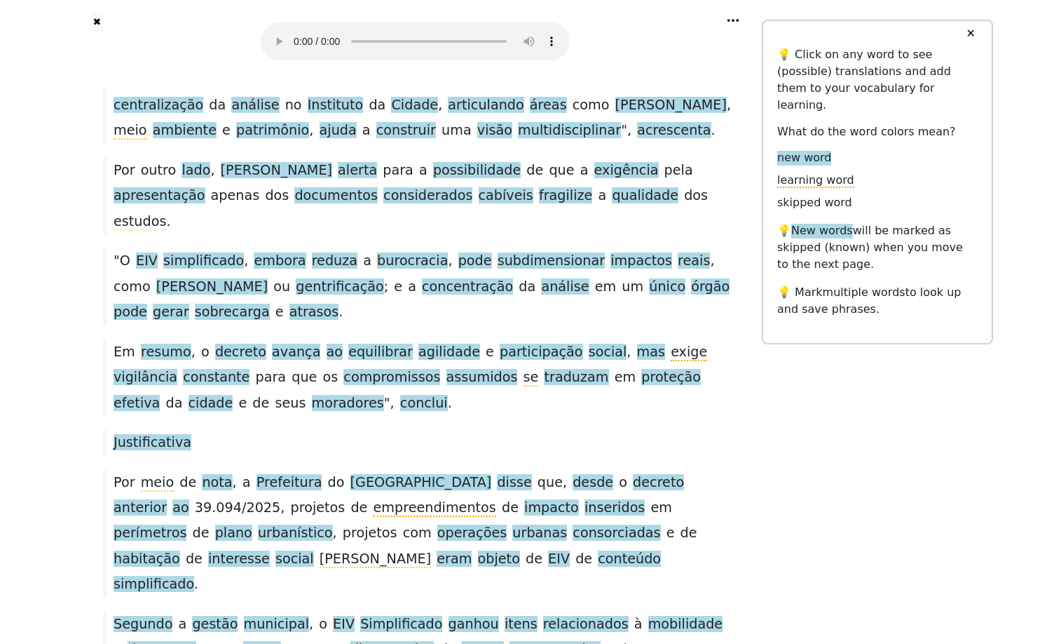
scroll to position [1399, 0]
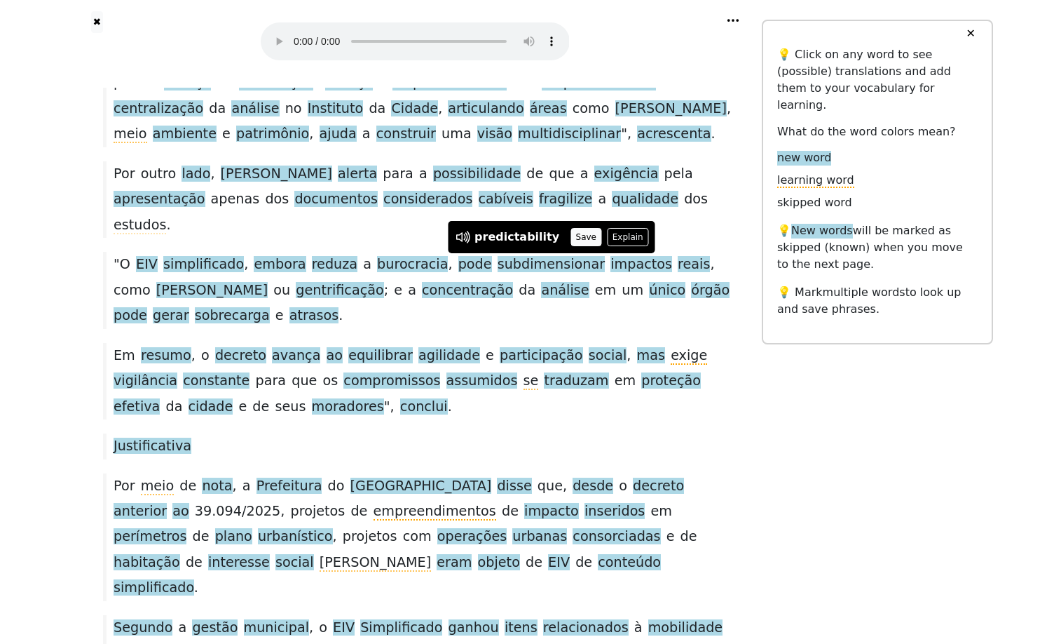
click at [598, 234] on button "Save" at bounding box center [586, 237] width 31 height 18
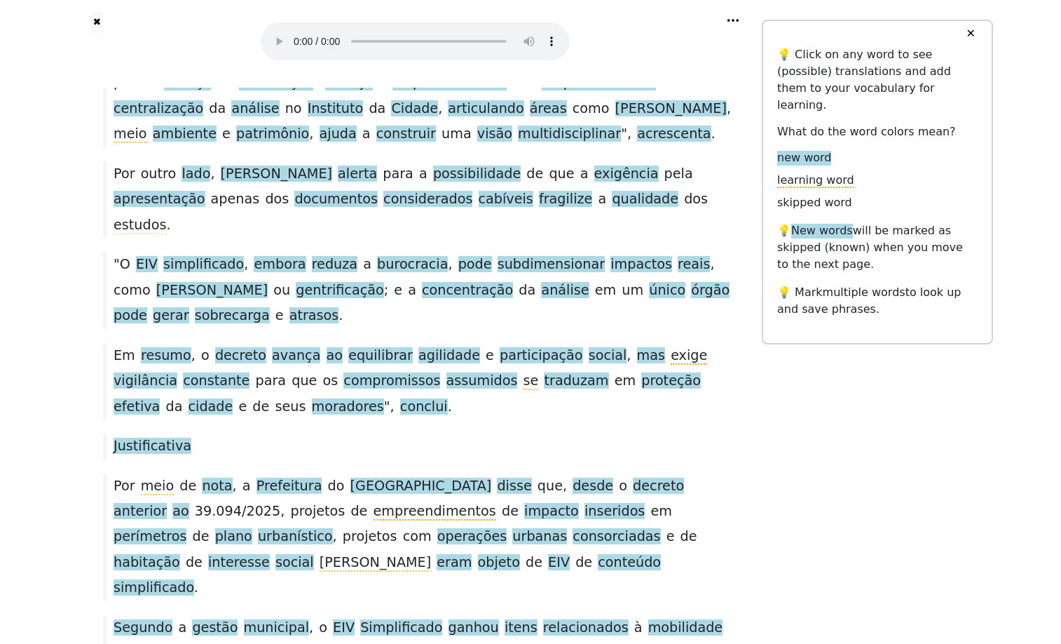
click at [703, 229] on button "Explain" at bounding box center [692, 237] width 41 height 18
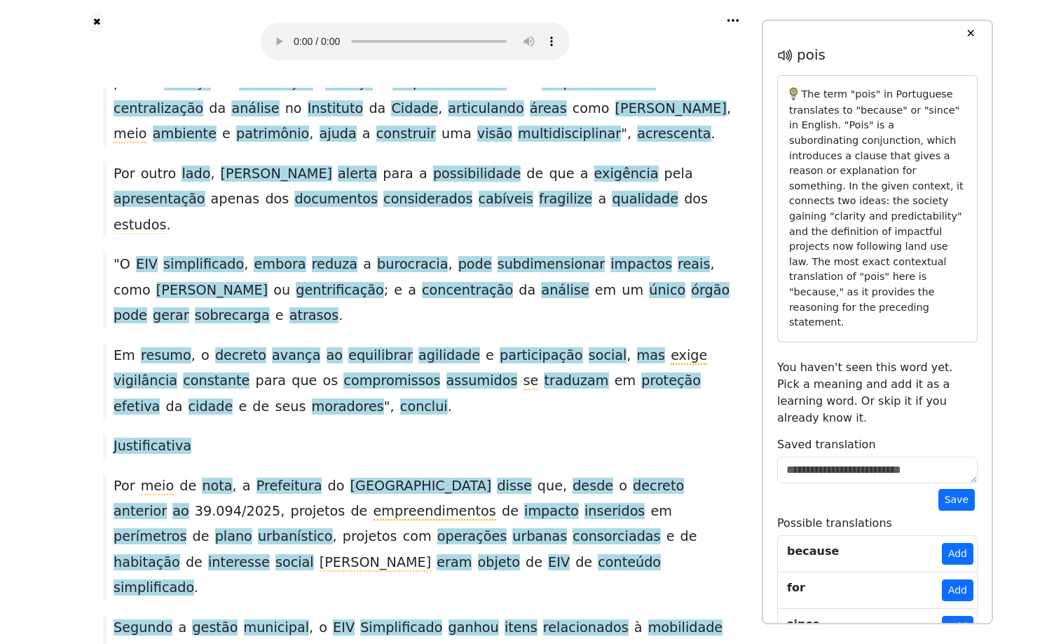
click at [992, 353] on div "✕ 💡 Click on any word to see (possible) translations and add them to your vocab…" at bounding box center [877, 322] width 231 height 605
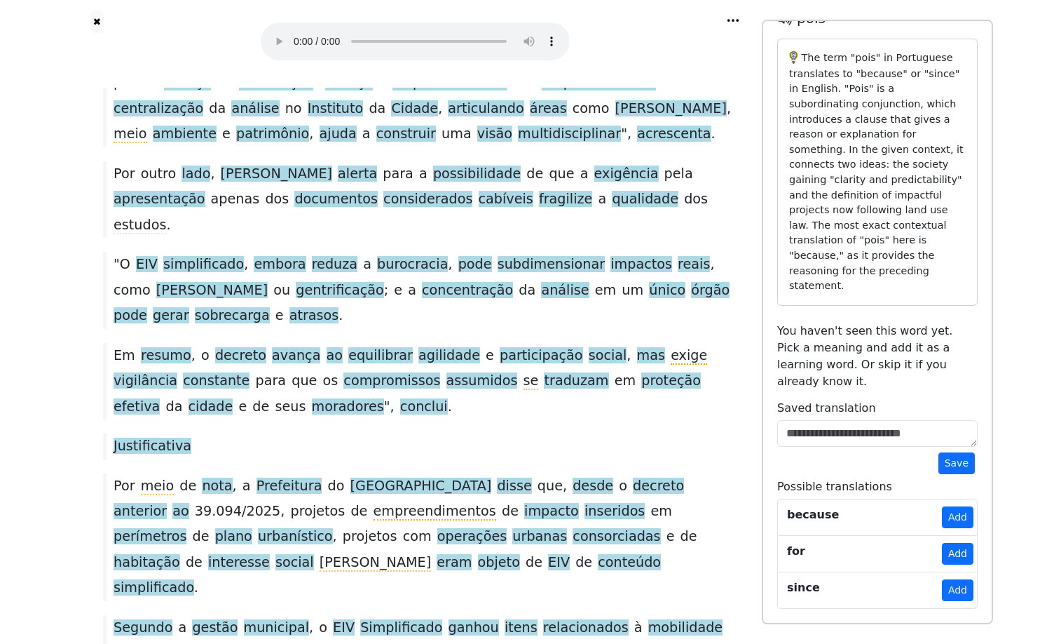
scroll to position [233, 0]
click at [266, 27] on span "empreendimentos" at bounding box center [204, 18] width 123 height 18
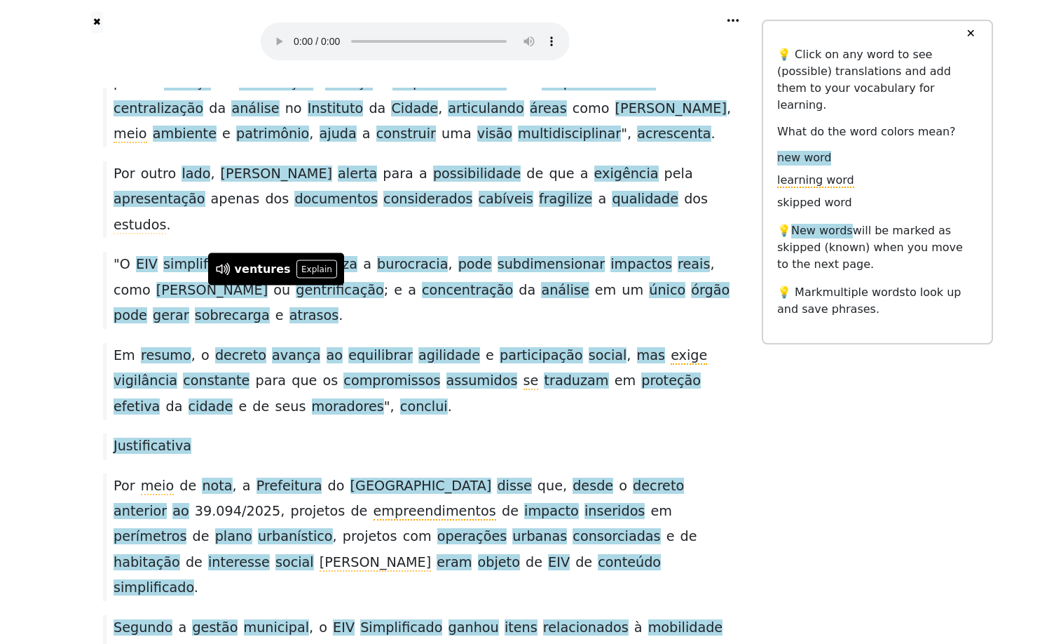
scroll to position [0, 0]
click at [490, 27] on span "lei" at bounding box center [482, 18] width 15 height 18
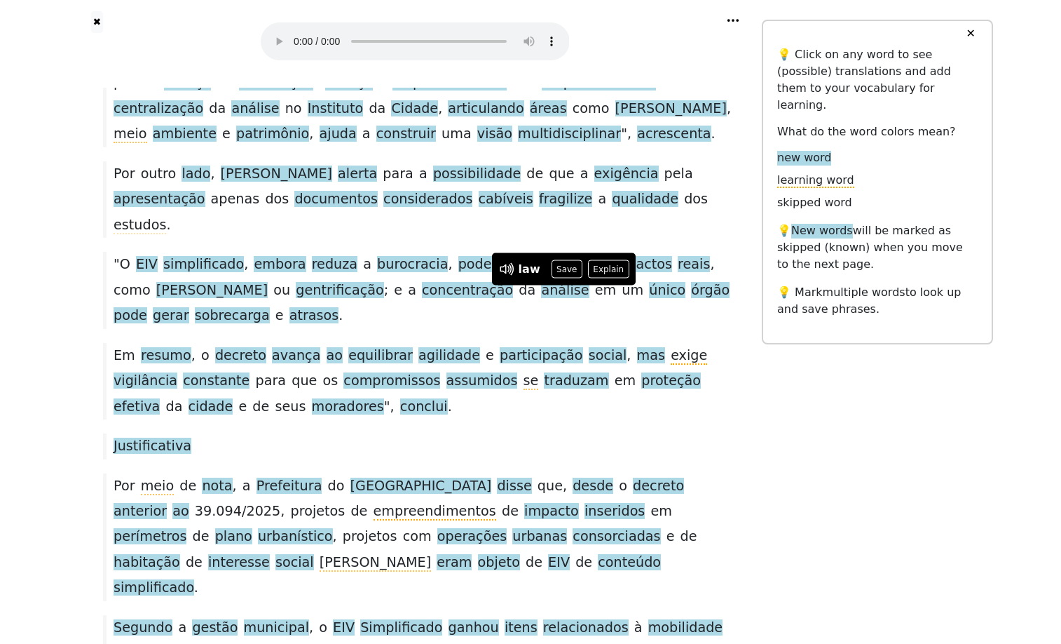
click at [512, 25] on span "de" at bounding box center [504, 17] width 17 height 16
click at [698, 27] on span "diz" at bounding box center [708, 18] width 20 height 18
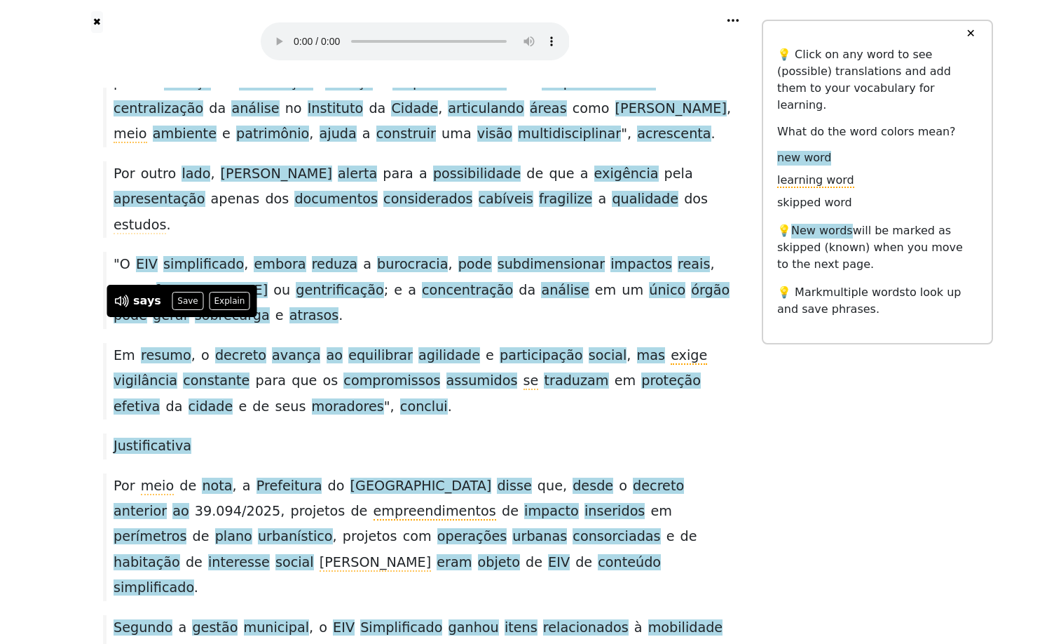
click at [235, 31] on div "De acordo com ele , a sociedade ganha em " clareza e previsibilidade ", pois " …" at bounding box center [415, 5] width 638 height 51
drag, startPoint x: 113, startPoint y: 264, endPoint x: 207, endPoint y: 317, distance: 107.7
click at [207, 31] on div "De acordo com ele , a sociedade ganha em " clareza e previsibilidade ", pois " …" at bounding box center [415, 5] width 638 height 51
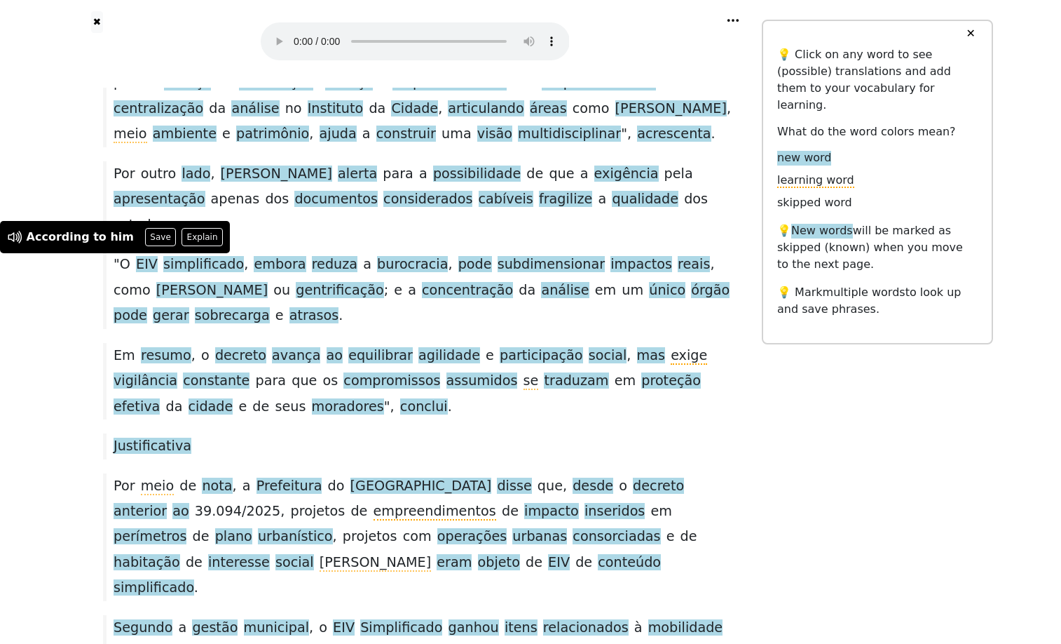
click at [243, 31] on div "De acordo com ele , a sociedade ganha em " clareza e previsibilidade ", pois " …" at bounding box center [415, 5] width 638 height 51
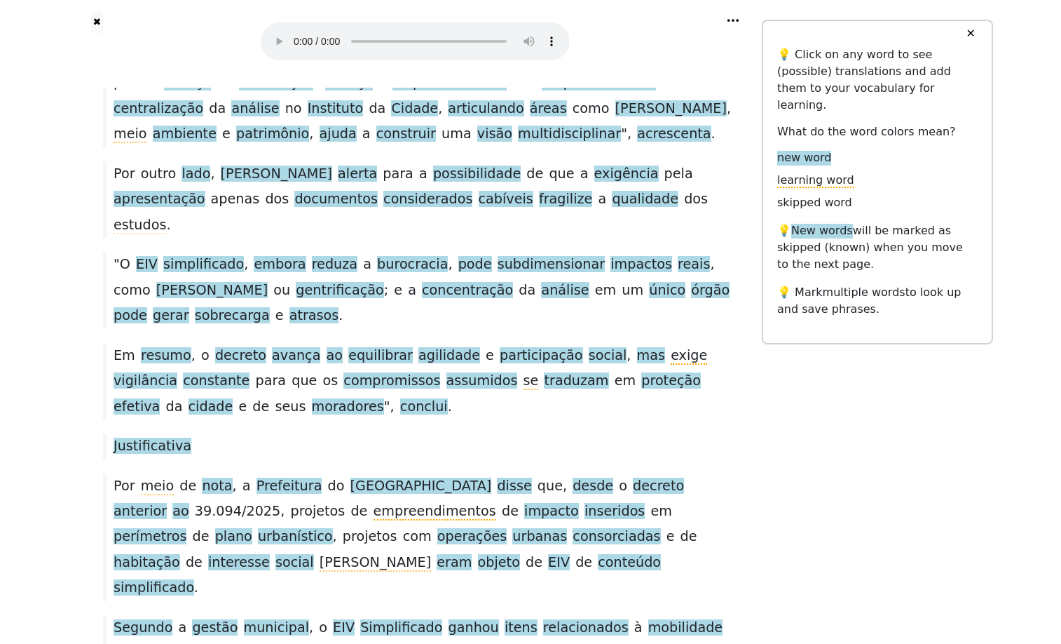
drag, startPoint x: 262, startPoint y: 260, endPoint x: 392, endPoint y: 261, distance: 129.7
click at [392, 31] on div "De acordo com ele , a sociedade ganha em " clareza e previsibilidade ", pois " …" at bounding box center [415, 5] width 638 height 51
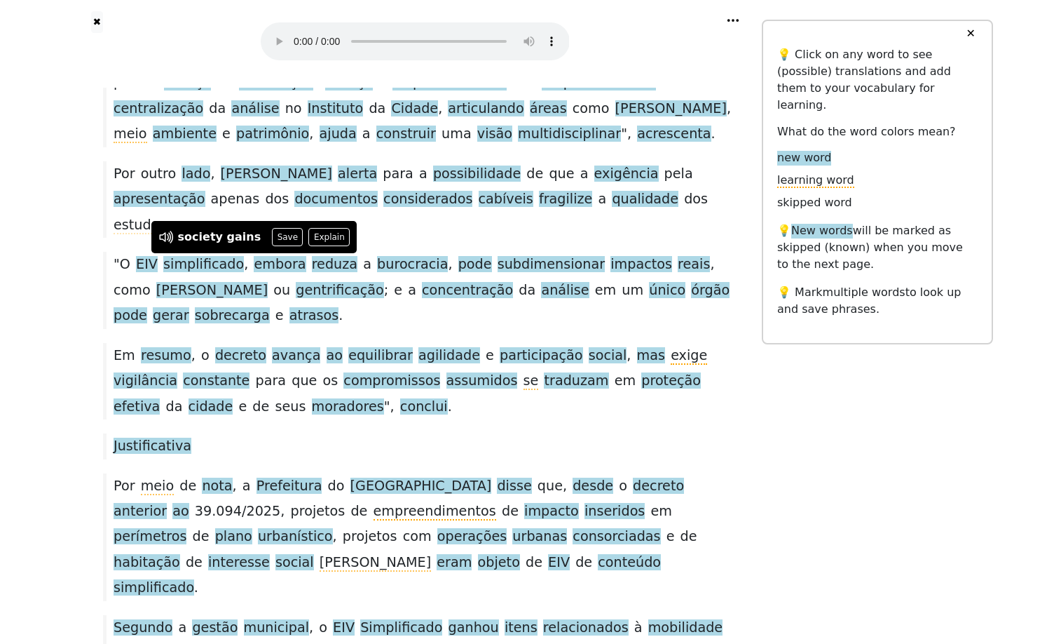
drag, startPoint x: 433, startPoint y: 259, endPoint x: 681, endPoint y: 254, distance: 248.9
click at [681, 31] on div "De acordo com ele , a sociedade ganha em " clareza e previsibilidade ", pois " …" at bounding box center [415, 5] width 638 height 51
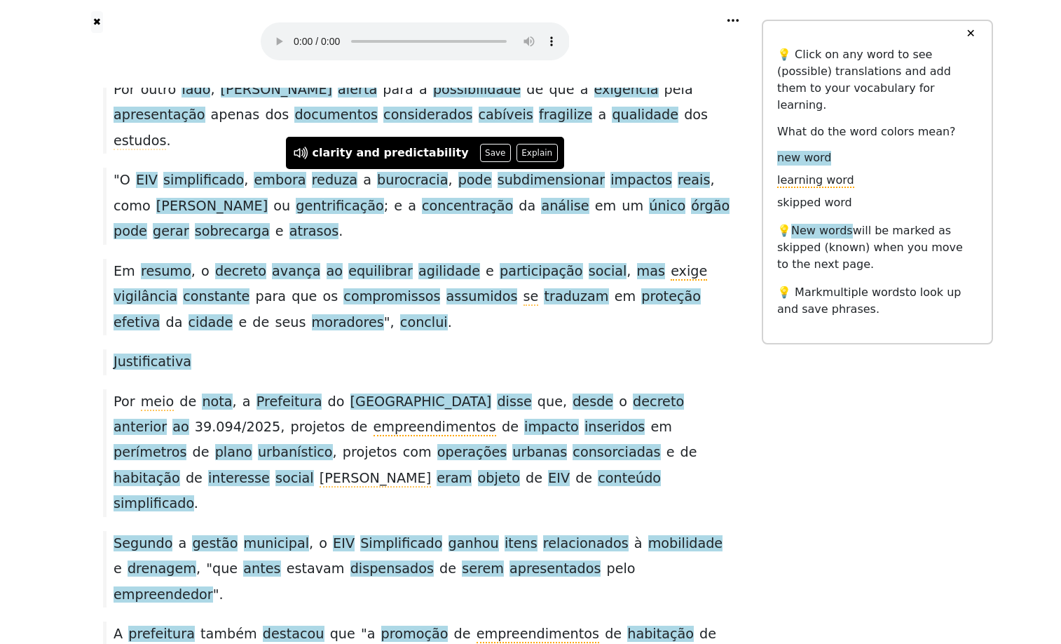
scroll to position [1490, 0]
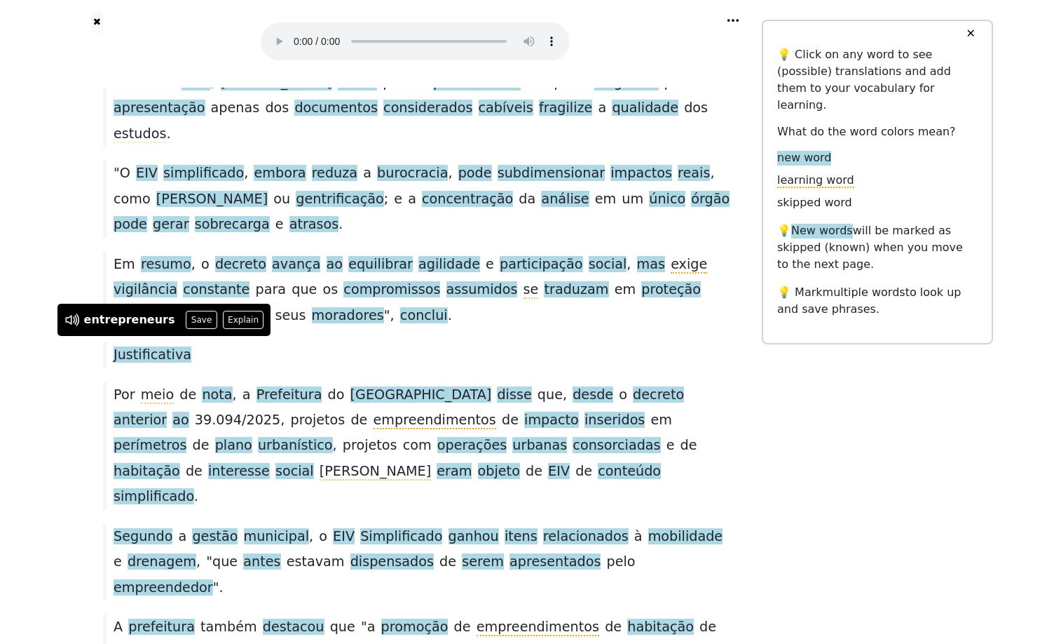
click at [147, 52] on span "meio" at bounding box center [131, 43] width 34 height 18
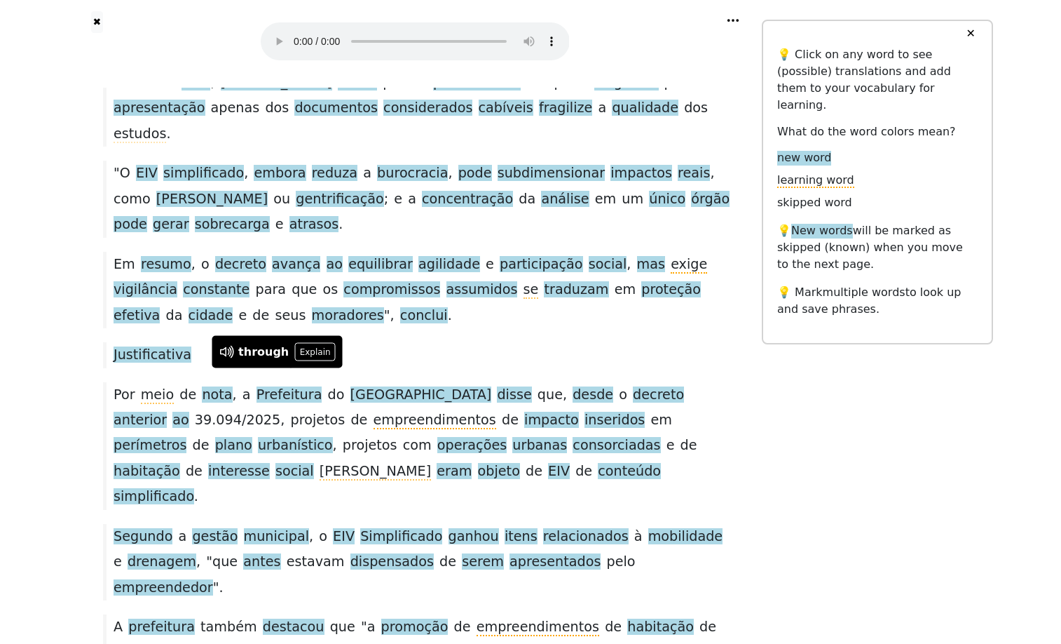
click at [217, 52] on span "ambiente" at bounding box center [185, 43] width 64 height 18
click at [512, 52] on span "visão" at bounding box center [494, 43] width 35 height 18
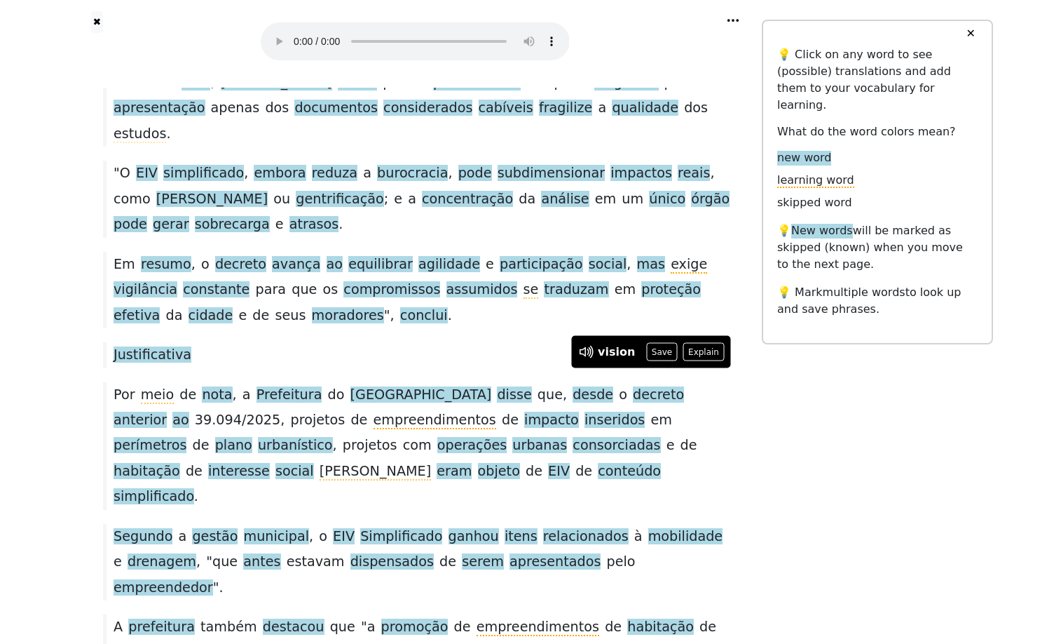
click at [637, 52] on span "acrescenta" at bounding box center [674, 43] width 74 height 18
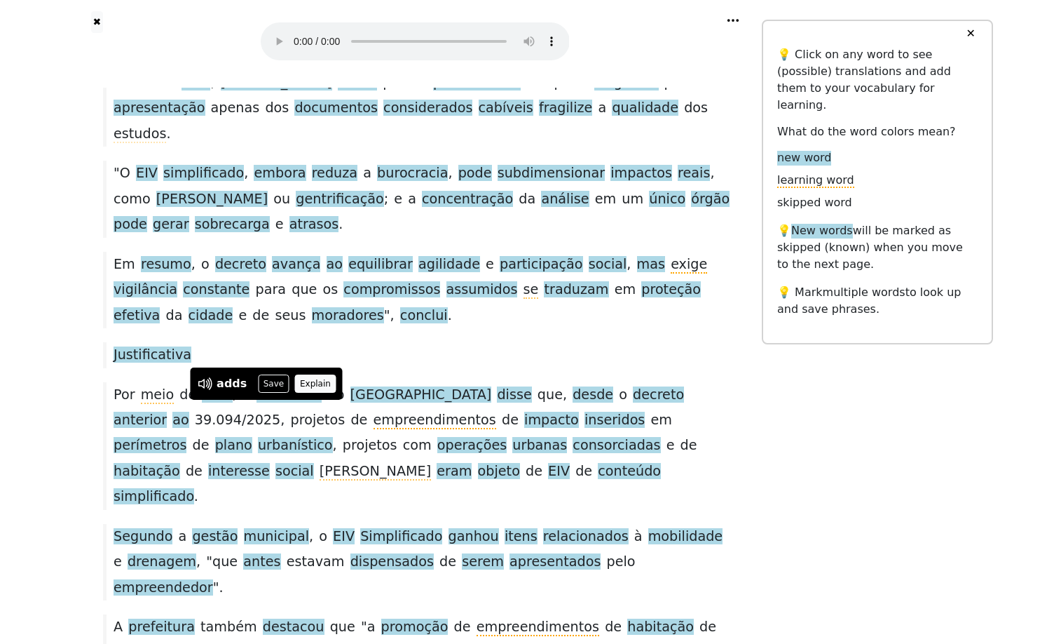
click at [318, 375] on button "Explain" at bounding box center [315, 383] width 41 height 18
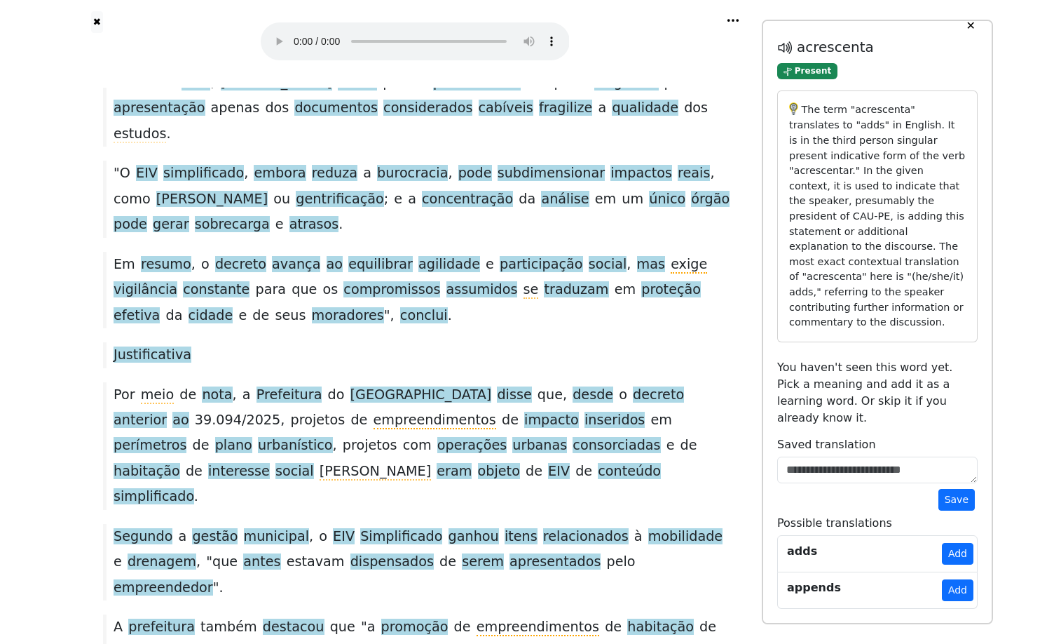
scroll to position [222, 0]
click at [950, 543] on button "Add" at bounding box center [958, 554] width 32 height 22
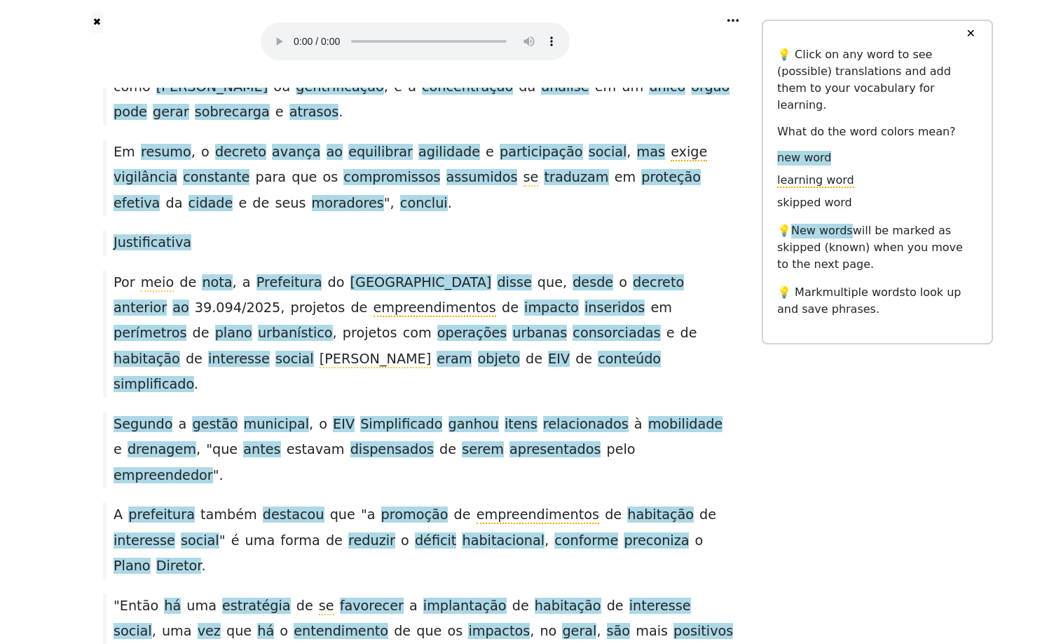
scroll to position [1629, 0]
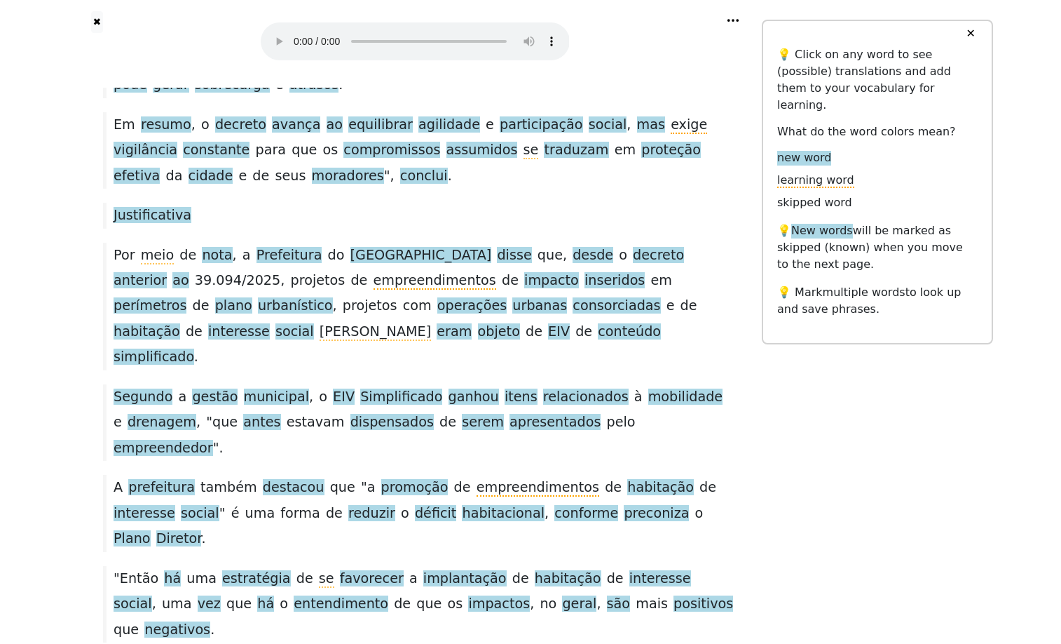
drag, startPoint x: 116, startPoint y: 313, endPoint x: 215, endPoint y: 313, distance: 99.6
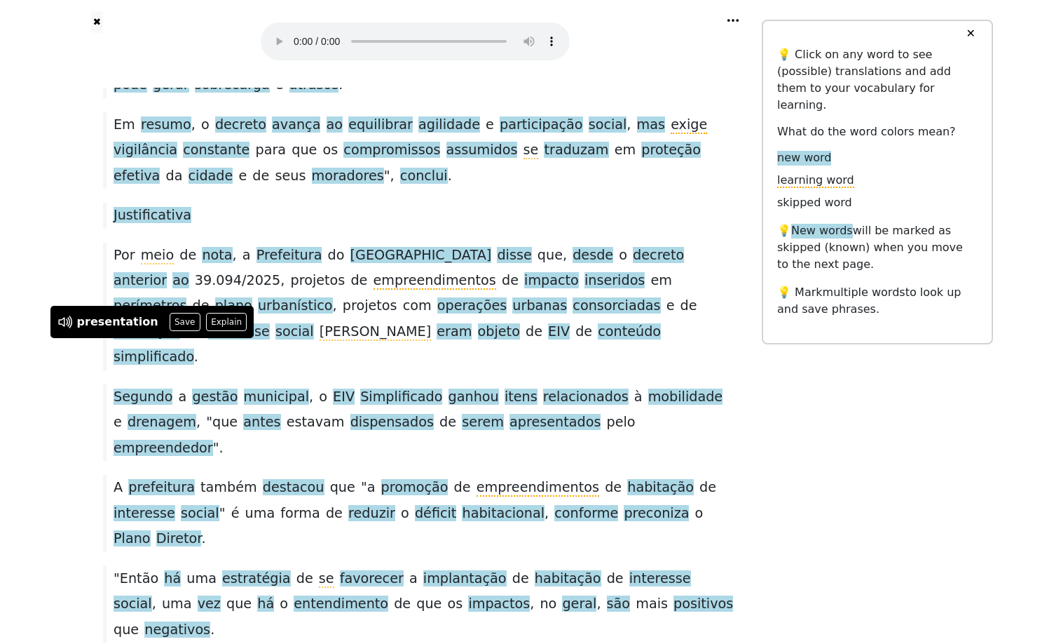
click at [261, 315] on button "Explain" at bounding box center [263, 322] width 41 height 18
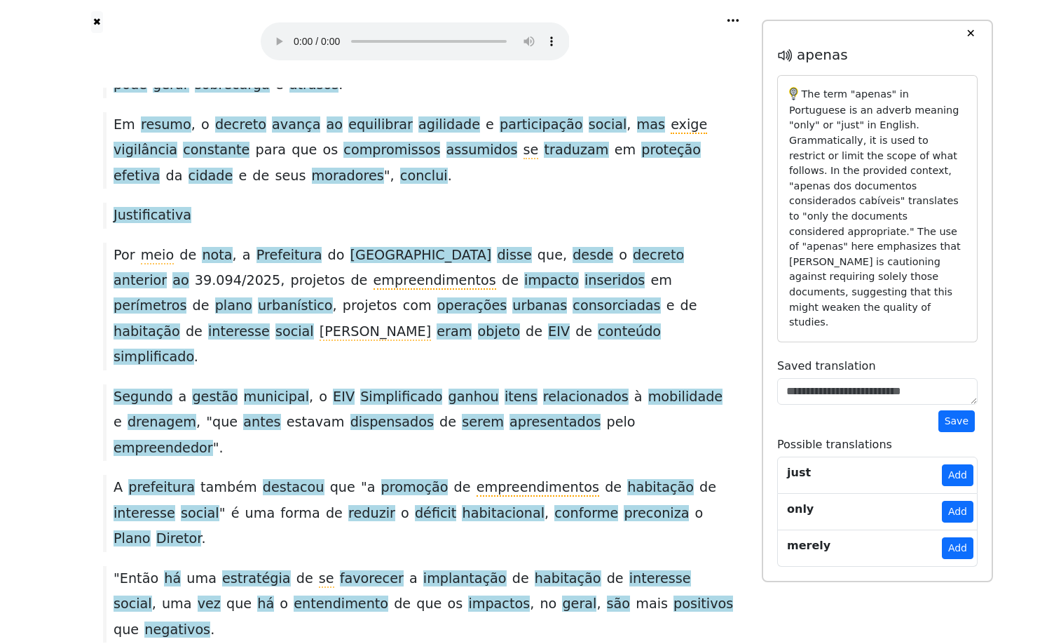
scroll to position [116, 0]
click at [956, 486] on button "Add" at bounding box center [958, 475] width 32 height 22
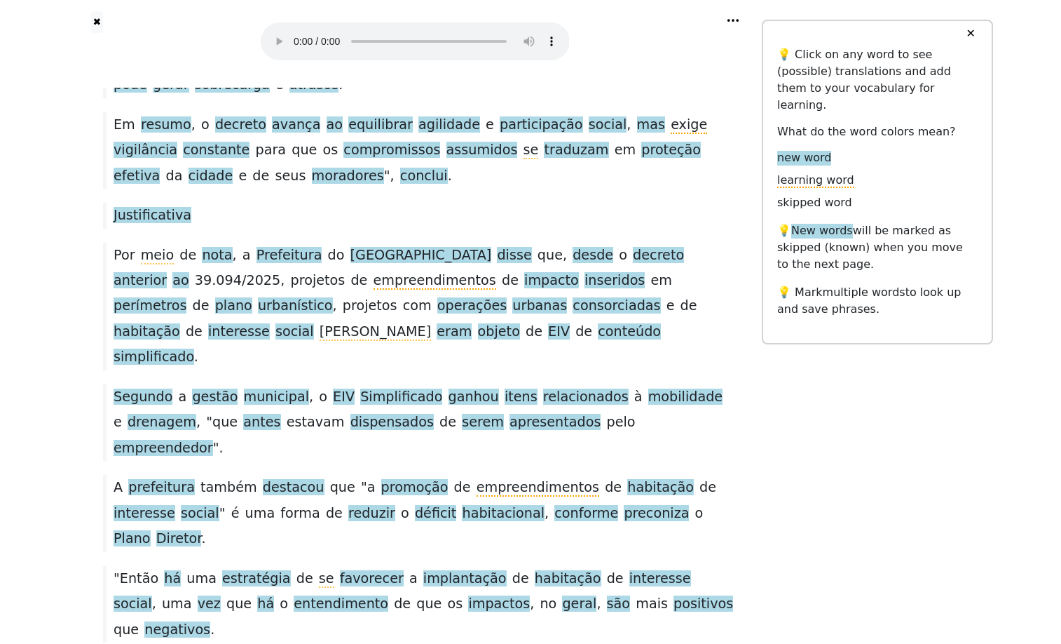
click at [564, 315] on button "Save" at bounding box center [548, 322] width 31 height 18
click at [576, 313] on button "Explain" at bounding box center [572, 322] width 41 height 18
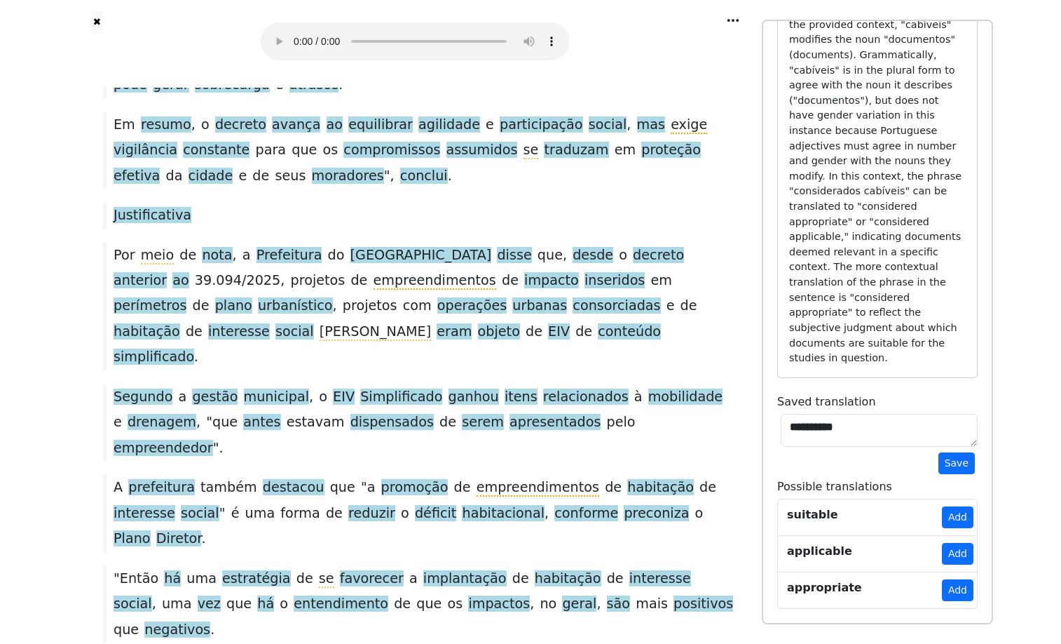
scroll to position [386, 0]
click at [956, 474] on button "Save" at bounding box center [957, 463] width 36 height 22
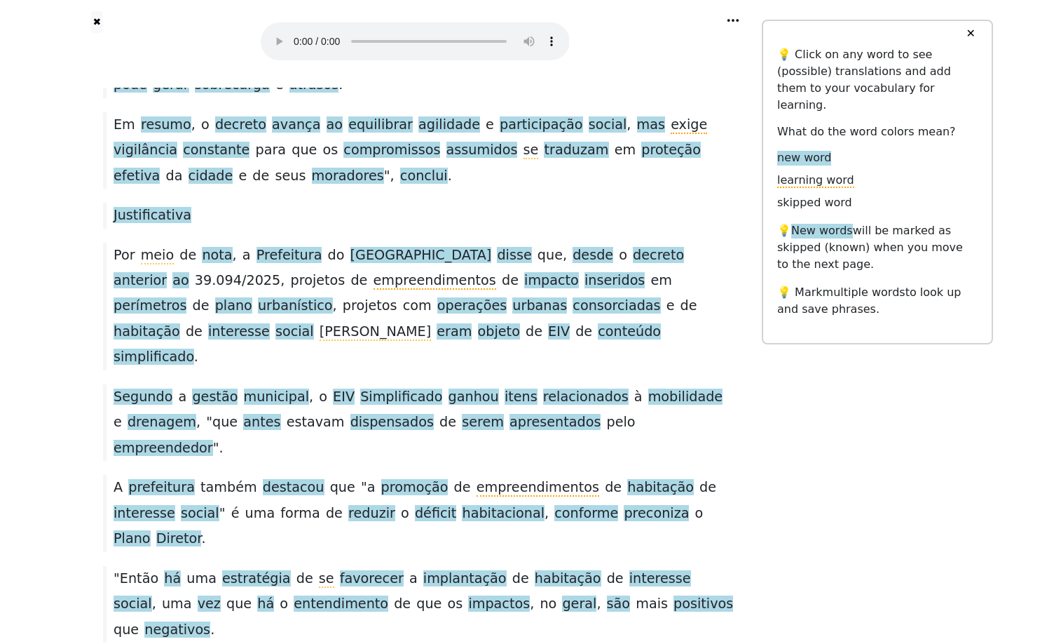
scroll to position [0, 0]
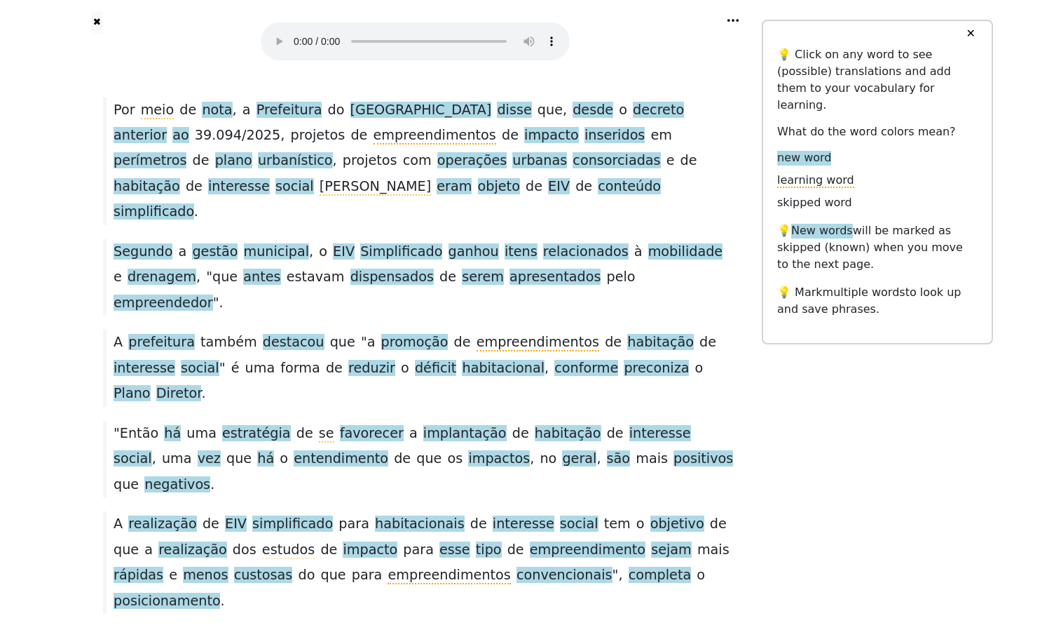
scroll to position [1817, 0]
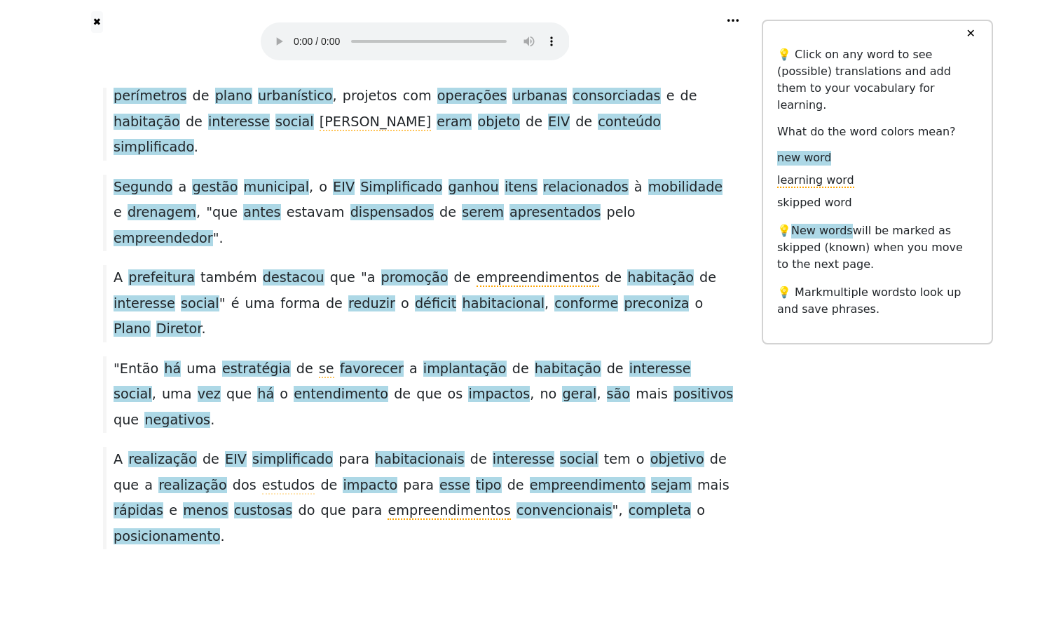
scroll to position [2077, 0]
click at [374, 80] on span "empreendimentos" at bounding box center [435, 71] width 123 height 18
click at [585, 80] on span "inseridos" at bounding box center [615, 71] width 60 height 18
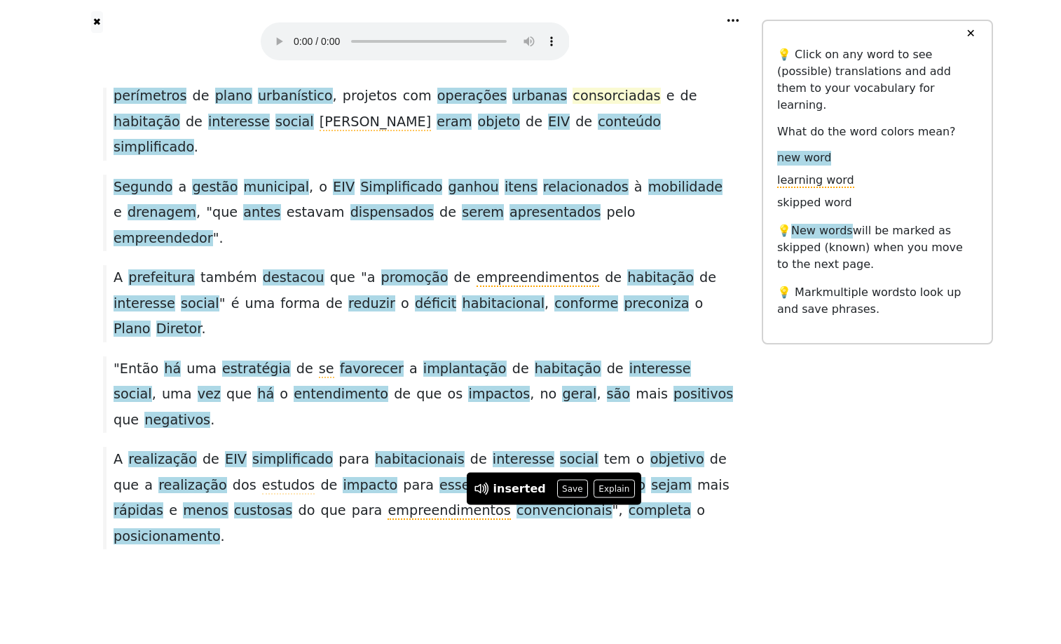
click at [580, 105] on span "consorciadas" at bounding box center [617, 97] width 88 height 18
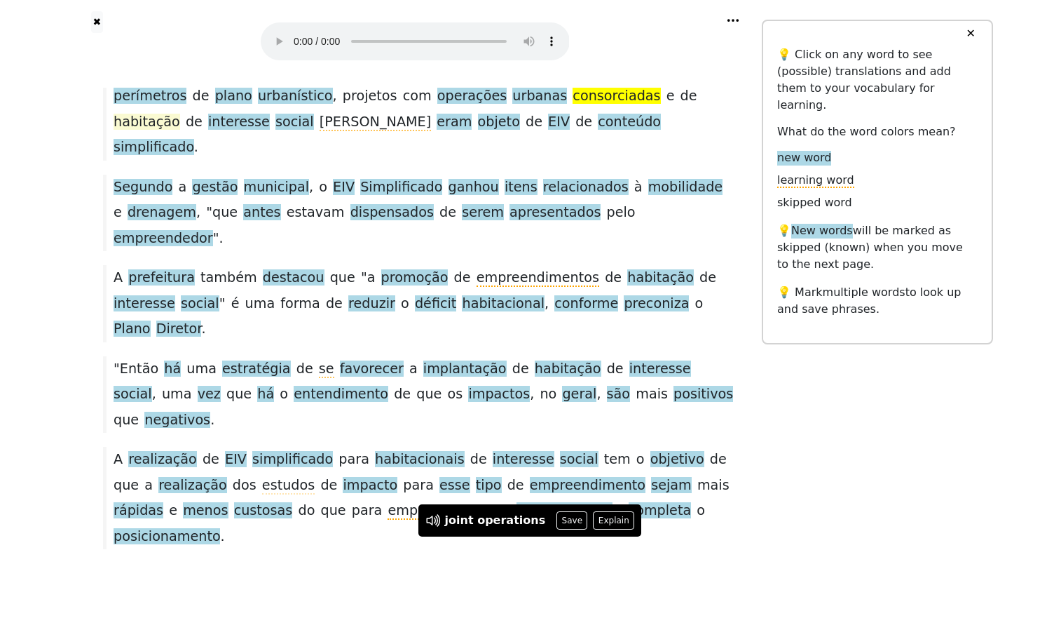
click at [180, 131] on span "habitação" at bounding box center [147, 123] width 67 height 18
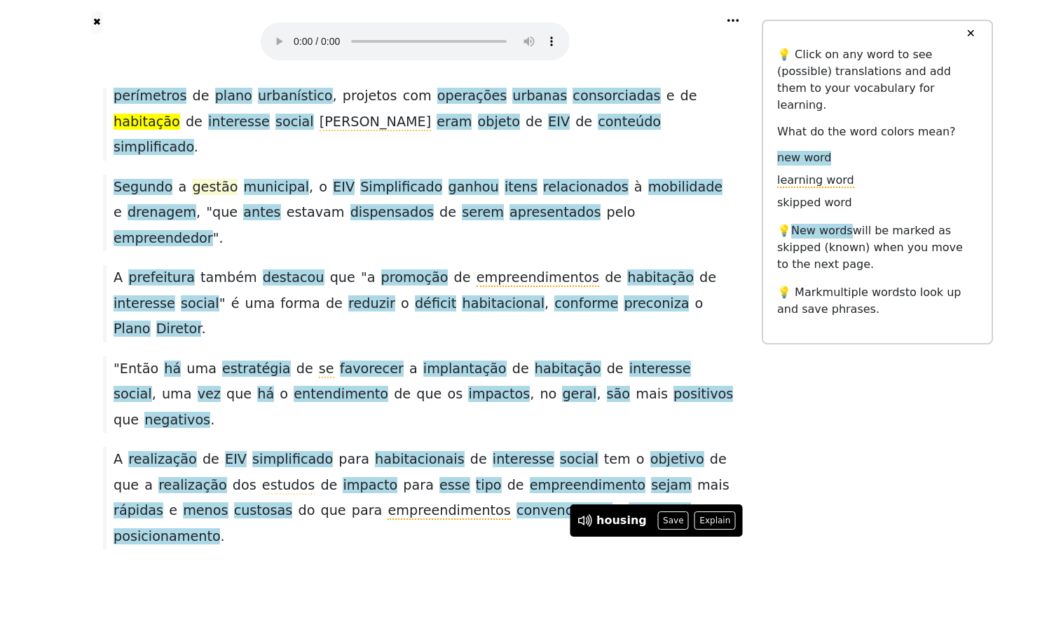
click at [233, 196] on span "gestão" at bounding box center [215, 188] width 46 height 18
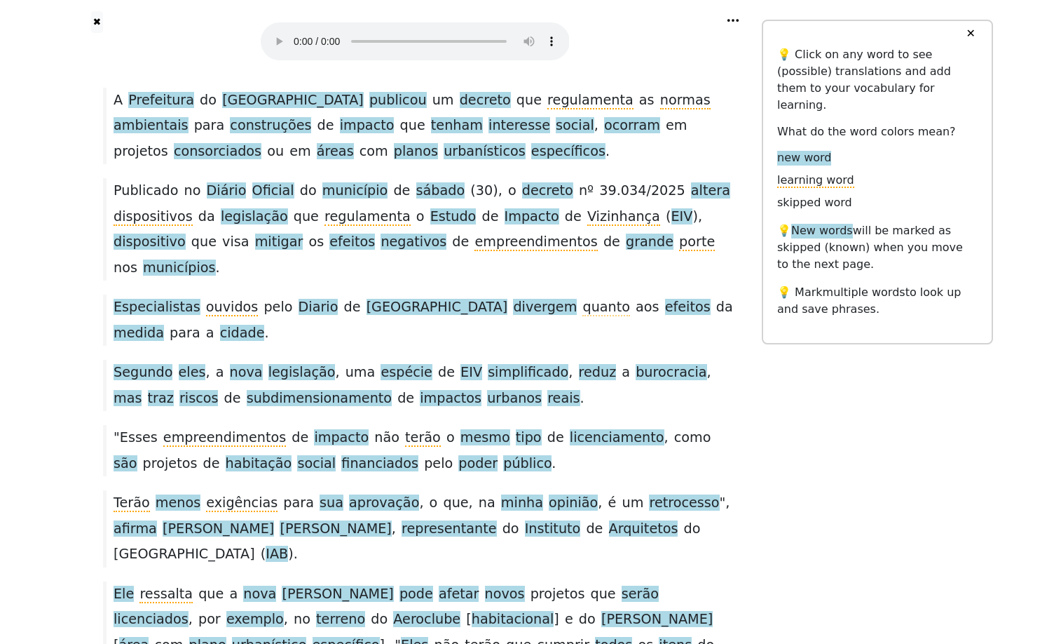
scroll to position [129, 0]
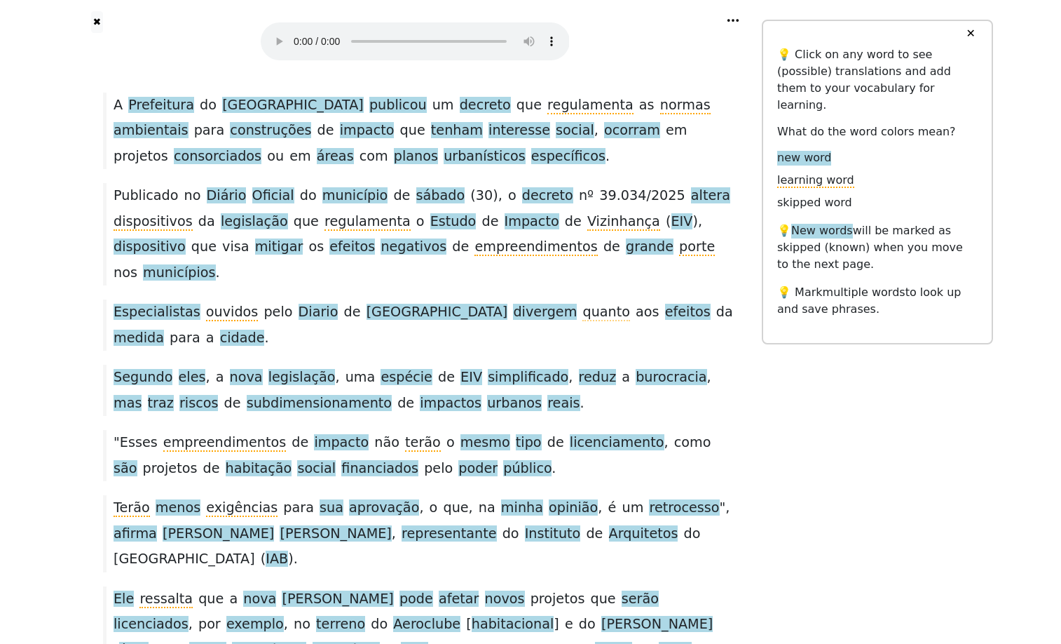
click at [972, 29] on button "✕" at bounding box center [971, 33] width 26 height 25
